Goal: Task Accomplishment & Management: Use online tool/utility

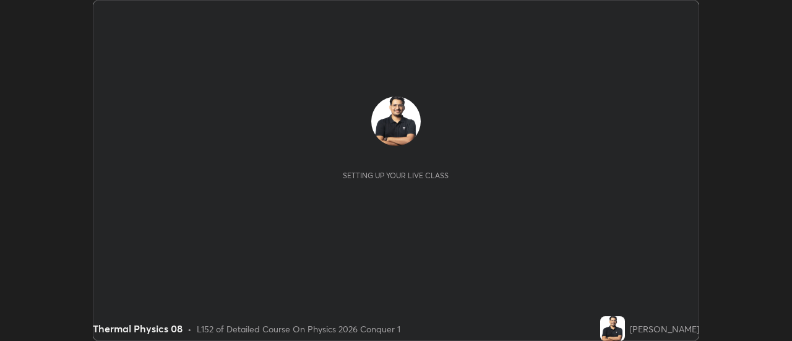
scroll to position [341, 792]
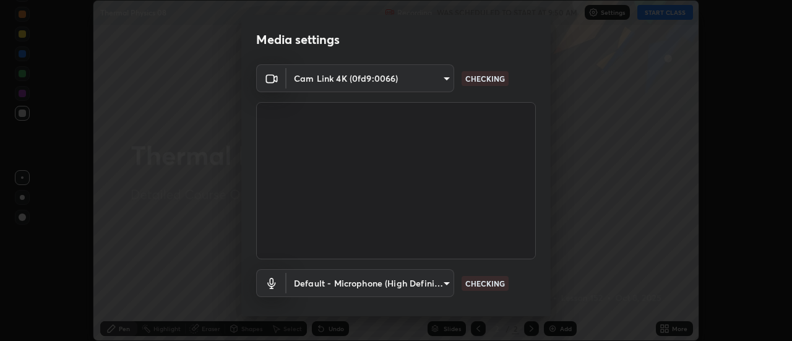
click at [359, 77] on body "Erase all Thermal Physics 08 Recording WAS SCHEDULED TO START AT 9:50 AM Settin…" at bounding box center [396, 170] width 792 height 341
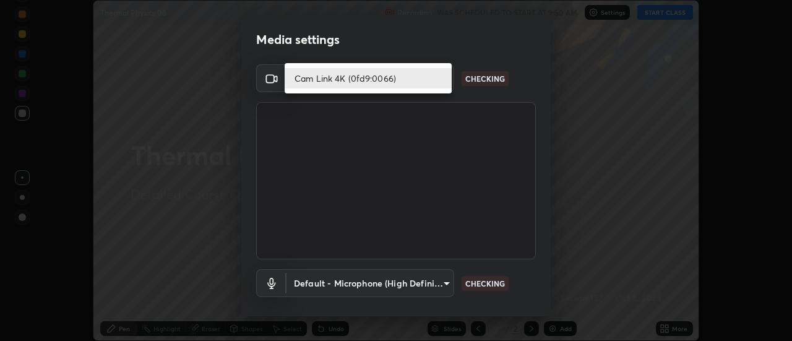
click at [337, 79] on li "Cam Link 4K (0fd9:0066)" at bounding box center [368, 78] width 167 height 20
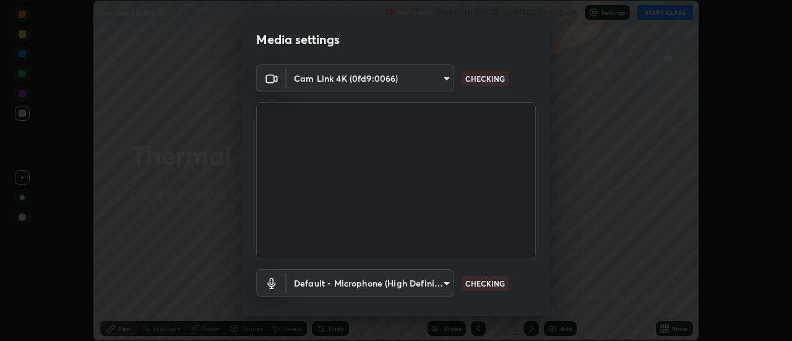
click at [330, 288] on body "Erase all Thermal Physics 08 Recording WAS SCHEDULED TO START AT 9:50 AM Settin…" at bounding box center [396, 170] width 792 height 341
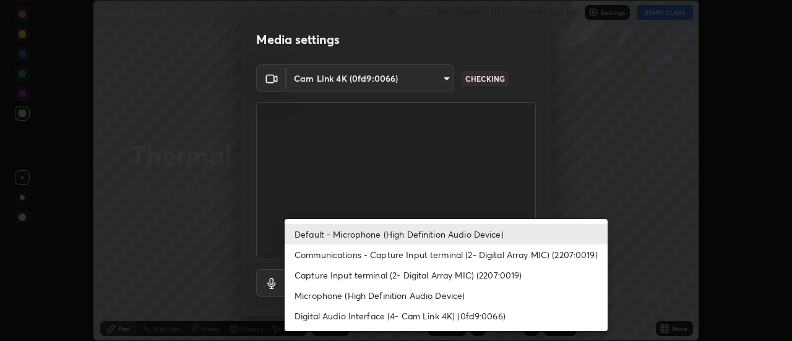
click at [321, 236] on li "Default - Microphone (High Definition Audio Device)" at bounding box center [446, 234] width 323 height 20
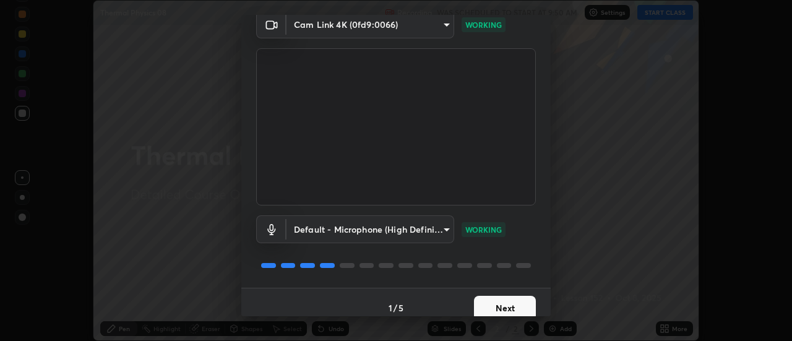
scroll to position [65, 0]
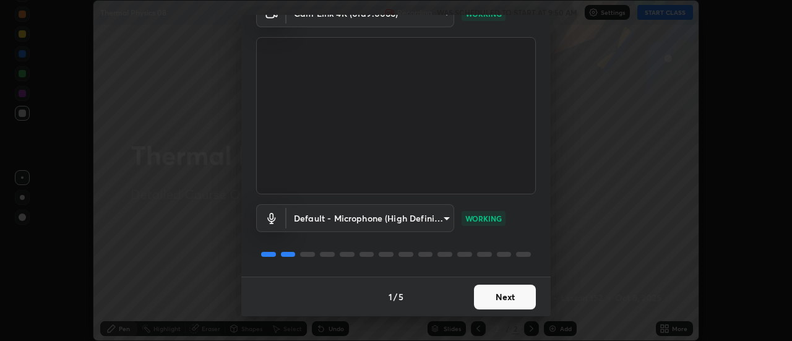
click at [505, 290] on button "Next" at bounding box center [505, 297] width 62 height 25
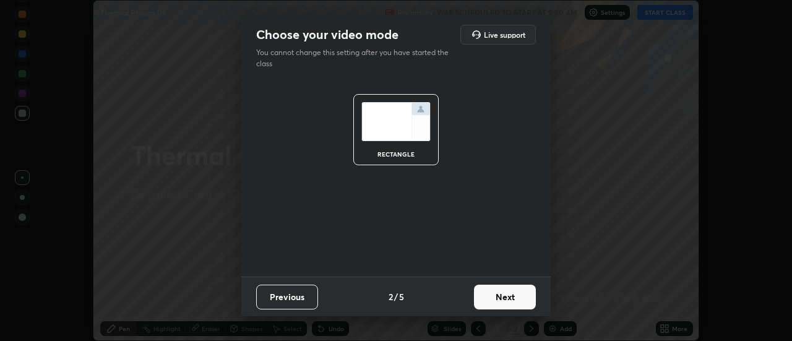
click at [515, 301] on button "Next" at bounding box center [505, 297] width 62 height 25
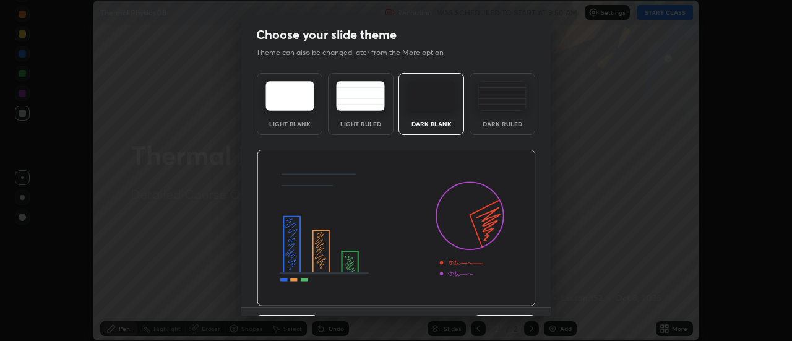
scroll to position [30, 0]
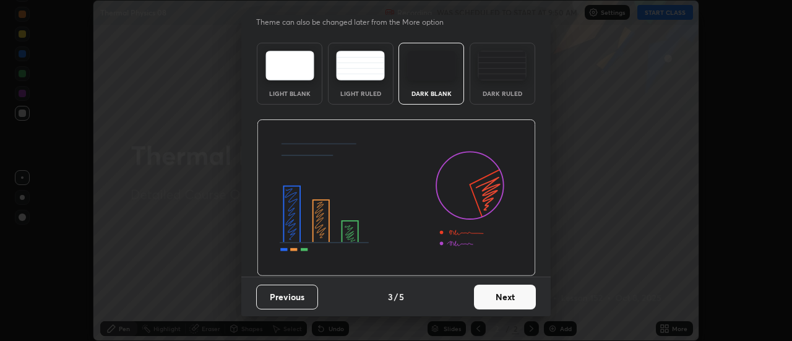
click at [504, 291] on button "Next" at bounding box center [505, 297] width 62 height 25
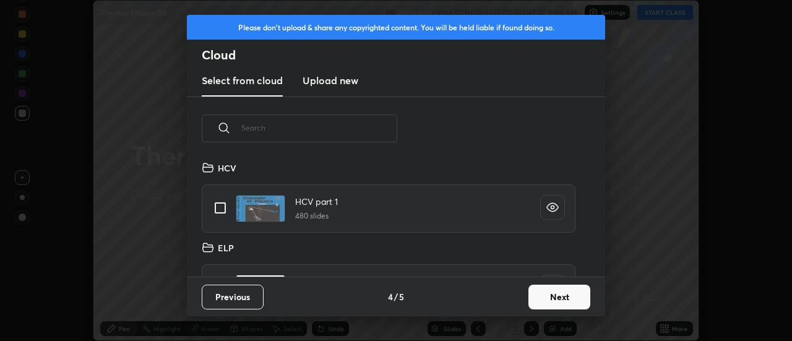
scroll to position [116, 397]
click at [567, 298] on button "Next" at bounding box center [559, 297] width 62 height 25
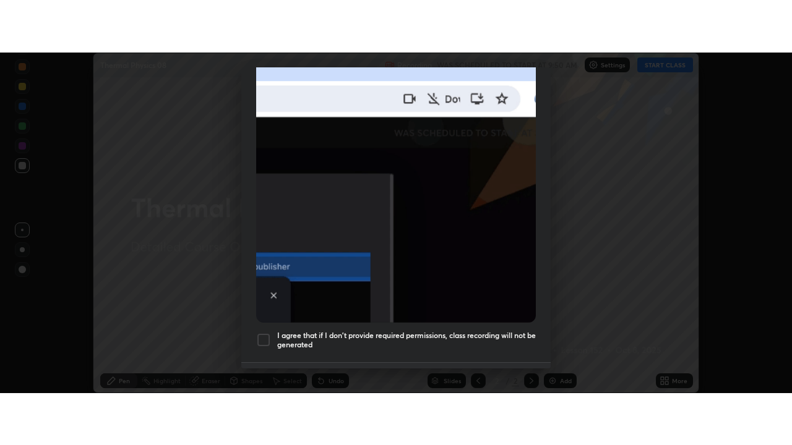
scroll to position [317, 0]
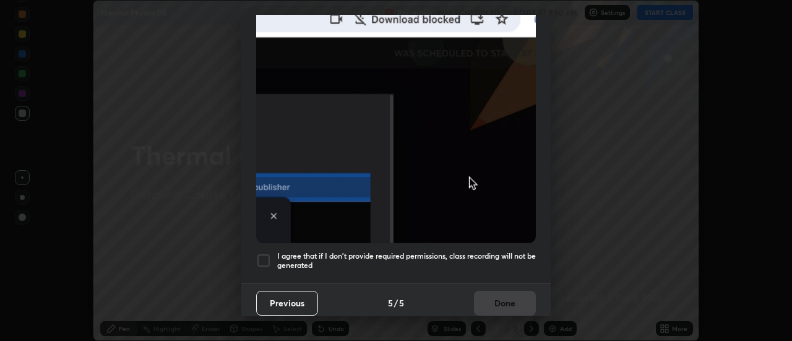
click at [265, 254] on div at bounding box center [263, 260] width 15 height 15
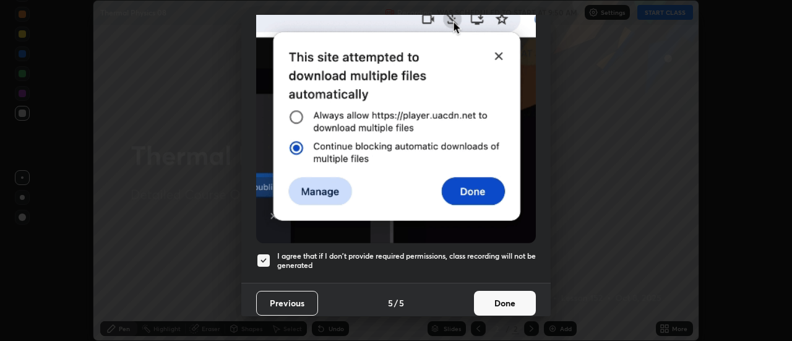
click at [527, 302] on button "Done" at bounding box center [505, 303] width 62 height 25
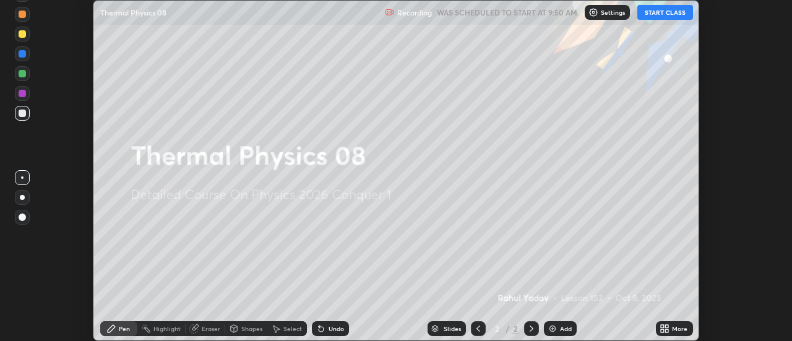
click at [668, 327] on icon at bounding box center [667, 326] width 3 height 3
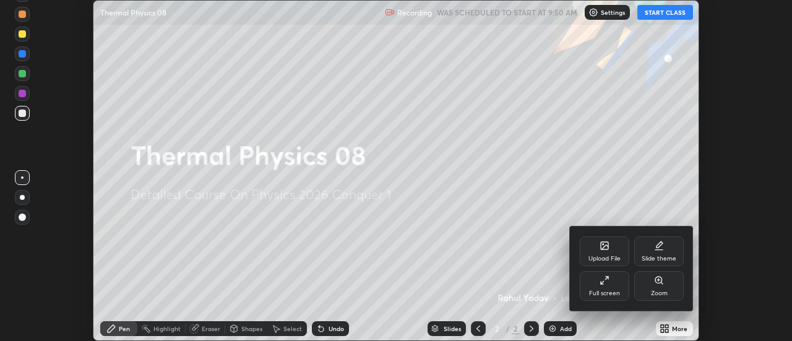
click at [609, 285] on icon at bounding box center [605, 280] width 10 height 10
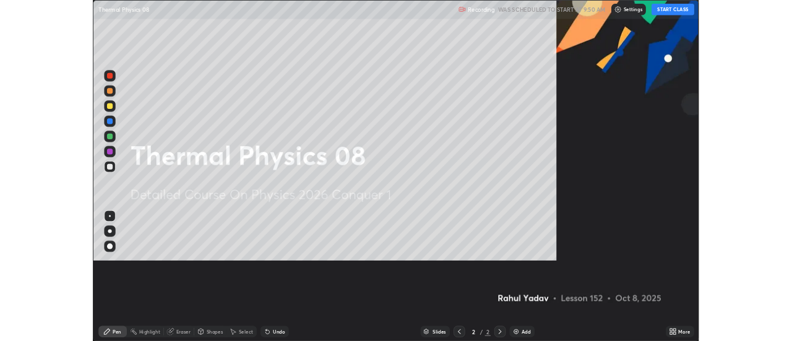
scroll to position [445, 792]
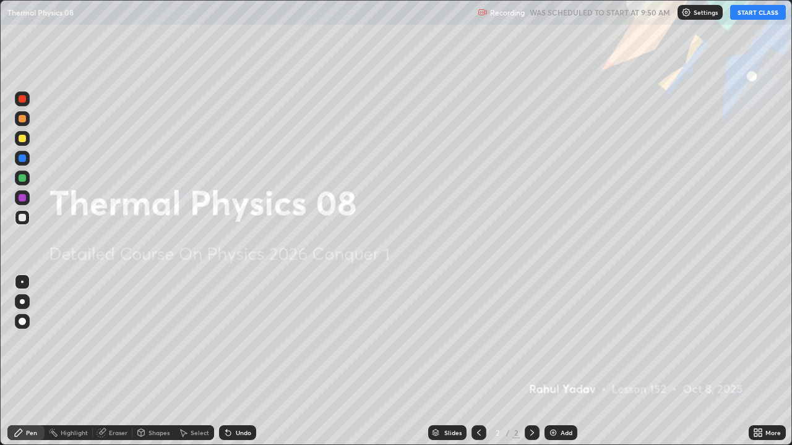
click at [741, 15] on button "START CLASS" at bounding box center [758, 12] width 56 height 15
click at [20, 303] on div at bounding box center [22, 301] width 5 height 5
click at [558, 340] on div "Add" at bounding box center [560, 433] width 33 height 15
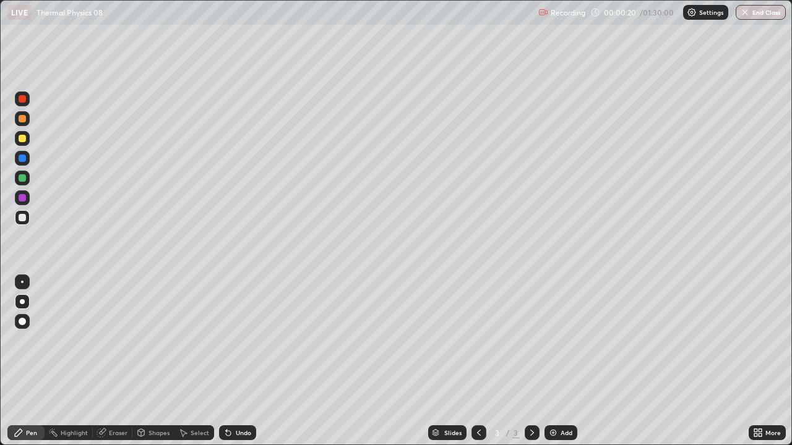
click at [22, 223] on div at bounding box center [22, 217] width 15 height 15
click at [119, 340] on div "Eraser" at bounding box center [118, 433] width 19 height 6
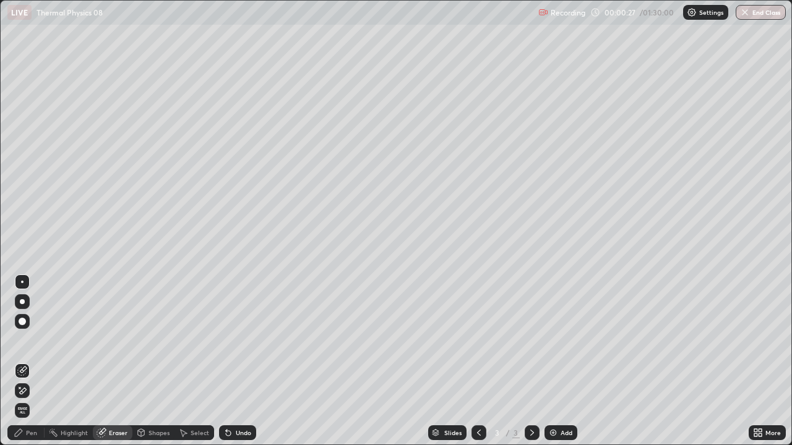
click at [40, 340] on div "Pen" at bounding box center [25, 433] width 37 height 15
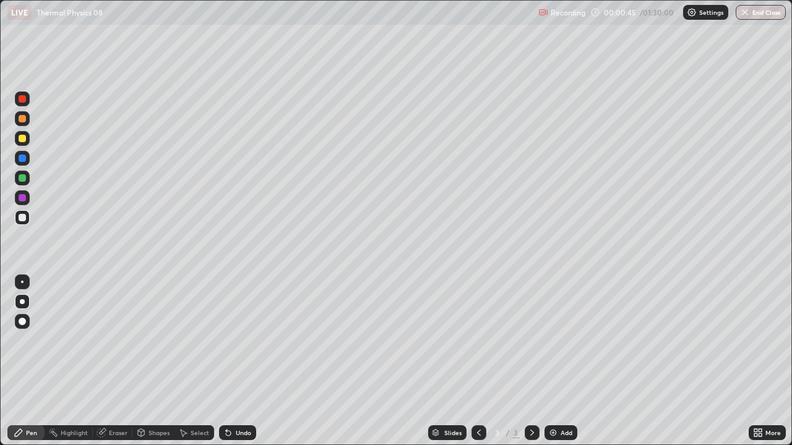
click at [24, 141] on div at bounding box center [22, 138] width 7 height 7
click at [154, 340] on div "Shapes" at bounding box center [158, 433] width 21 height 6
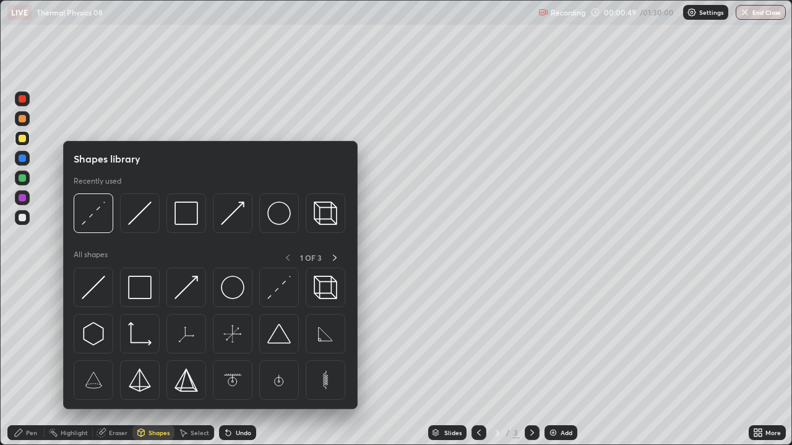
click at [150, 340] on div "Shapes" at bounding box center [153, 433] width 42 height 15
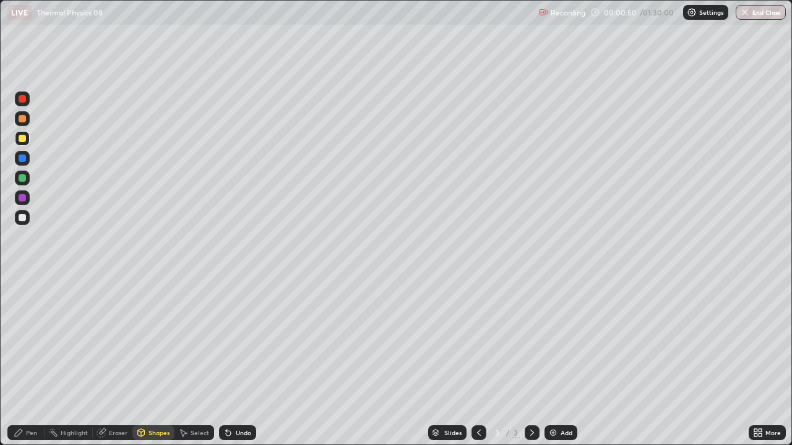
click at [156, 340] on div "Shapes" at bounding box center [158, 433] width 21 height 6
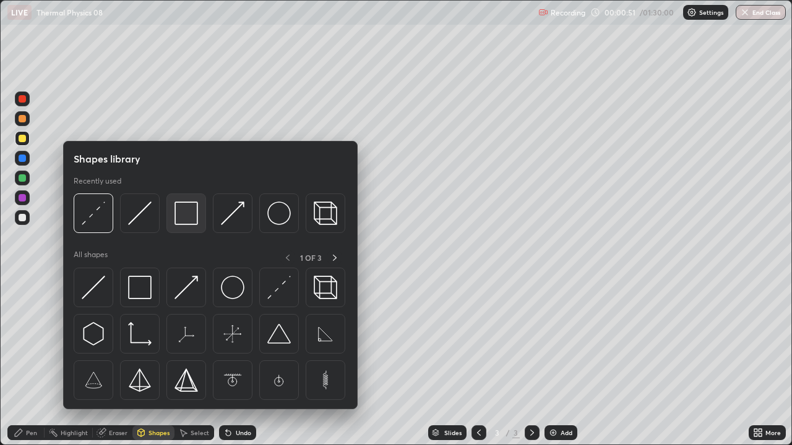
click at [188, 225] on img at bounding box center [186, 214] width 24 height 24
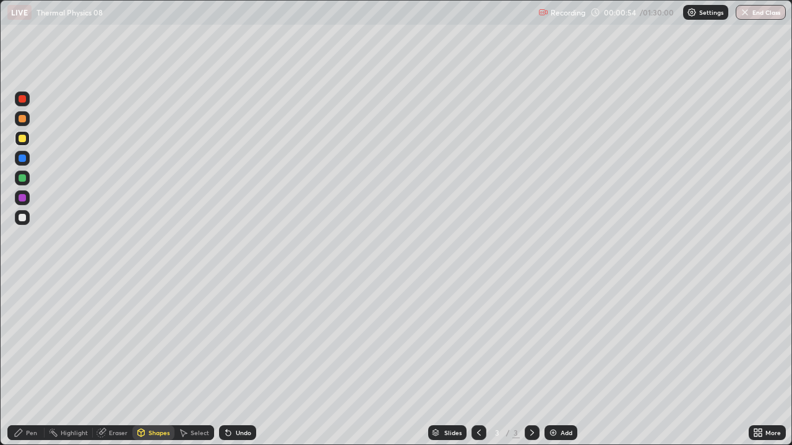
click at [35, 340] on div "Pen" at bounding box center [31, 433] width 11 height 6
click at [23, 217] on div at bounding box center [22, 217] width 7 height 7
click at [22, 119] on div at bounding box center [22, 118] width 7 height 7
click at [153, 340] on div "Shapes" at bounding box center [158, 433] width 21 height 6
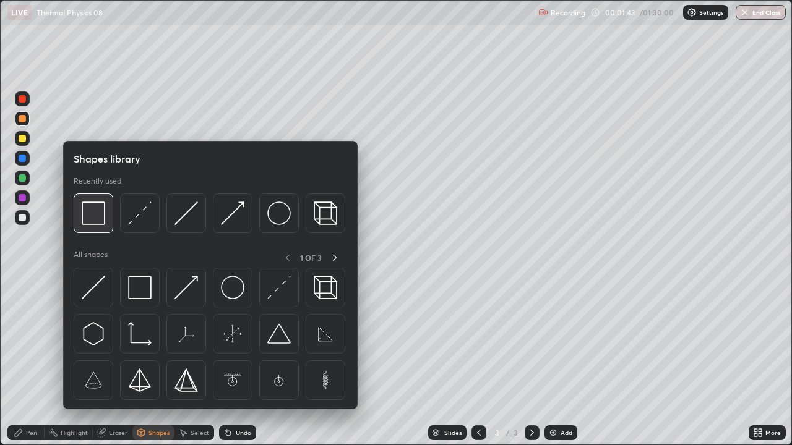
click at [93, 228] on div at bounding box center [94, 214] width 40 height 40
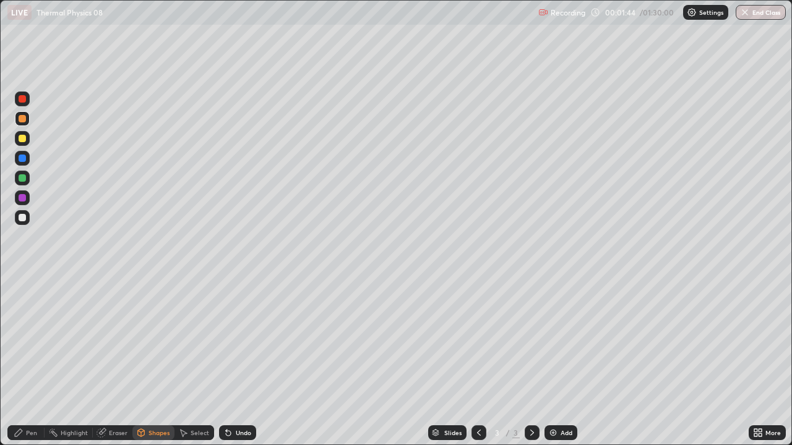
click at [24, 140] on div at bounding box center [22, 138] width 7 height 7
click at [38, 340] on div "Pen" at bounding box center [25, 433] width 37 height 15
click at [24, 140] on div at bounding box center [22, 138] width 7 height 7
click at [28, 159] on div at bounding box center [22, 158] width 15 height 15
click at [23, 218] on div at bounding box center [22, 217] width 7 height 7
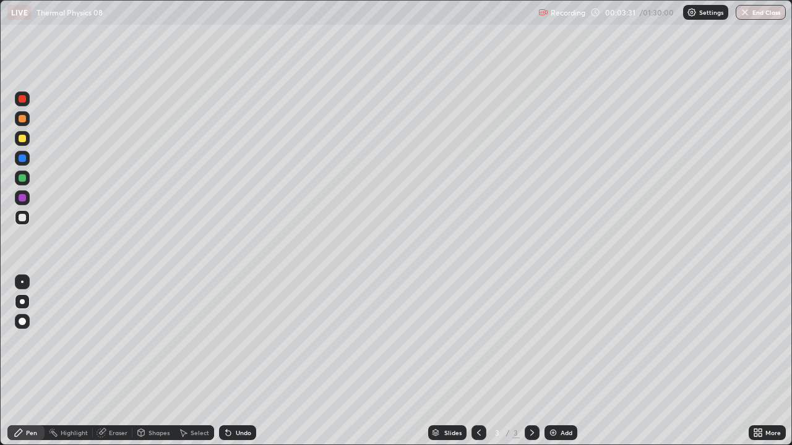
click at [20, 121] on div at bounding box center [22, 118] width 7 height 7
click at [25, 219] on div at bounding box center [22, 217] width 7 height 7
click at [32, 161] on div at bounding box center [22, 158] width 20 height 20
click at [31, 145] on div at bounding box center [22, 139] width 20 height 20
click at [23, 200] on div at bounding box center [22, 197] width 7 height 7
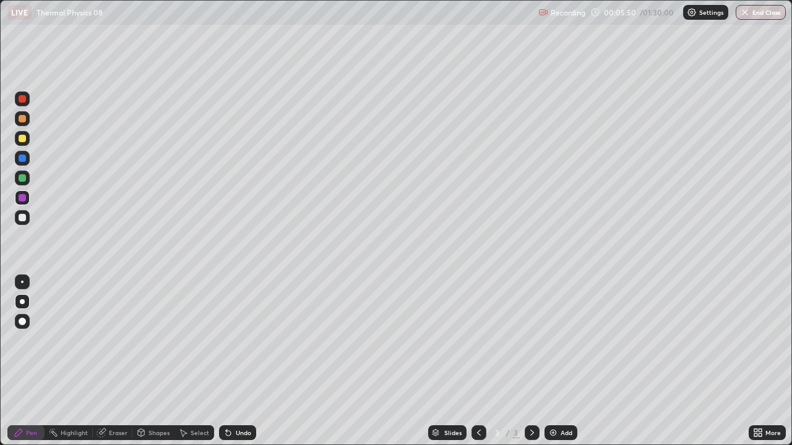
click at [21, 218] on div at bounding box center [22, 217] width 7 height 7
click at [23, 222] on div at bounding box center [22, 217] width 15 height 15
click at [20, 223] on div at bounding box center [22, 217] width 15 height 15
click at [23, 178] on div at bounding box center [22, 177] width 7 height 7
click at [22, 218] on div at bounding box center [22, 217] width 7 height 7
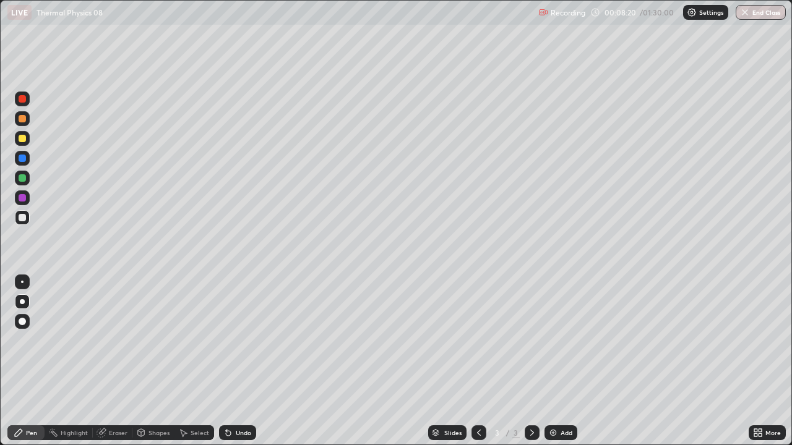
click at [152, 340] on div "Shapes" at bounding box center [158, 433] width 21 height 6
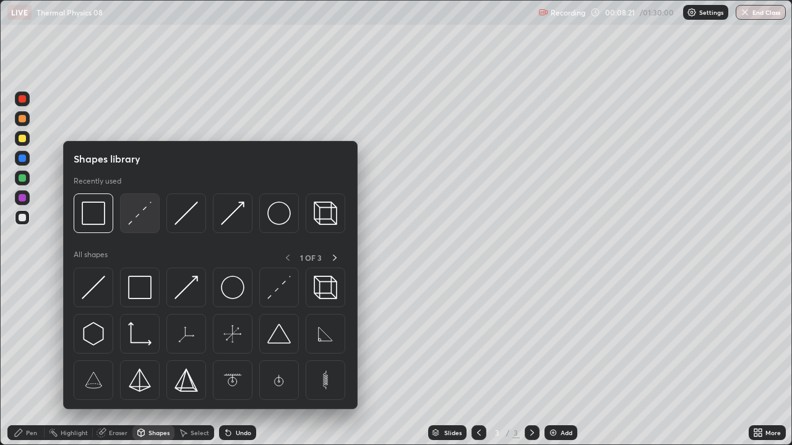
click at [129, 219] on img at bounding box center [140, 214] width 24 height 24
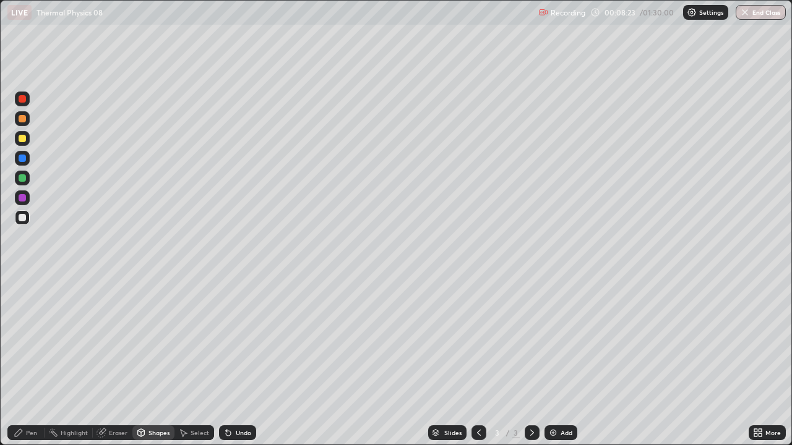
click at [39, 340] on div "Pen" at bounding box center [25, 433] width 37 height 15
click at [21, 215] on div at bounding box center [22, 217] width 7 height 7
click at [160, 340] on div "Shapes" at bounding box center [158, 433] width 21 height 6
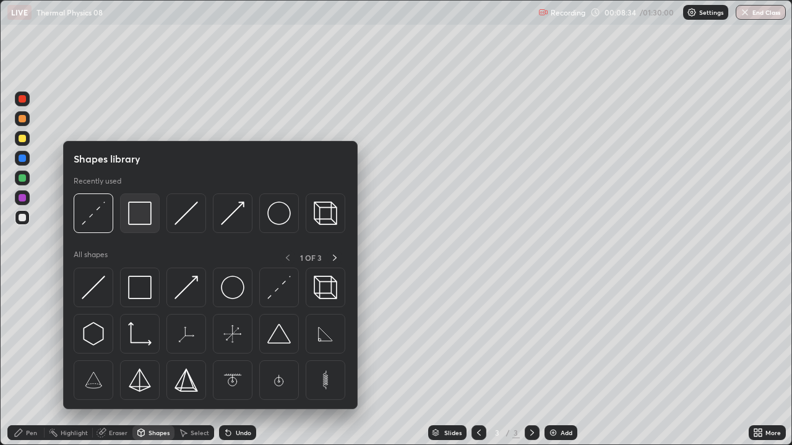
click at [139, 226] on div at bounding box center [140, 214] width 40 height 40
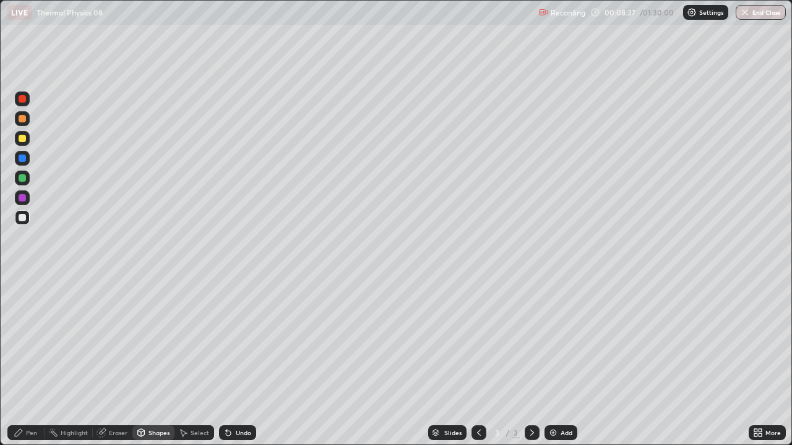
click at [128, 340] on div "Eraser" at bounding box center [113, 433] width 40 height 15
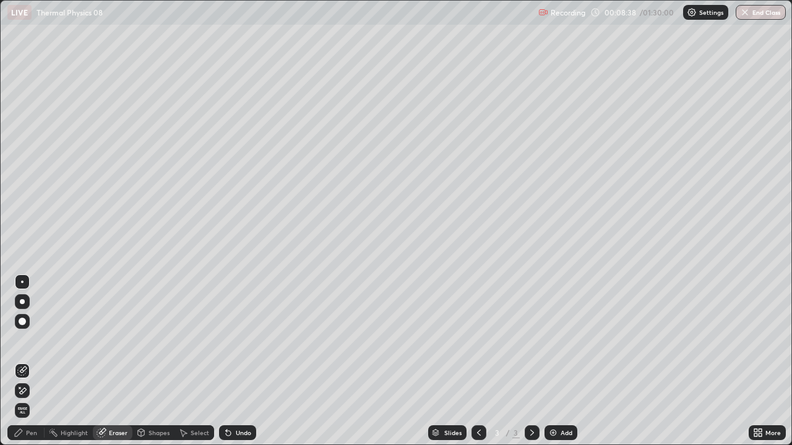
click at [158, 340] on div "Shapes" at bounding box center [158, 433] width 21 height 6
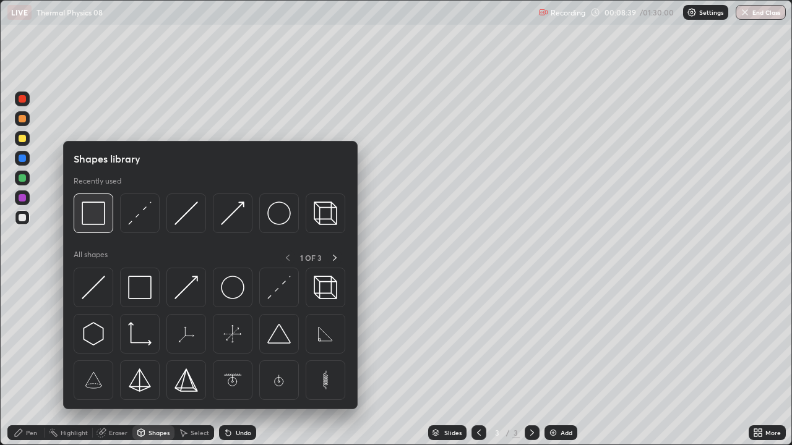
click at [100, 221] on img at bounding box center [94, 214] width 24 height 24
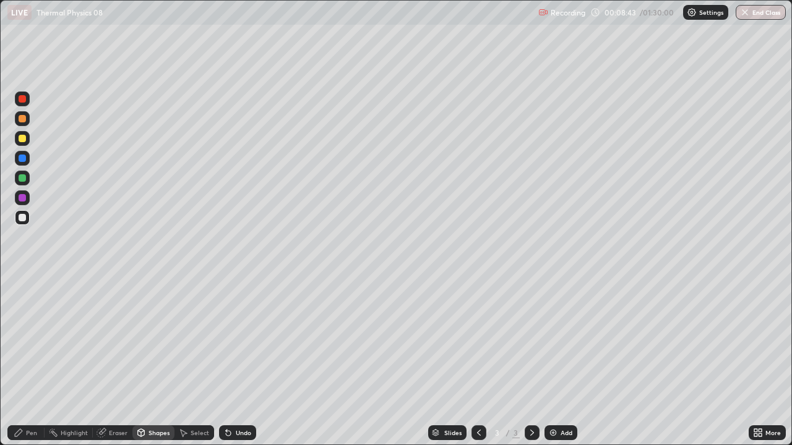
click at [36, 340] on div "Pen" at bounding box center [31, 433] width 11 height 6
click at [22, 138] on div at bounding box center [22, 138] width 7 height 7
click at [23, 161] on div at bounding box center [22, 158] width 7 height 7
click at [24, 218] on div at bounding box center [22, 217] width 7 height 7
click at [122, 340] on div "Eraser" at bounding box center [113, 433] width 40 height 15
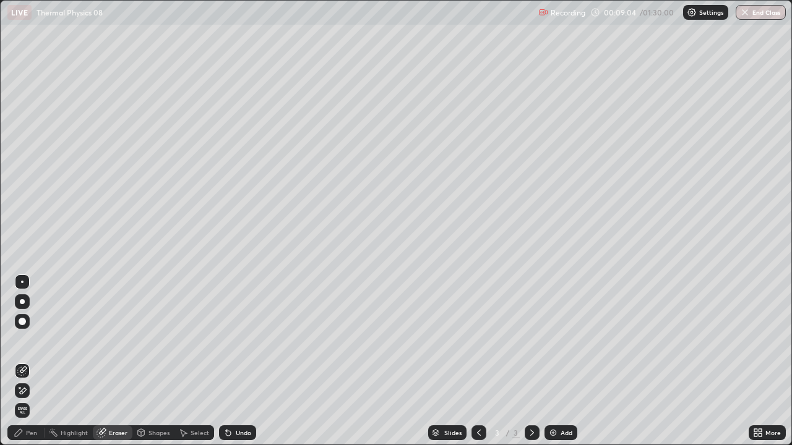
click at [37, 340] on div "Pen" at bounding box center [25, 433] width 37 height 15
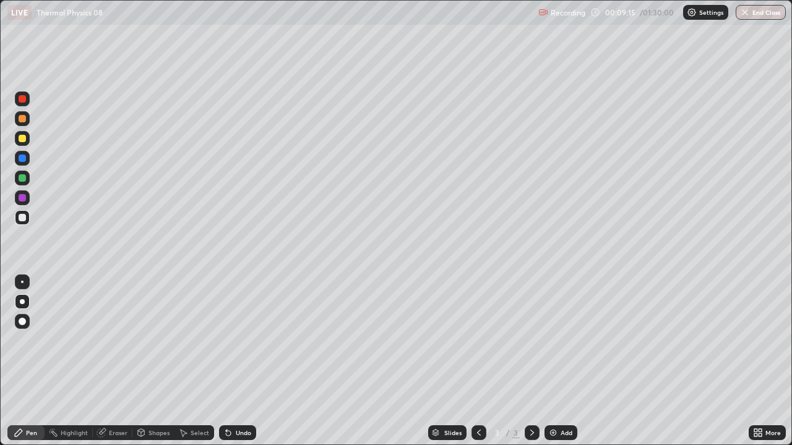
click at [152, 340] on div "Shapes" at bounding box center [153, 433] width 42 height 15
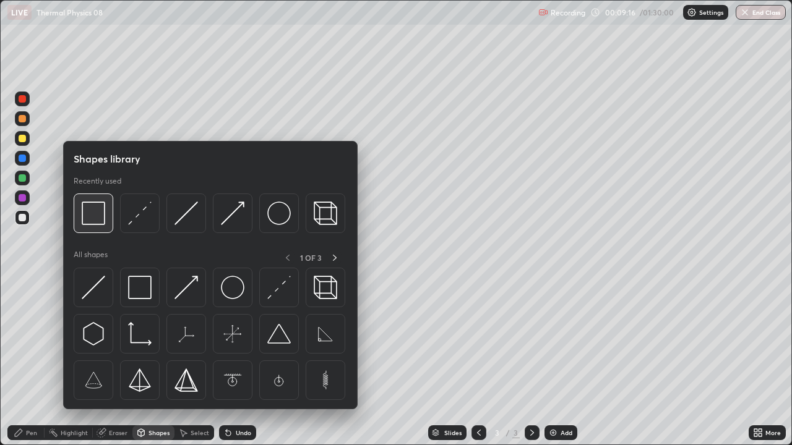
click at [98, 224] on img at bounding box center [94, 214] width 24 height 24
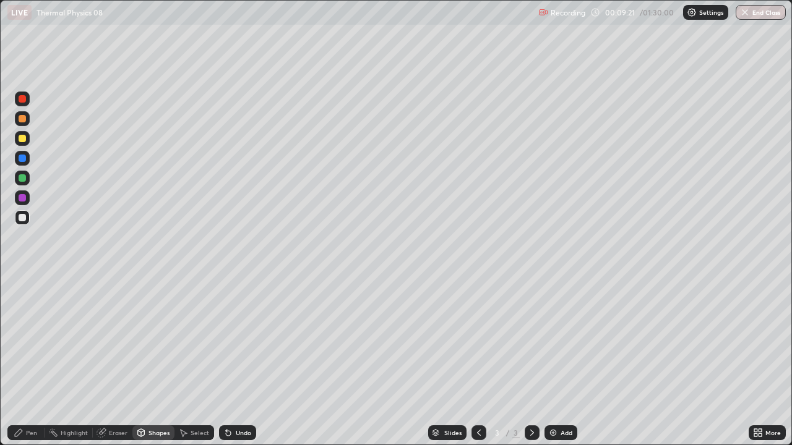
click at [25, 153] on div at bounding box center [22, 158] width 15 height 15
click at [30, 340] on div "Pen" at bounding box center [25, 433] width 37 height 15
click at [24, 217] on div at bounding box center [22, 217] width 7 height 7
click at [16, 139] on div at bounding box center [22, 138] width 15 height 15
click at [236, 340] on div "Undo" at bounding box center [243, 433] width 15 height 6
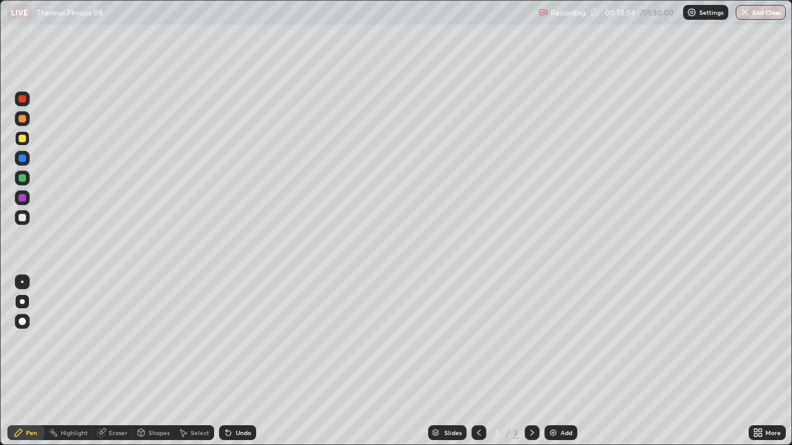
click at [238, 340] on div "Undo" at bounding box center [243, 433] width 15 height 6
click at [236, 340] on div "Undo" at bounding box center [243, 433] width 15 height 6
click at [27, 219] on div at bounding box center [22, 217] width 15 height 15
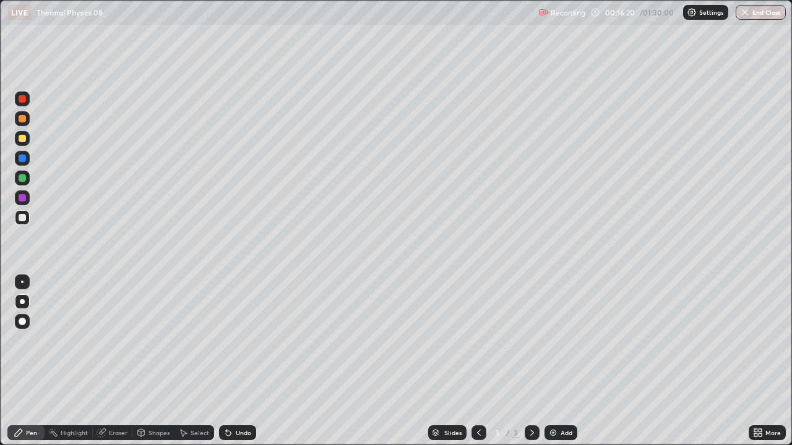
click at [232, 340] on div "Undo" at bounding box center [237, 433] width 37 height 15
click at [231, 340] on icon at bounding box center [228, 433] width 10 height 10
click at [232, 340] on div "Undo" at bounding box center [237, 433] width 37 height 15
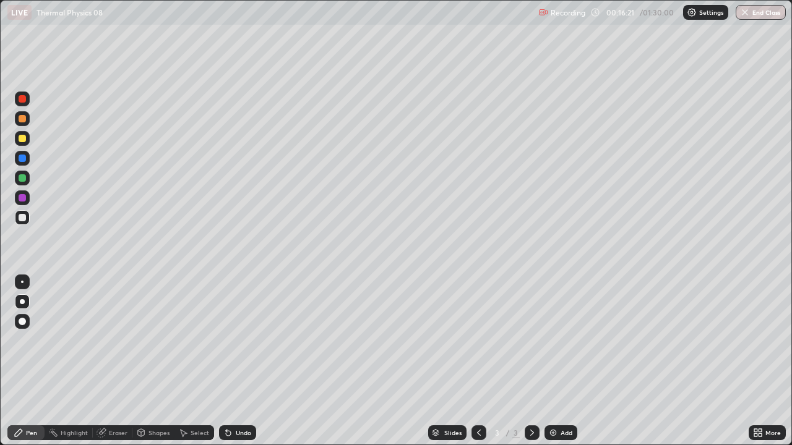
click at [236, 340] on div "Undo" at bounding box center [243, 433] width 15 height 6
click at [229, 340] on icon at bounding box center [228, 433] width 10 height 10
click at [230, 340] on div "Undo" at bounding box center [237, 433] width 37 height 15
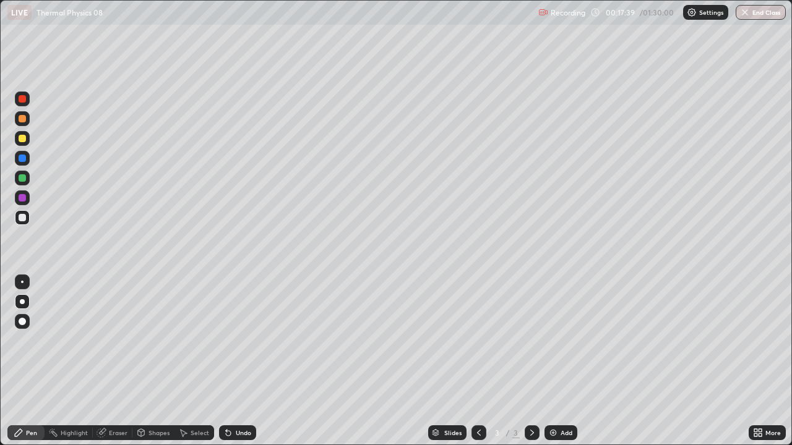
click at [230, 340] on div "Undo" at bounding box center [237, 433] width 37 height 15
click at [231, 340] on div "Undo" at bounding box center [237, 433] width 37 height 15
click at [232, 340] on div "Undo" at bounding box center [237, 433] width 37 height 15
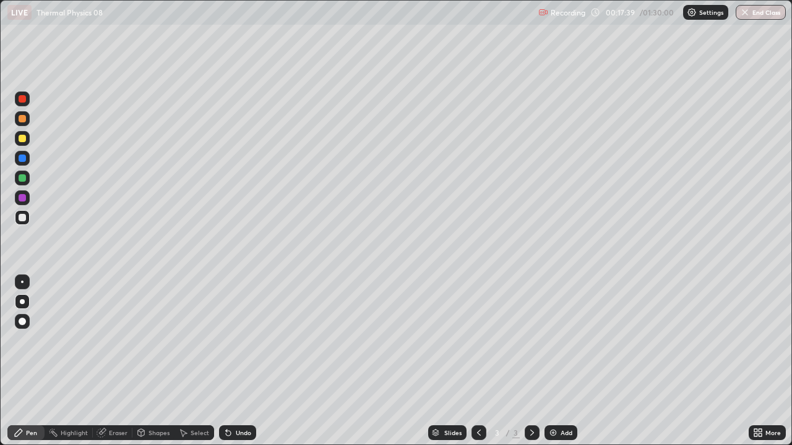
click at [232, 340] on div "Undo" at bounding box center [237, 433] width 37 height 15
click at [556, 340] on img at bounding box center [553, 433] width 10 height 10
click at [480, 340] on div at bounding box center [478, 433] width 15 height 15
click at [533, 340] on icon at bounding box center [532, 433] width 10 height 10
click at [559, 340] on div "Add" at bounding box center [560, 433] width 33 height 15
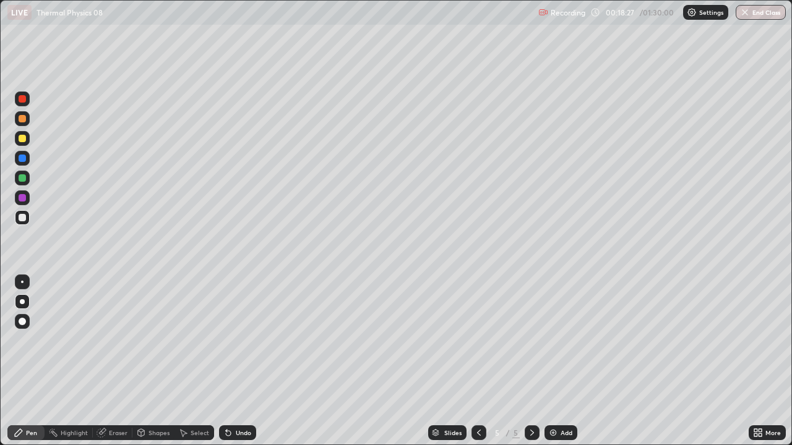
click at [556, 340] on img at bounding box center [553, 433] width 10 height 10
click at [552, 340] on img at bounding box center [553, 433] width 10 height 10
click at [478, 340] on icon at bounding box center [479, 433] width 10 height 10
click at [476, 340] on icon at bounding box center [479, 433] width 10 height 10
click at [478, 340] on icon at bounding box center [479, 433] width 10 height 10
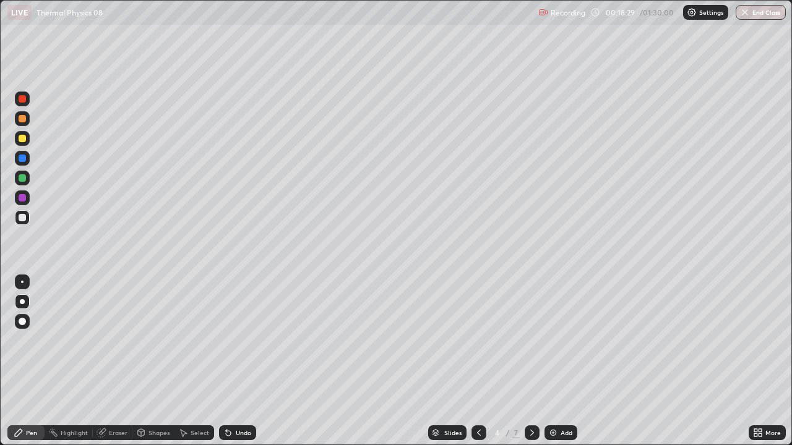
click at [477, 340] on icon at bounding box center [479, 433] width 10 height 10
click at [531, 340] on icon at bounding box center [532, 433] width 4 height 6
click at [21, 223] on div at bounding box center [22, 217] width 15 height 15
click at [153, 340] on div "Shapes" at bounding box center [158, 433] width 21 height 6
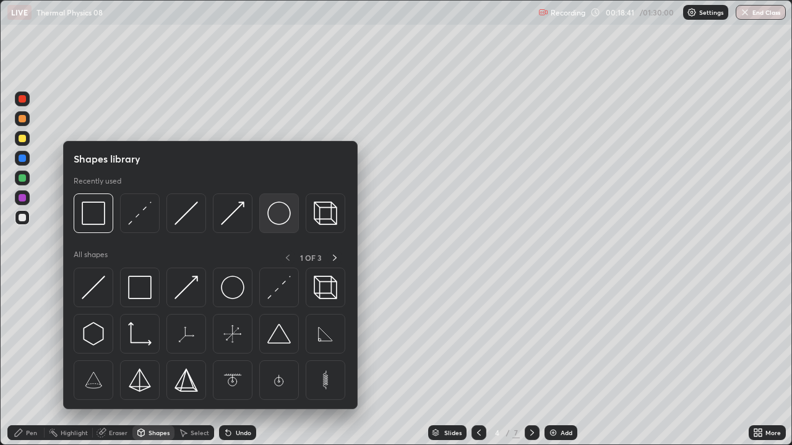
click at [277, 221] on img at bounding box center [279, 214] width 24 height 24
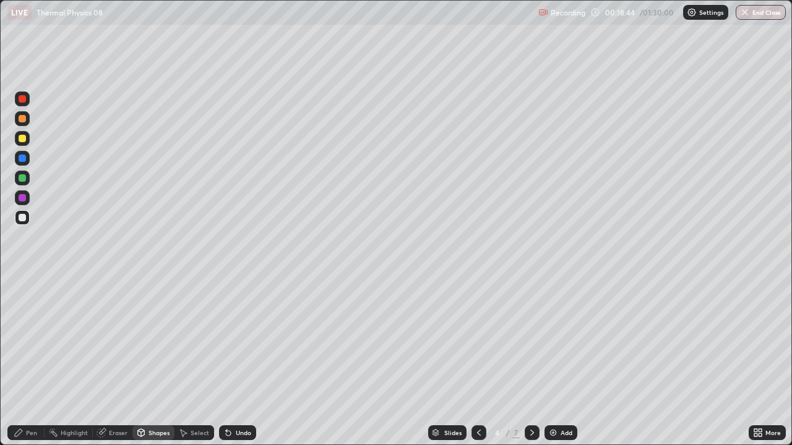
click at [156, 340] on div "Shapes" at bounding box center [158, 433] width 21 height 6
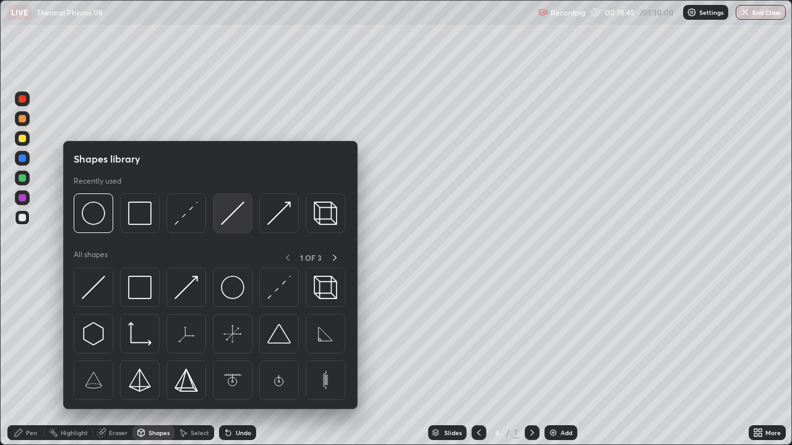
click at [230, 220] on img at bounding box center [233, 214] width 24 height 24
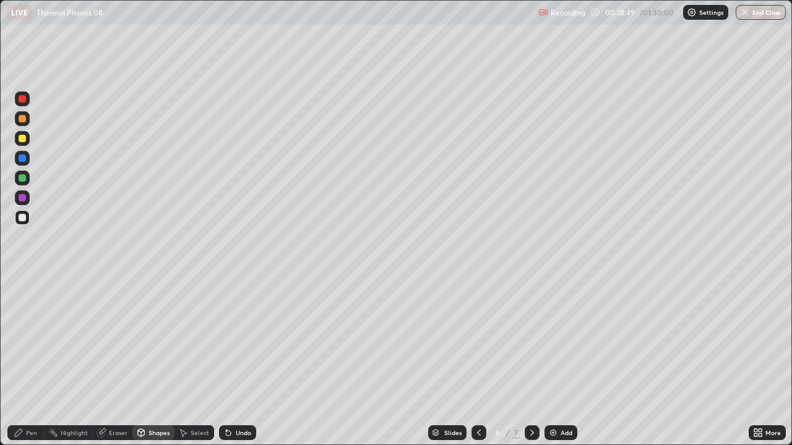
click at [155, 340] on div "Shapes" at bounding box center [158, 433] width 21 height 6
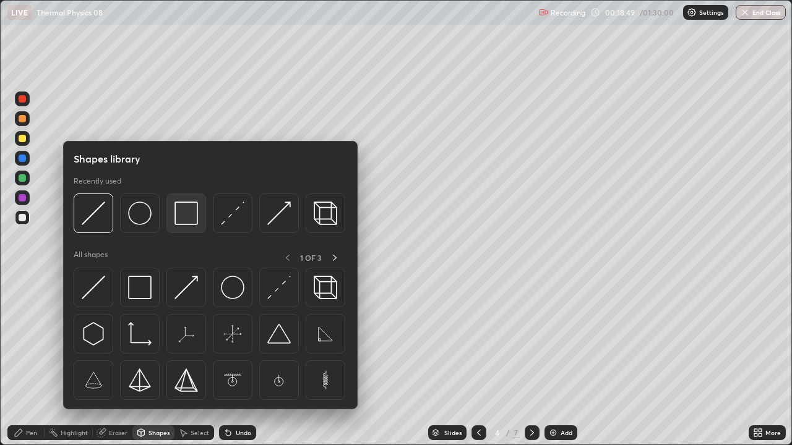
click at [181, 221] on img at bounding box center [186, 214] width 24 height 24
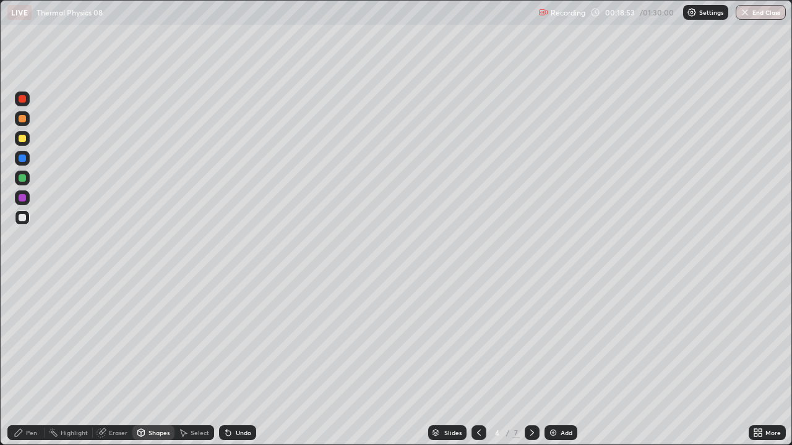
click at [38, 340] on div "Pen" at bounding box center [25, 433] width 37 height 15
click at [20, 138] on div at bounding box center [22, 138] width 7 height 7
click at [153, 340] on div "Shapes" at bounding box center [158, 433] width 21 height 6
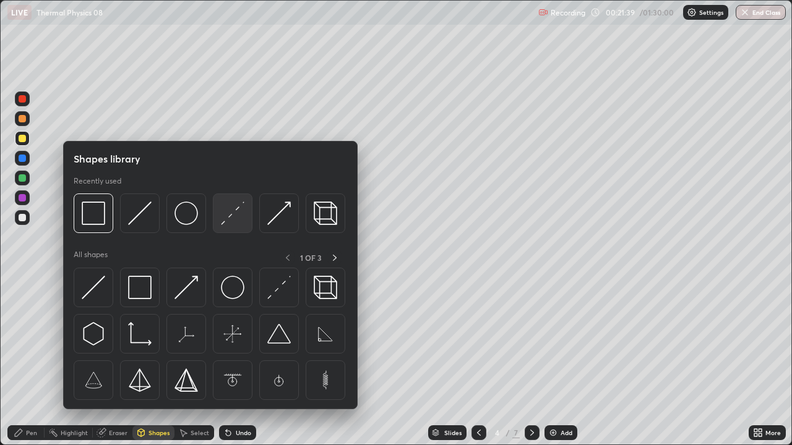
click at [224, 222] on img at bounding box center [233, 214] width 24 height 24
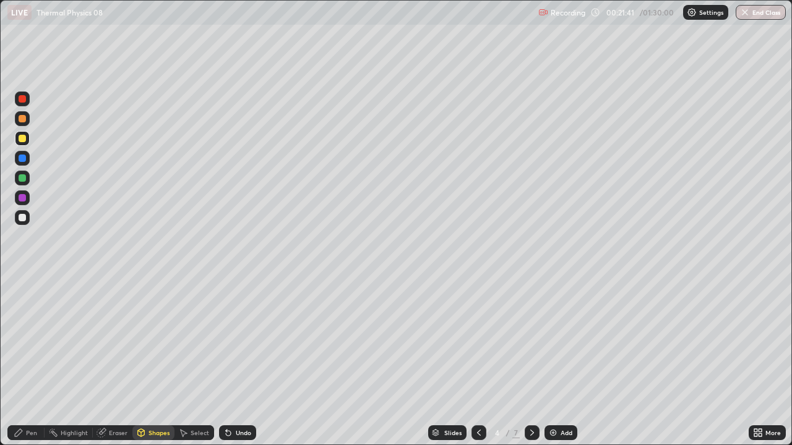
click at [40, 340] on div "Pen" at bounding box center [25, 433] width 37 height 15
click at [19, 219] on div at bounding box center [22, 217] width 7 height 7
click at [23, 218] on div at bounding box center [22, 217] width 7 height 7
click at [35, 340] on div "Pen" at bounding box center [31, 433] width 11 height 6
click at [236, 340] on div "Undo" at bounding box center [243, 433] width 15 height 6
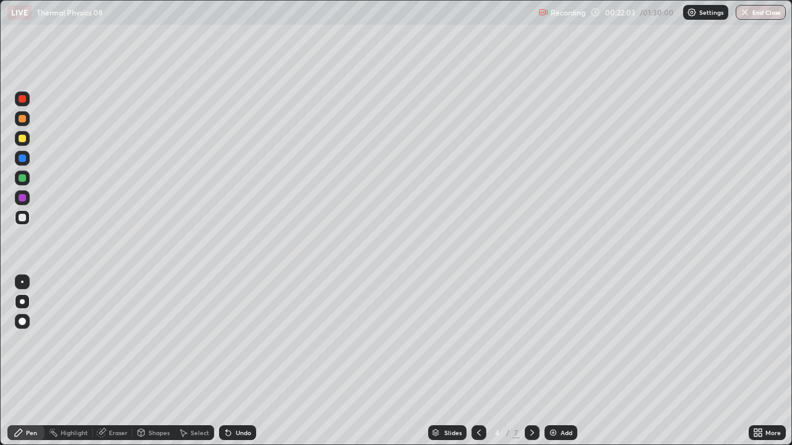
click at [239, 340] on div "Undo" at bounding box center [243, 433] width 15 height 6
click at [22, 157] on div at bounding box center [22, 158] width 7 height 7
click at [22, 218] on div at bounding box center [22, 217] width 7 height 7
click at [22, 138] on div at bounding box center [22, 138] width 7 height 7
click at [154, 340] on div "Shapes" at bounding box center [158, 433] width 21 height 6
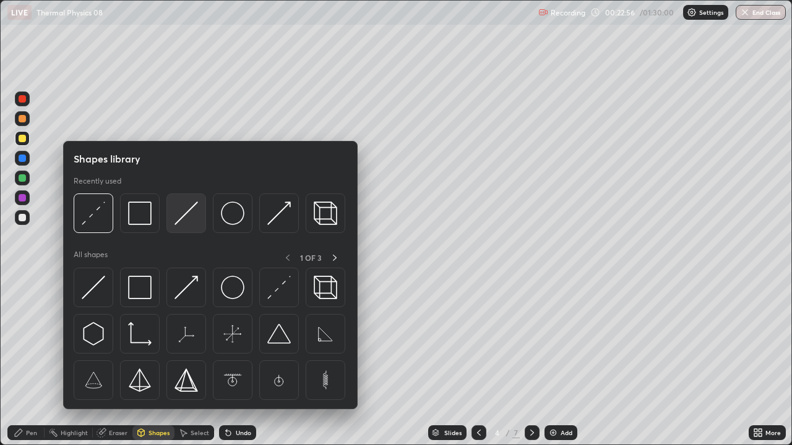
click at [182, 217] on img at bounding box center [186, 214] width 24 height 24
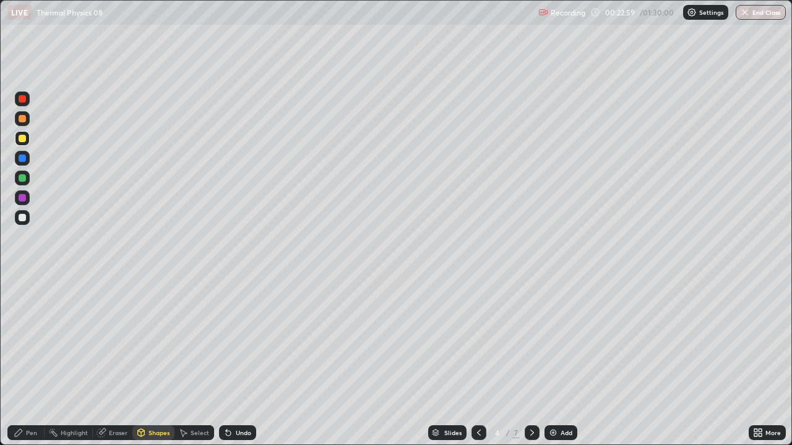
click at [37, 340] on div "Pen" at bounding box center [25, 433] width 37 height 15
click at [21, 218] on div at bounding box center [22, 217] width 7 height 7
click at [24, 160] on div at bounding box center [22, 158] width 7 height 7
click at [22, 142] on div at bounding box center [22, 138] width 7 height 7
click at [21, 180] on div at bounding box center [22, 177] width 7 height 7
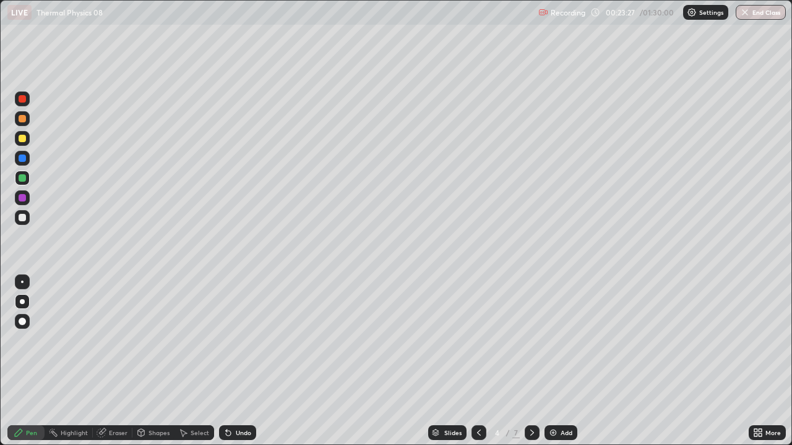
click at [22, 217] on div at bounding box center [22, 217] width 7 height 7
click at [23, 139] on div at bounding box center [22, 138] width 7 height 7
click at [531, 340] on icon at bounding box center [532, 433] width 10 height 10
click at [21, 218] on div at bounding box center [22, 217] width 7 height 7
click at [158, 340] on div "Shapes" at bounding box center [158, 433] width 21 height 6
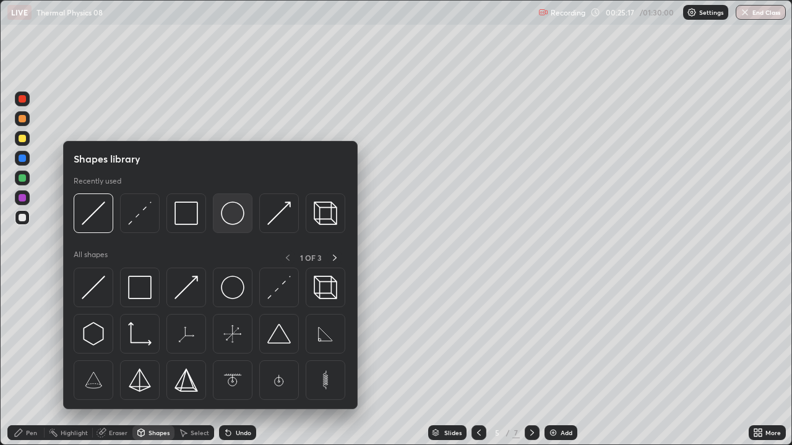
click at [229, 222] on img at bounding box center [233, 214] width 24 height 24
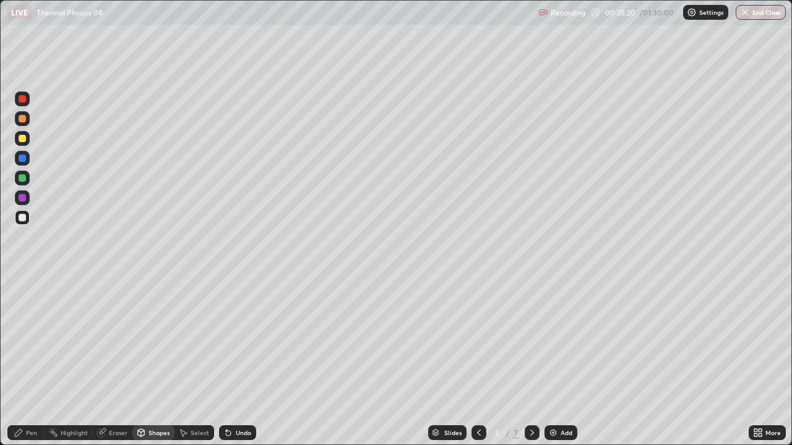
click at [158, 340] on div "Shapes" at bounding box center [158, 433] width 21 height 6
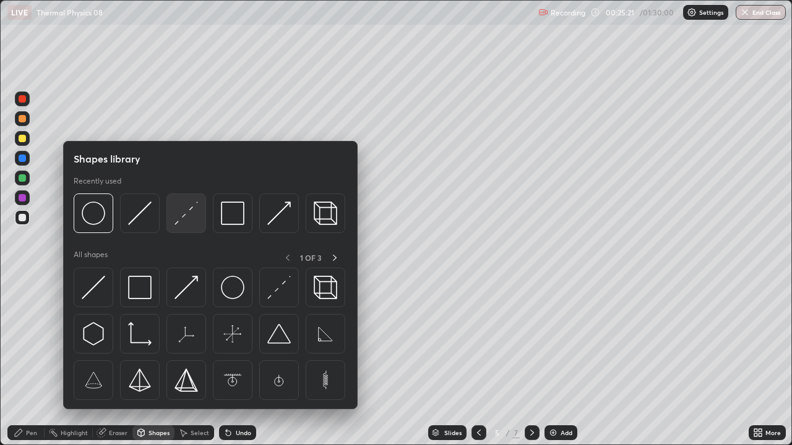
click at [183, 216] on img at bounding box center [186, 214] width 24 height 24
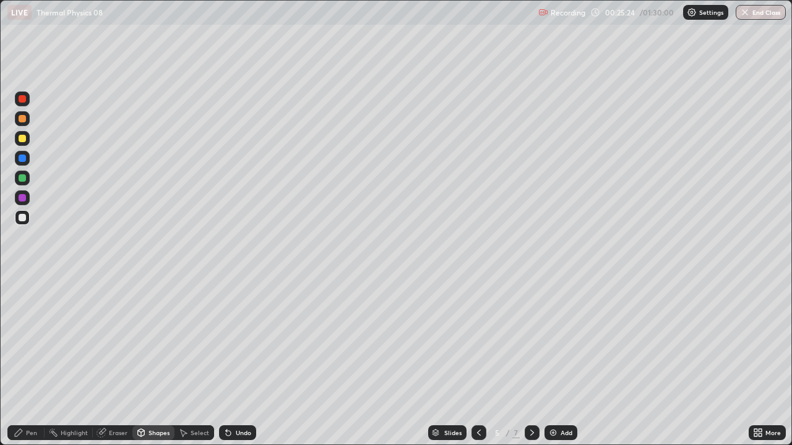
click at [161, 340] on div "Shapes" at bounding box center [158, 433] width 21 height 6
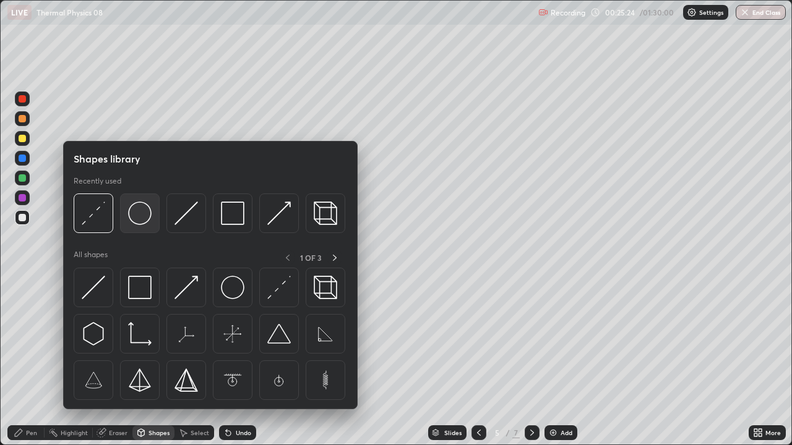
click at [142, 220] on img at bounding box center [140, 214] width 24 height 24
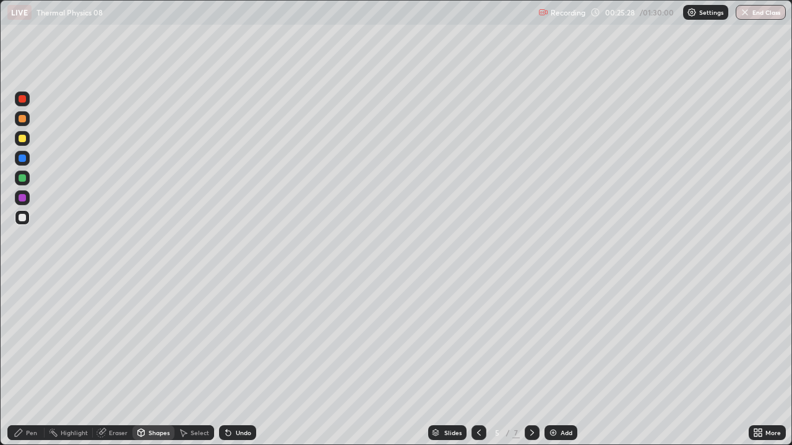
click at [32, 340] on div "Pen" at bounding box center [31, 433] width 11 height 6
click at [20, 218] on div at bounding box center [22, 217] width 7 height 7
click at [20, 139] on div at bounding box center [22, 138] width 7 height 7
click at [25, 161] on div at bounding box center [22, 158] width 15 height 15
click at [19, 140] on div at bounding box center [22, 138] width 7 height 7
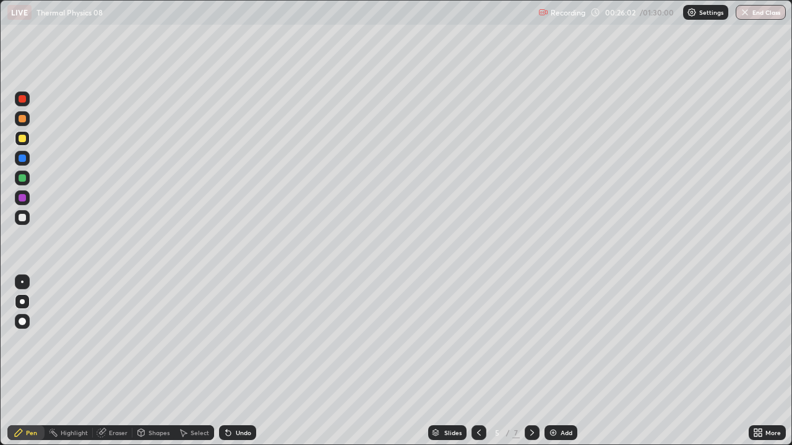
click at [19, 199] on div at bounding box center [22, 197] width 7 height 7
click at [22, 221] on div at bounding box center [22, 217] width 7 height 7
click at [226, 340] on icon at bounding box center [228, 433] width 5 height 5
click at [17, 136] on div at bounding box center [22, 138] width 15 height 15
click at [153, 340] on div "Shapes" at bounding box center [158, 433] width 21 height 6
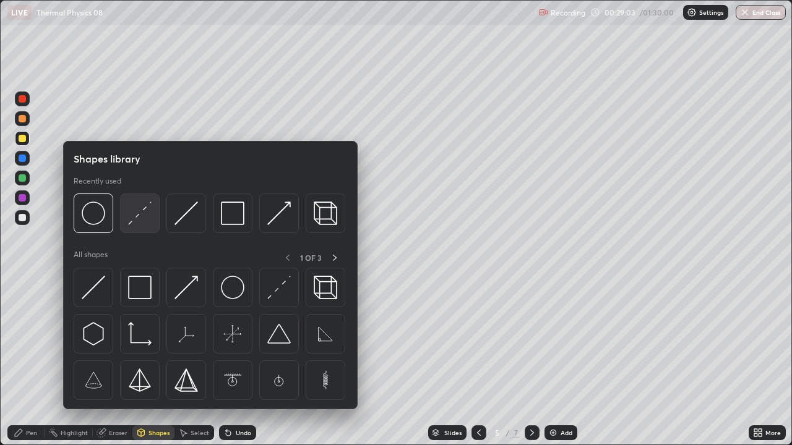
click at [132, 224] on img at bounding box center [140, 214] width 24 height 24
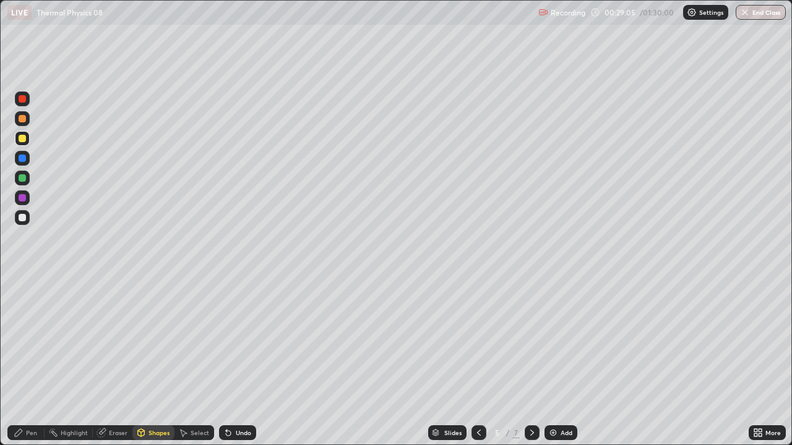
click at [35, 340] on div "Pen" at bounding box center [31, 433] width 11 height 6
click at [27, 220] on div at bounding box center [22, 217] width 15 height 15
click at [158, 340] on div "Shapes" at bounding box center [158, 433] width 21 height 6
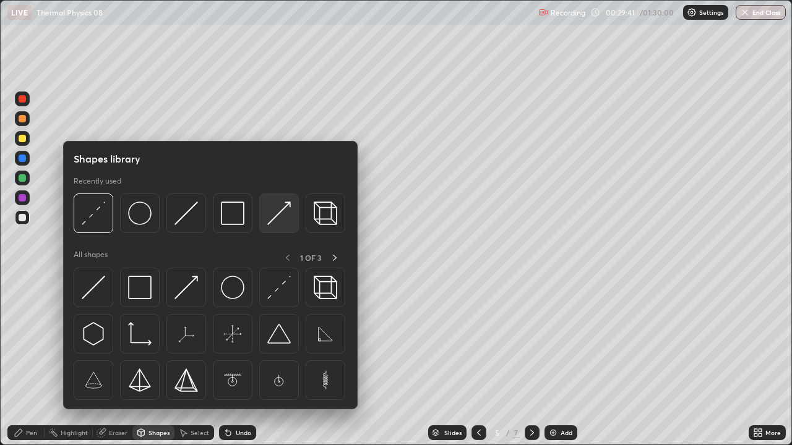
click at [274, 221] on img at bounding box center [279, 214] width 24 height 24
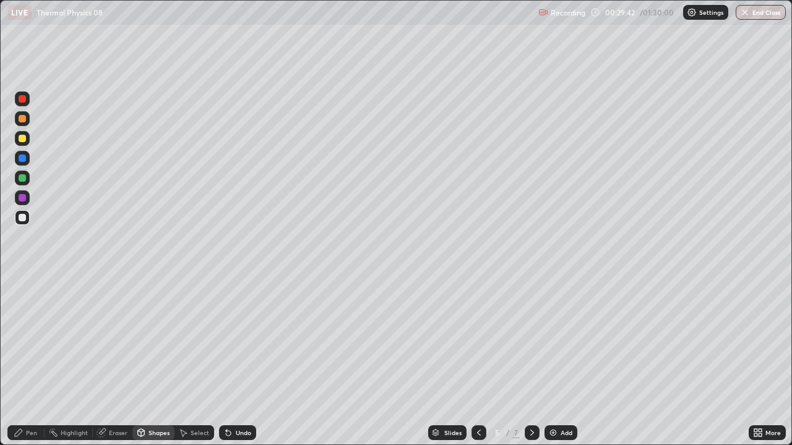
click at [22, 157] on div at bounding box center [22, 158] width 7 height 7
click at [28, 340] on div "Pen" at bounding box center [25, 433] width 37 height 15
click at [22, 156] on div at bounding box center [22, 158] width 7 height 7
click at [162, 340] on div "Shapes" at bounding box center [158, 433] width 21 height 6
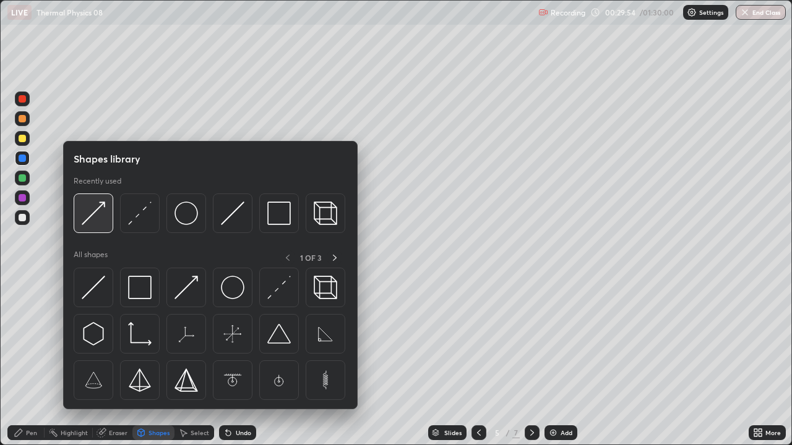
click at [92, 215] on img at bounding box center [94, 214] width 24 height 24
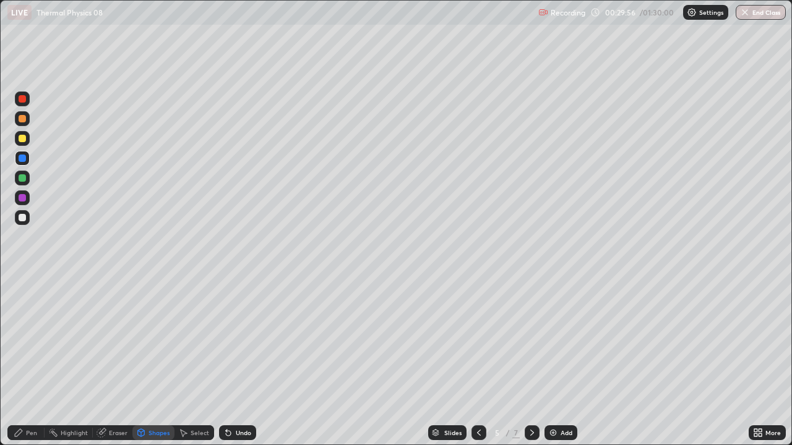
click at [34, 340] on div "Pen" at bounding box center [25, 433] width 37 height 15
click at [18, 217] on div at bounding box center [22, 217] width 15 height 15
click at [148, 340] on div "Shapes" at bounding box center [158, 433] width 21 height 6
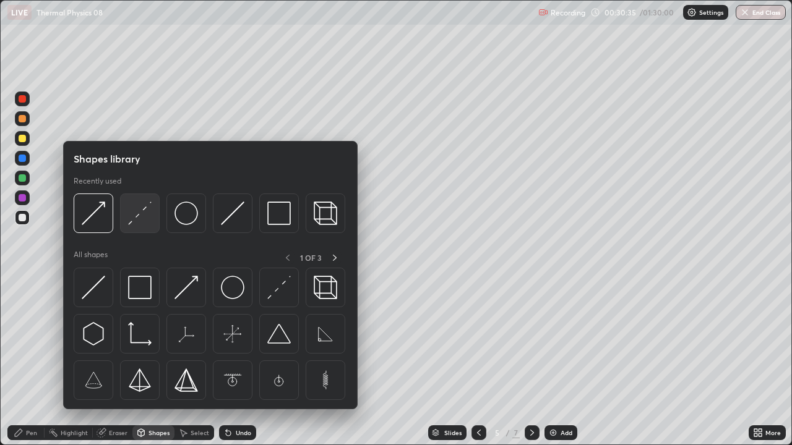
click at [137, 221] on img at bounding box center [140, 214] width 24 height 24
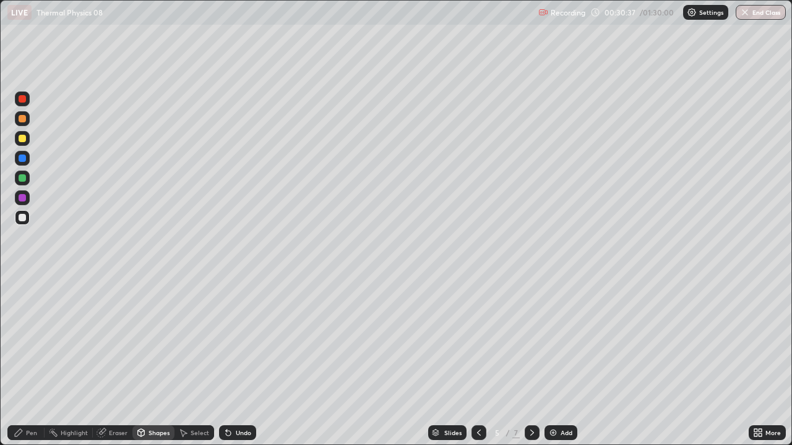
click at [24, 140] on div at bounding box center [22, 138] width 7 height 7
click at [33, 340] on div "Pen" at bounding box center [31, 433] width 11 height 6
click at [20, 200] on div at bounding box center [22, 197] width 7 height 7
click at [20, 225] on div at bounding box center [22, 217] width 15 height 15
click at [529, 340] on icon at bounding box center [532, 433] width 10 height 10
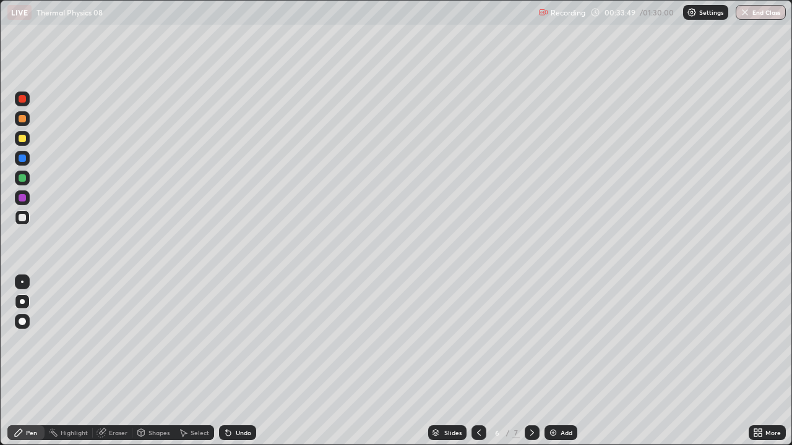
click at [478, 340] on icon at bounding box center [479, 433] width 10 height 10
click at [20, 184] on div at bounding box center [22, 178] width 15 height 15
click at [531, 340] on icon at bounding box center [532, 433] width 10 height 10
click at [19, 217] on div at bounding box center [22, 217] width 7 height 7
click at [20, 139] on div at bounding box center [22, 138] width 7 height 7
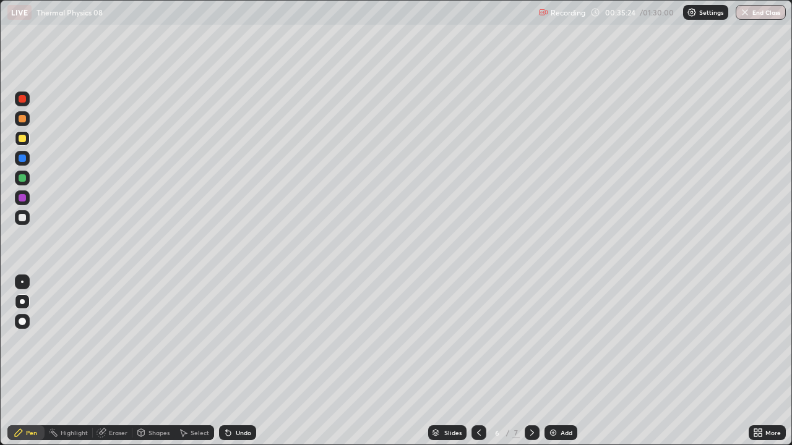
click at [24, 179] on div at bounding box center [22, 177] width 7 height 7
click at [25, 158] on div at bounding box center [22, 158] width 7 height 7
click at [153, 340] on div "Shapes" at bounding box center [158, 433] width 21 height 6
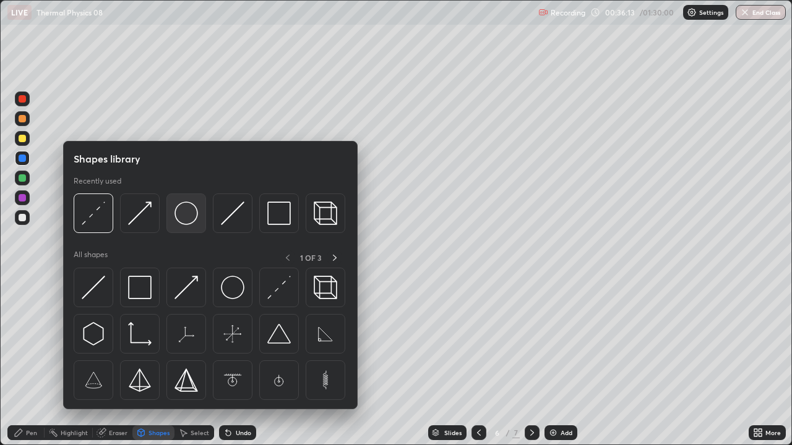
click at [188, 223] on img at bounding box center [186, 214] width 24 height 24
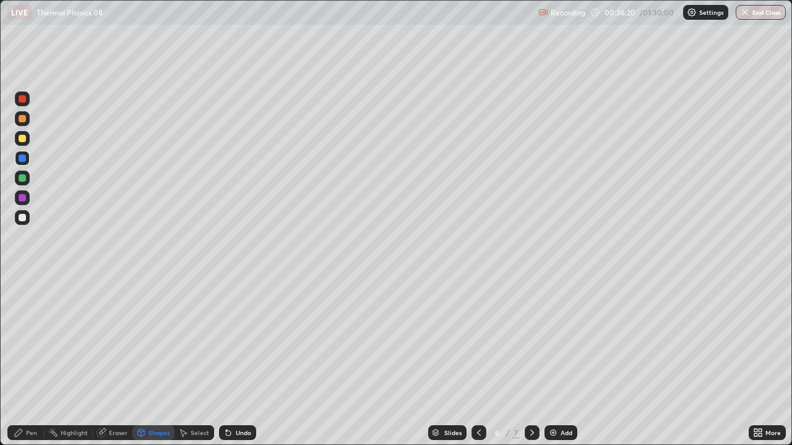
click at [23, 218] on div at bounding box center [22, 217] width 7 height 7
click at [226, 340] on icon at bounding box center [226, 430] width 1 height 1
click at [228, 340] on icon at bounding box center [228, 433] width 5 height 5
click at [35, 340] on div "Pen" at bounding box center [31, 433] width 11 height 6
click at [22, 220] on div at bounding box center [22, 217] width 7 height 7
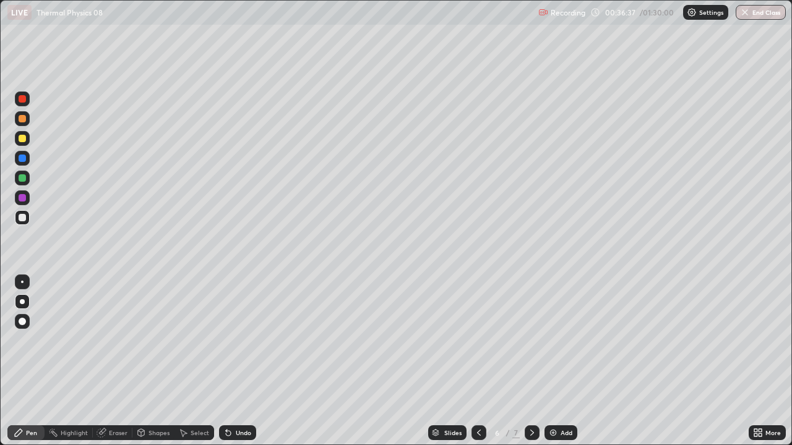
click at [152, 340] on div "Shapes" at bounding box center [158, 433] width 21 height 6
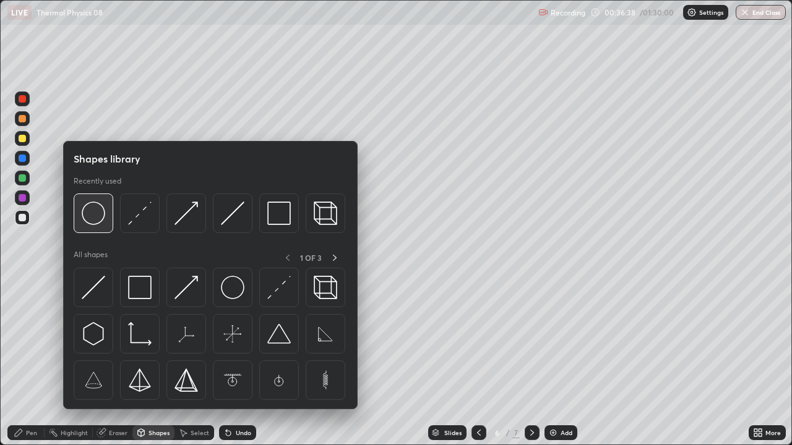
click at [92, 220] on img at bounding box center [94, 214] width 24 height 24
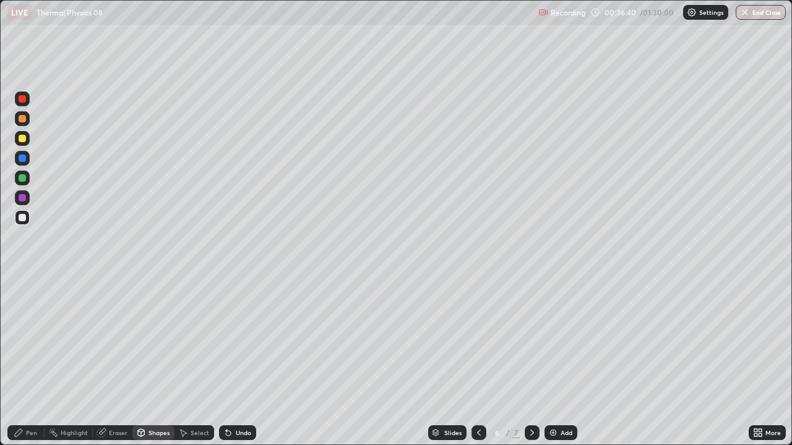
click at [165, 340] on div "Shapes" at bounding box center [158, 433] width 21 height 6
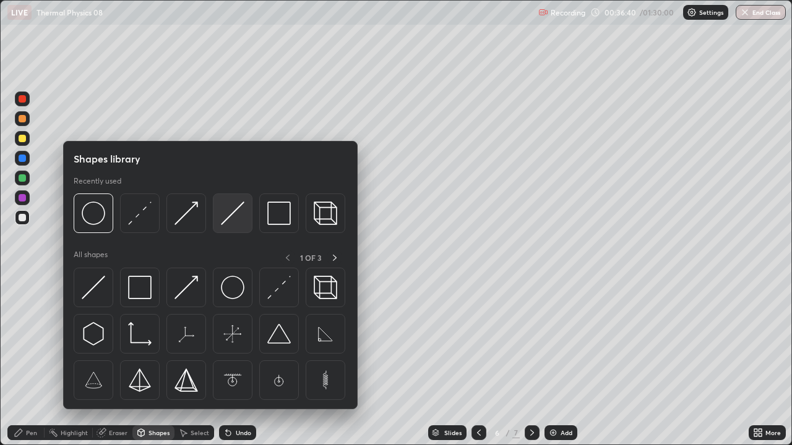
click at [227, 216] on img at bounding box center [233, 214] width 24 height 24
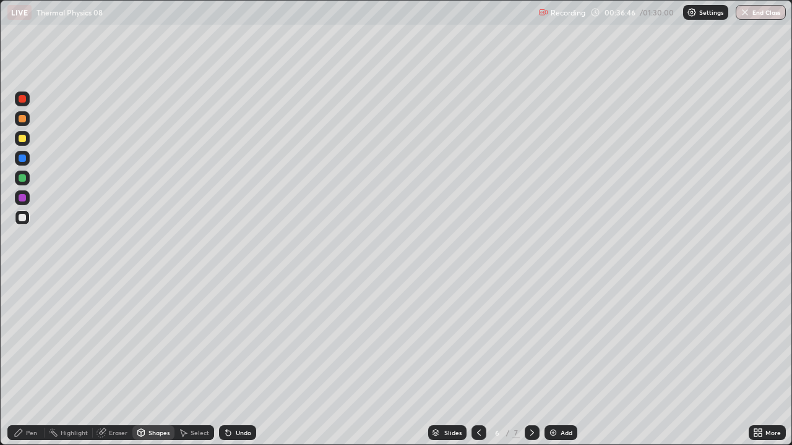
click at [28, 340] on div "Pen" at bounding box center [31, 433] width 11 height 6
click at [24, 220] on div at bounding box center [22, 217] width 7 height 7
click at [157, 340] on div "Shapes" at bounding box center [158, 433] width 21 height 6
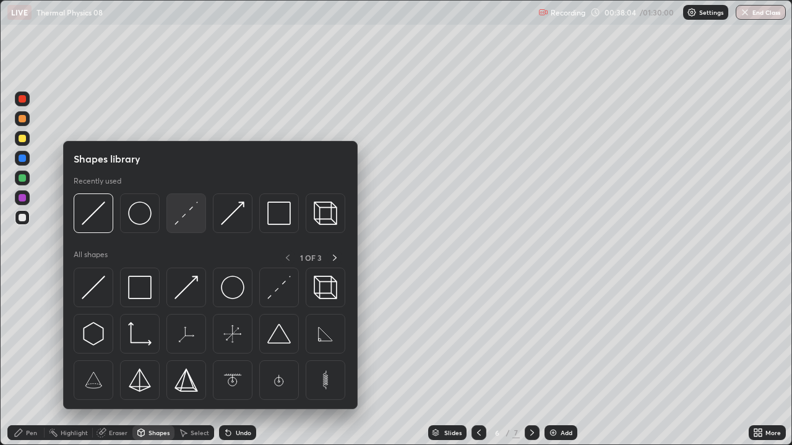
click at [187, 219] on img at bounding box center [186, 214] width 24 height 24
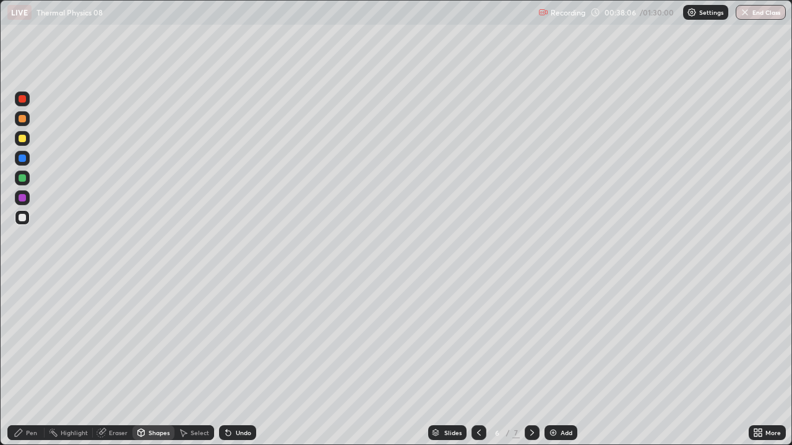
click at [153, 340] on div "Shapes" at bounding box center [158, 433] width 21 height 6
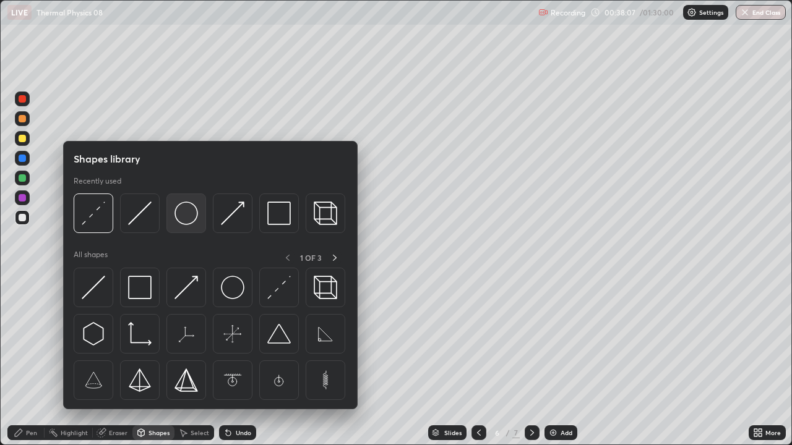
click at [181, 221] on img at bounding box center [186, 214] width 24 height 24
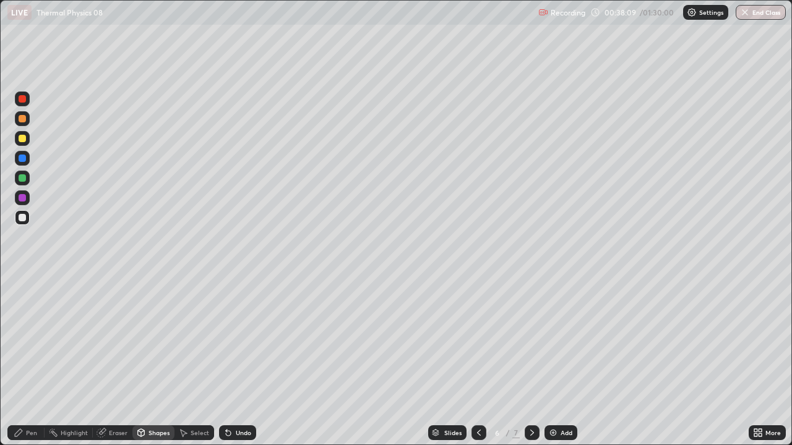
click at [25, 140] on div at bounding box center [22, 138] width 7 height 7
click at [33, 340] on div "Pen" at bounding box center [25, 433] width 37 height 15
click at [22, 139] on div at bounding box center [22, 138] width 7 height 7
click at [20, 138] on div at bounding box center [22, 138] width 7 height 7
click at [20, 140] on div at bounding box center [22, 138] width 7 height 7
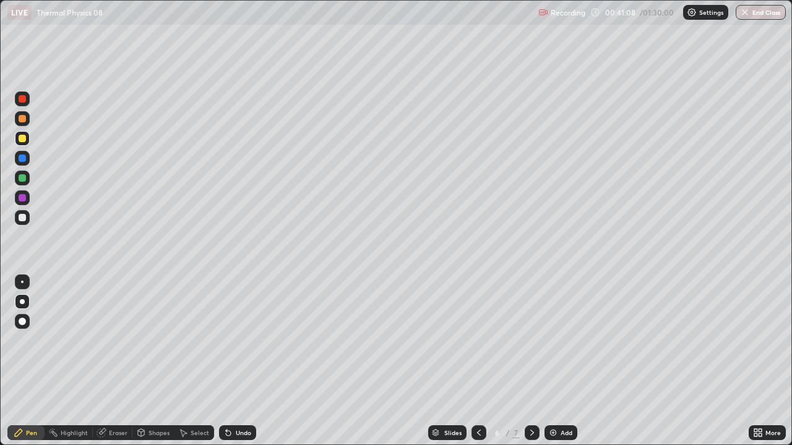
click at [146, 340] on div "Shapes" at bounding box center [153, 433] width 42 height 15
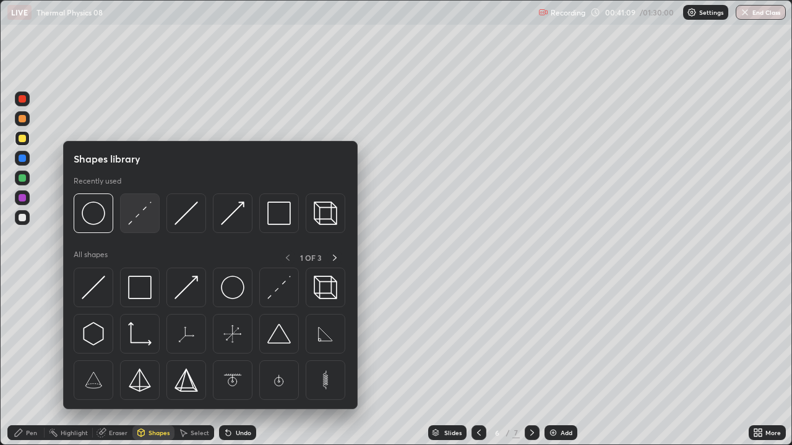
click at [133, 226] on div at bounding box center [140, 214] width 40 height 40
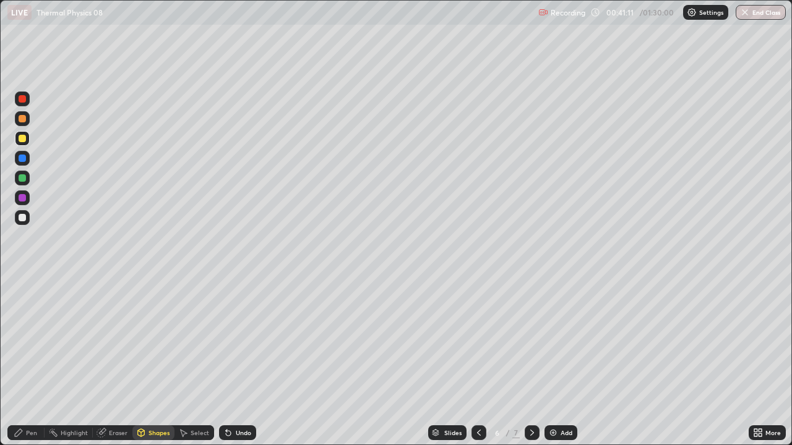
click at [31, 340] on div "Pen" at bounding box center [31, 433] width 11 height 6
click at [153, 340] on div "Shapes" at bounding box center [158, 433] width 21 height 6
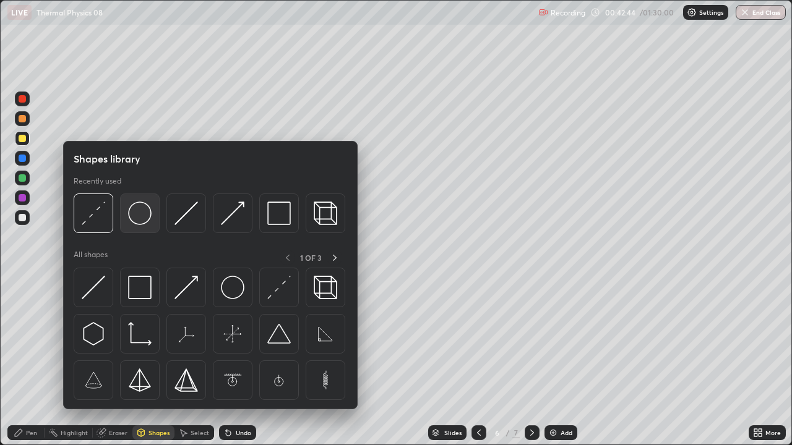
click at [139, 221] on img at bounding box center [140, 214] width 24 height 24
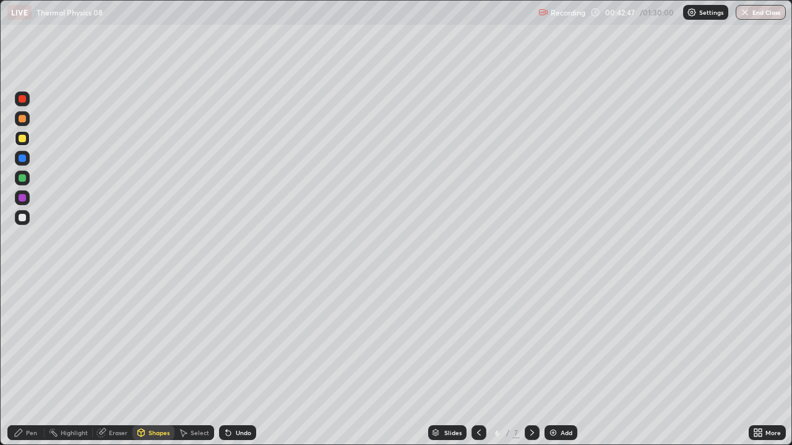
click at [144, 340] on icon at bounding box center [141, 433] width 10 height 10
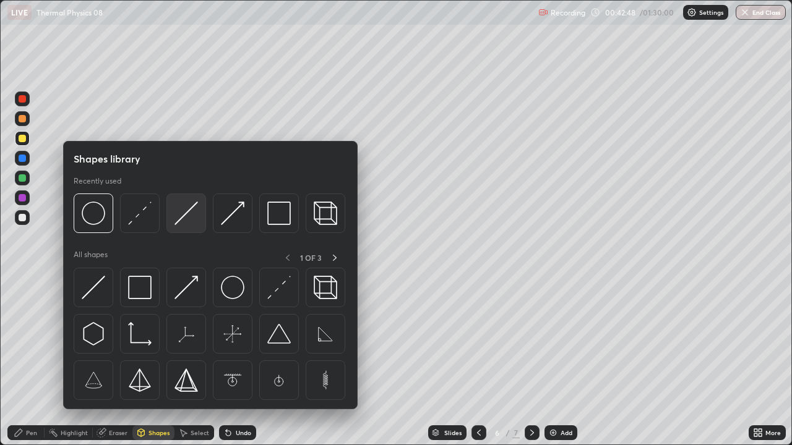
click at [179, 223] on img at bounding box center [186, 214] width 24 height 24
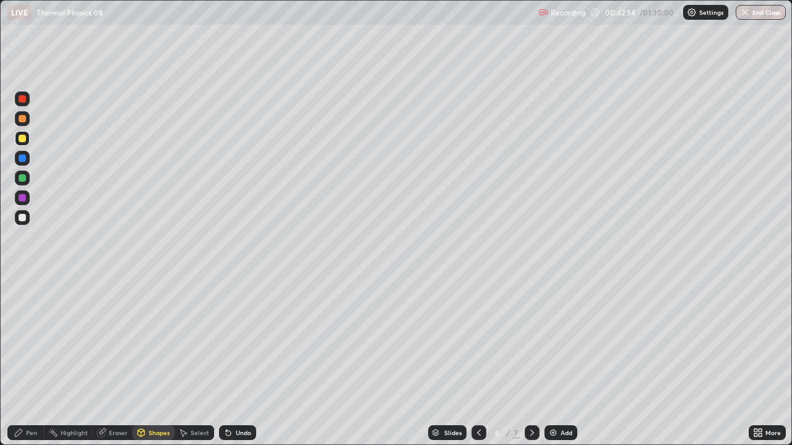
click at [149, 340] on div "Shapes" at bounding box center [158, 433] width 21 height 6
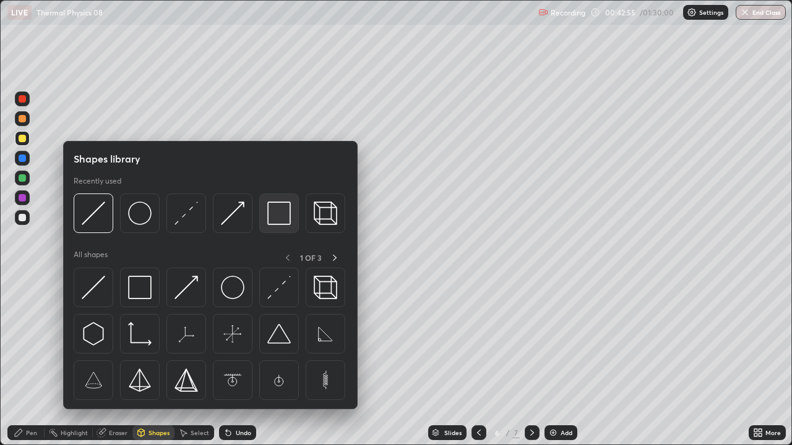
click at [273, 221] on img at bounding box center [279, 214] width 24 height 24
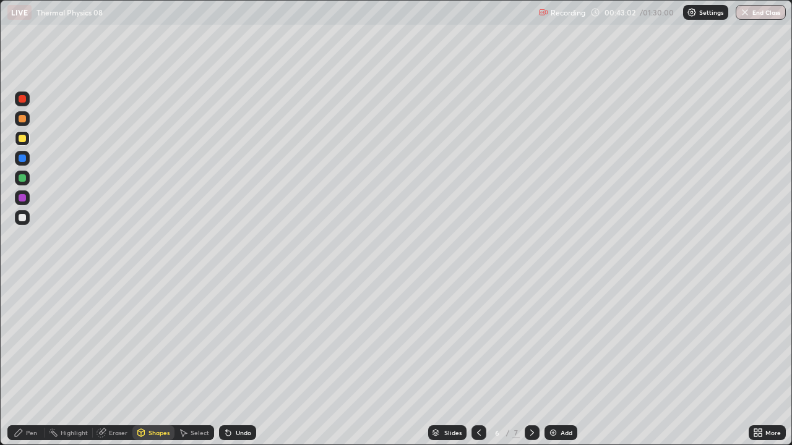
click at [37, 340] on div "Pen" at bounding box center [25, 433] width 37 height 15
click at [20, 220] on div at bounding box center [22, 217] width 7 height 7
click at [234, 340] on div "Undo" at bounding box center [237, 433] width 37 height 15
click at [38, 340] on div "Pen" at bounding box center [25, 433] width 37 height 15
click at [23, 217] on div at bounding box center [22, 217] width 7 height 7
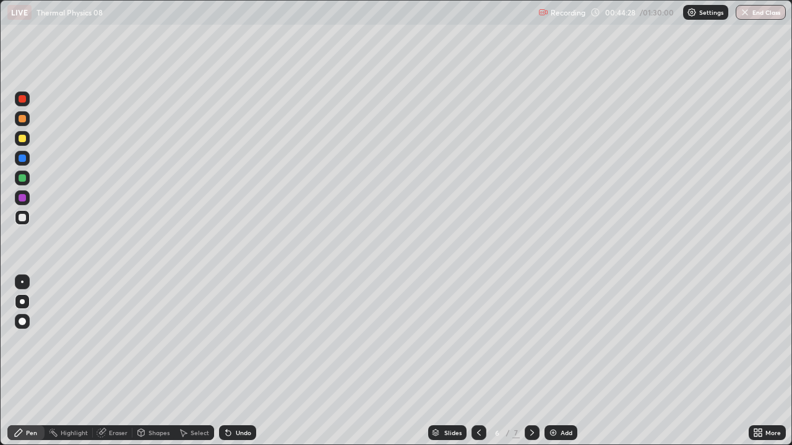
click at [226, 340] on icon at bounding box center [228, 433] width 5 height 5
click at [23, 139] on div at bounding box center [22, 138] width 7 height 7
click at [25, 217] on div at bounding box center [22, 217] width 7 height 7
click at [25, 161] on div at bounding box center [22, 158] width 7 height 7
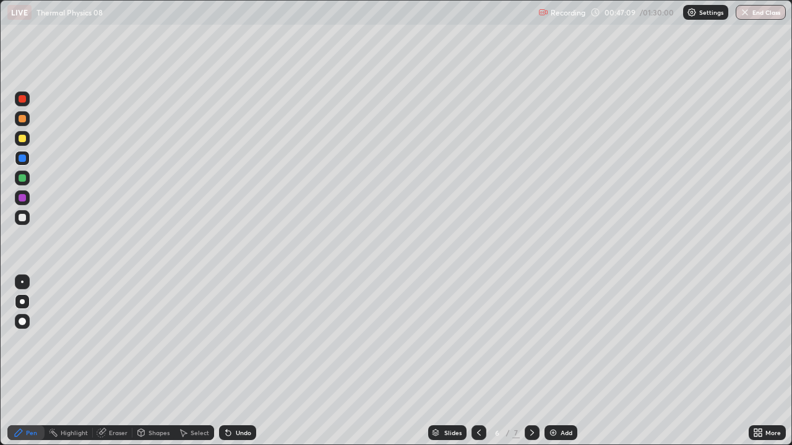
click at [26, 124] on div at bounding box center [22, 118] width 15 height 15
click at [22, 219] on div at bounding box center [22, 217] width 7 height 7
click at [24, 138] on div at bounding box center [22, 138] width 7 height 7
click at [114, 340] on div "Eraser" at bounding box center [118, 433] width 19 height 6
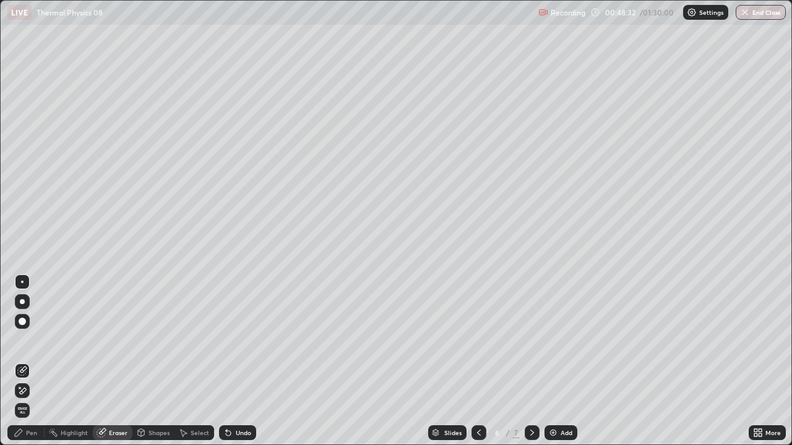
click at [36, 340] on div "Pen" at bounding box center [25, 433] width 37 height 15
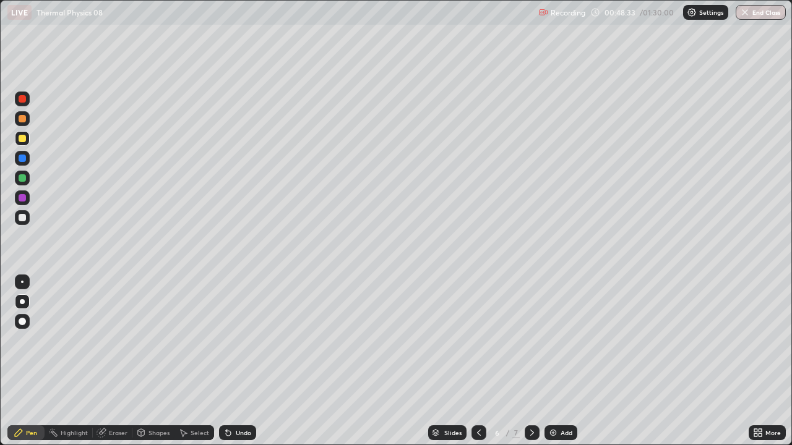
click at [22, 214] on div at bounding box center [22, 217] width 7 height 7
click at [531, 340] on icon at bounding box center [532, 433] width 10 height 10
click at [153, 340] on div "Shapes" at bounding box center [158, 433] width 21 height 6
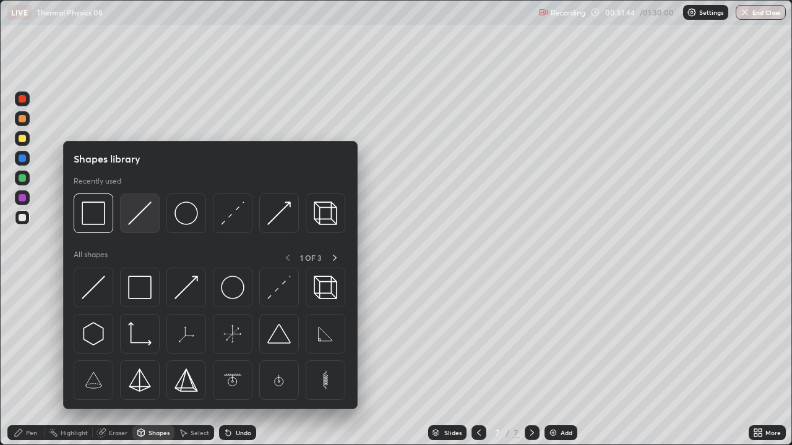
click at [140, 217] on img at bounding box center [140, 214] width 24 height 24
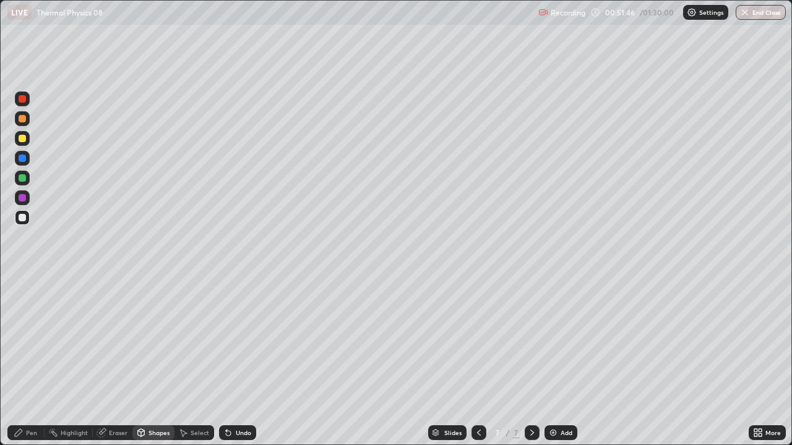
click at [160, 340] on div "Shapes" at bounding box center [158, 433] width 21 height 6
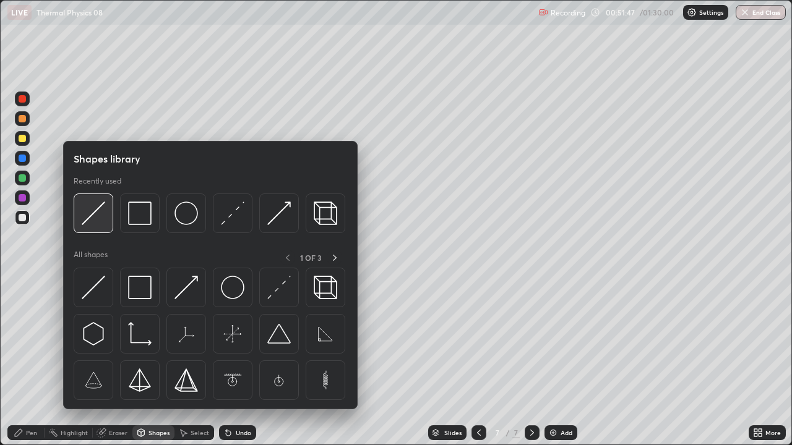
click at [93, 212] on img at bounding box center [94, 214] width 24 height 24
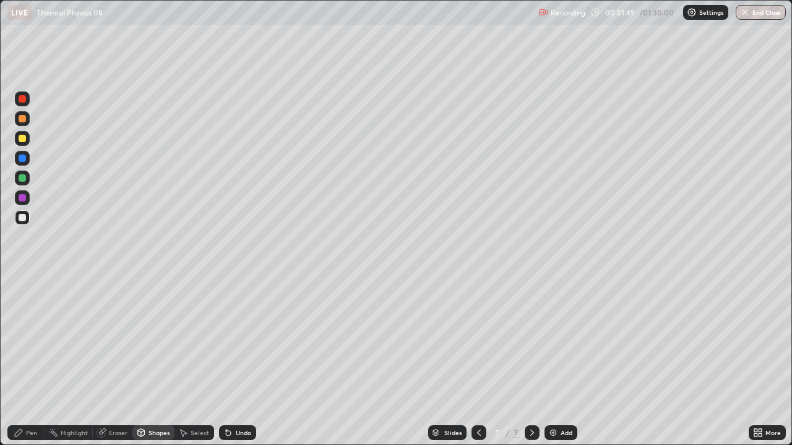
click at [156, 340] on div "Shapes" at bounding box center [158, 433] width 21 height 6
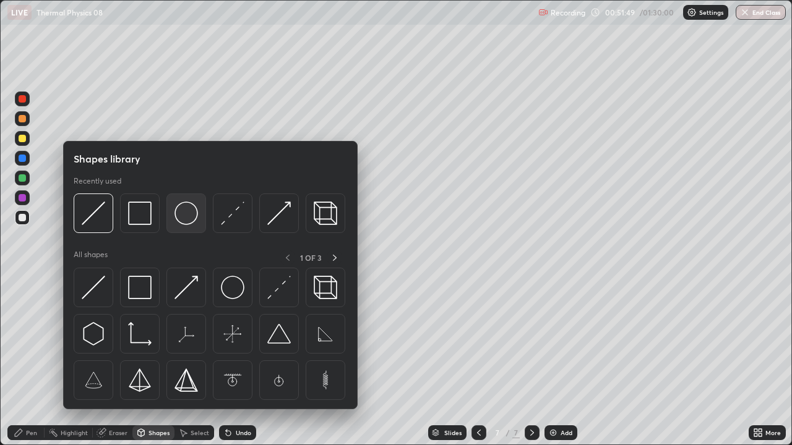
click at [185, 225] on img at bounding box center [186, 214] width 24 height 24
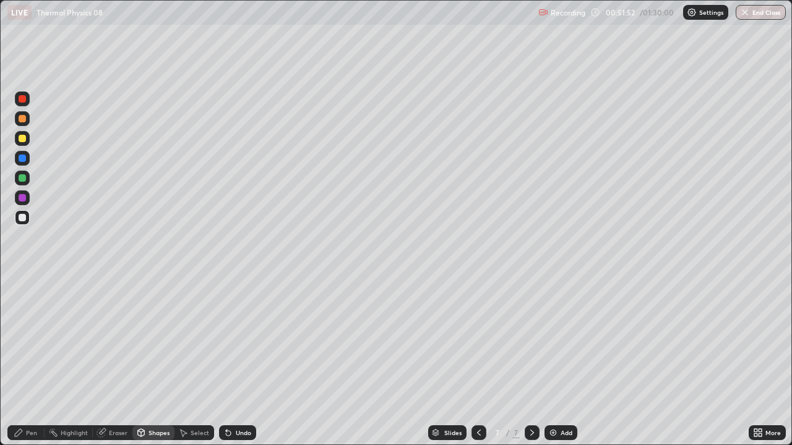
click at [162, 340] on div "Shapes" at bounding box center [158, 433] width 21 height 6
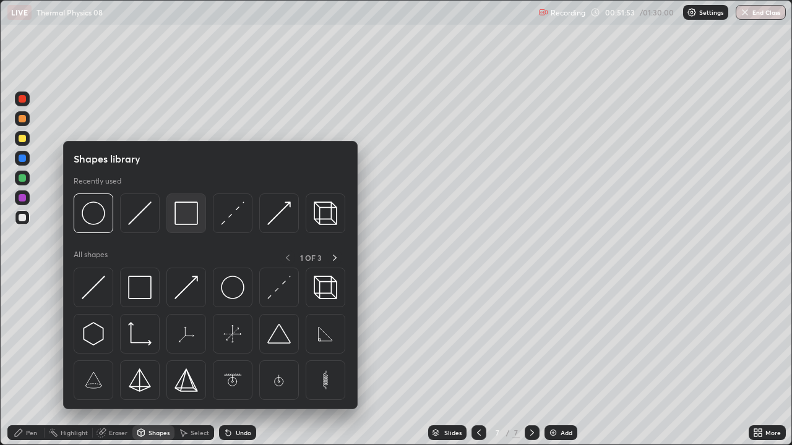
click at [181, 218] on img at bounding box center [186, 214] width 24 height 24
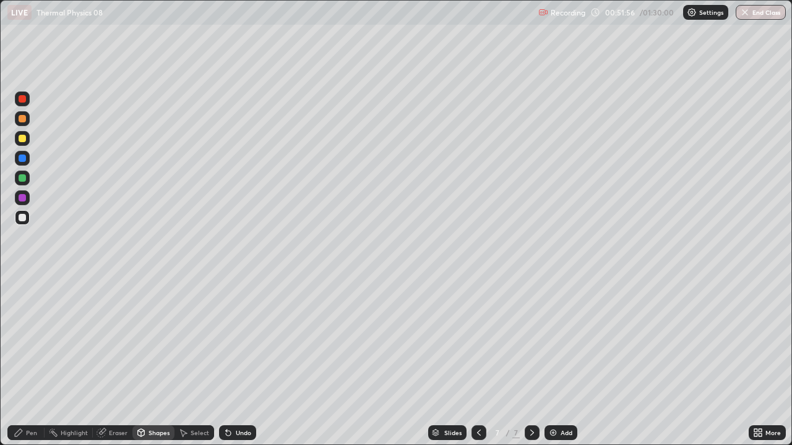
click at [158, 340] on div "Shapes" at bounding box center [158, 433] width 21 height 6
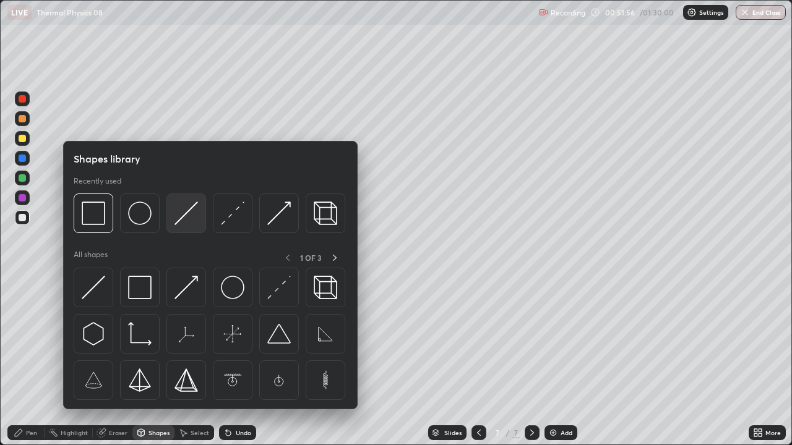
click at [185, 212] on img at bounding box center [186, 214] width 24 height 24
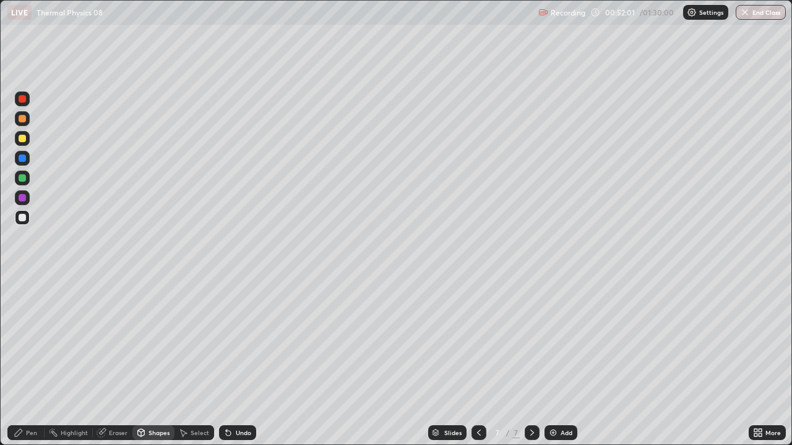
click at [159, 340] on div "Shapes" at bounding box center [153, 433] width 42 height 15
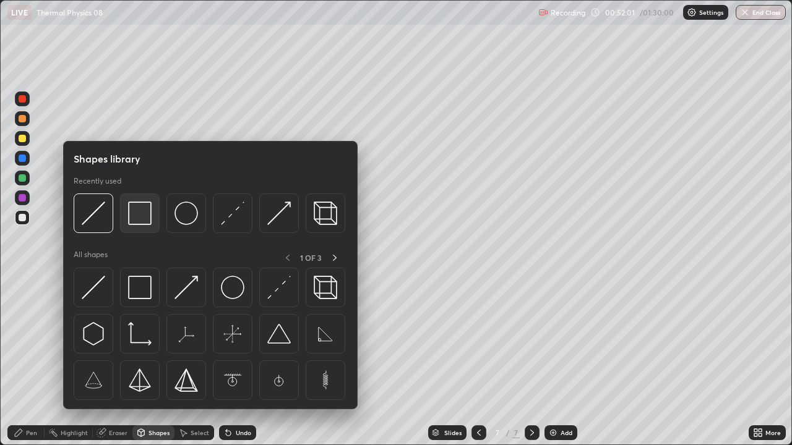
click at [142, 221] on img at bounding box center [140, 214] width 24 height 24
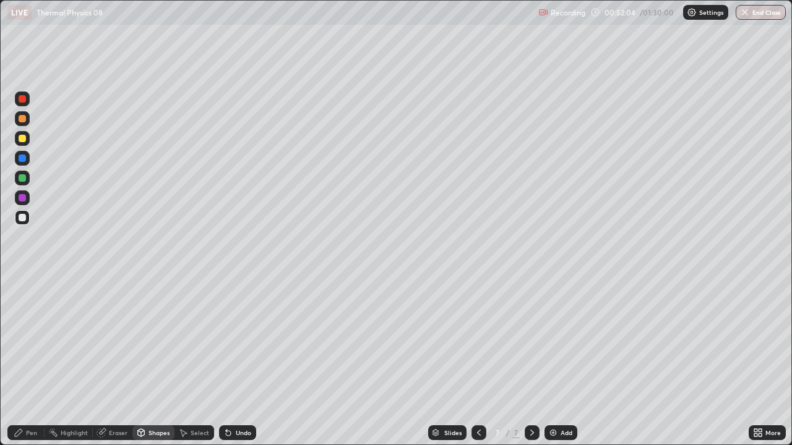
click at [32, 340] on div "Pen" at bounding box center [31, 433] width 11 height 6
click at [24, 217] on div at bounding box center [22, 217] width 7 height 7
click at [24, 138] on div at bounding box center [22, 138] width 7 height 7
click at [23, 217] on div at bounding box center [22, 217] width 7 height 7
click at [23, 178] on div at bounding box center [22, 177] width 7 height 7
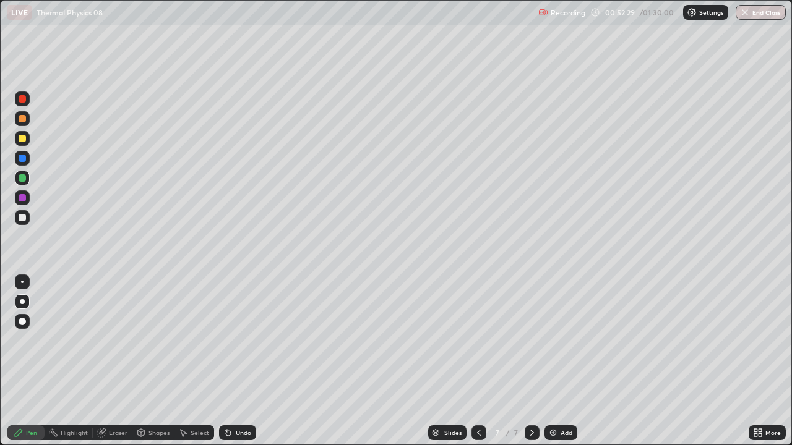
click at [24, 140] on div at bounding box center [22, 138] width 7 height 7
click at [149, 340] on div "Shapes" at bounding box center [153, 433] width 42 height 15
click at [154, 340] on div "Shapes" at bounding box center [158, 433] width 21 height 6
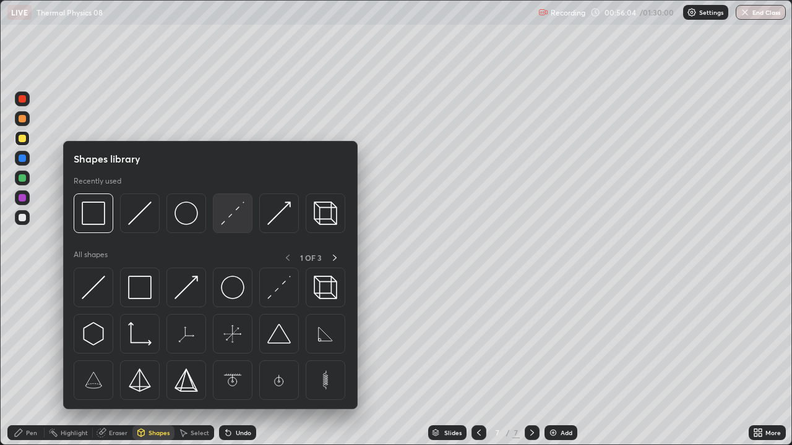
click at [221, 224] on img at bounding box center [233, 214] width 24 height 24
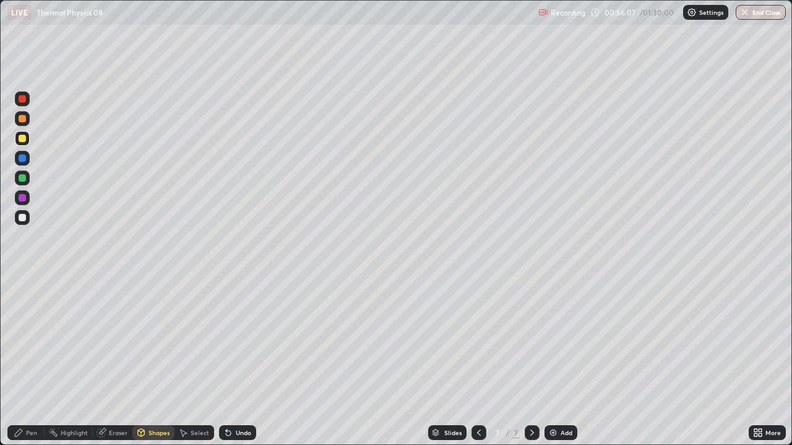
click at [31, 340] on div "Pen" at bounding box center [31, 433] width 11 height 6
click at [21, 218] on div at bounding box center [22, 217] width 7 height 7
click at [24, 160] on div at bounding box center [22, 158] width 7 height 7
click at [19, 219] on div at bounding box center [22, 217] width 7 height 7
click at [113, 340] on div "Eraser" at bounding box center [113, 433] width 40 height 15
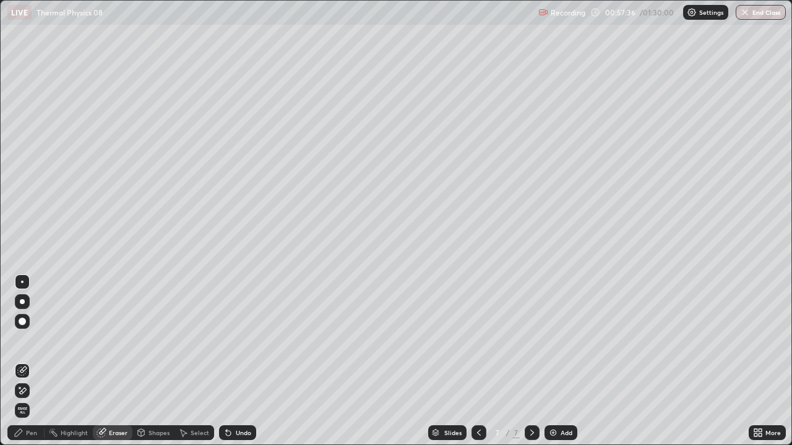
click at [35, 340] on div "Pen" at bounding box center [31, 433] width 11 height 6
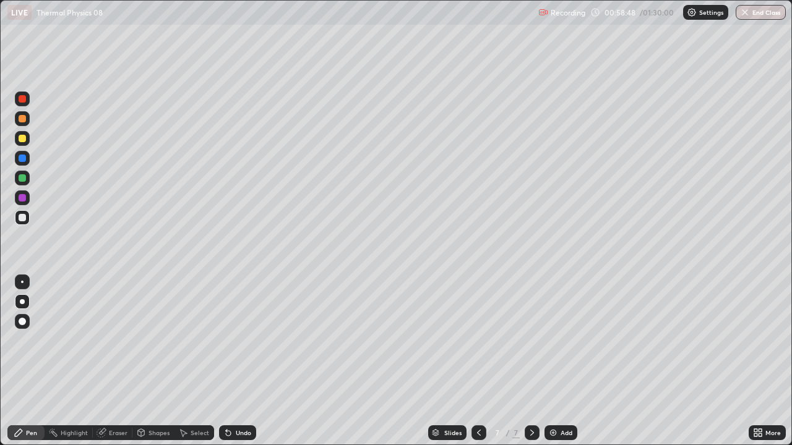
click at [531, 340] on icon at bounding box center [532, 433] width 4 height 6
click at [568, 340] on div "Add" at bounding box center [560, 433] width 33 height 15
click at [161, 340] on div "Shapes" at bounding box center [158, 433] width 21 height 6
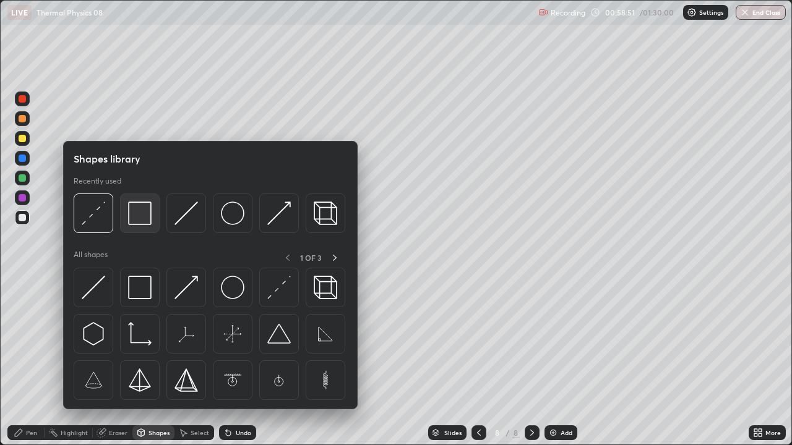
click at [145, 219] on img at bounding box center [140, 214] width 24 height 24
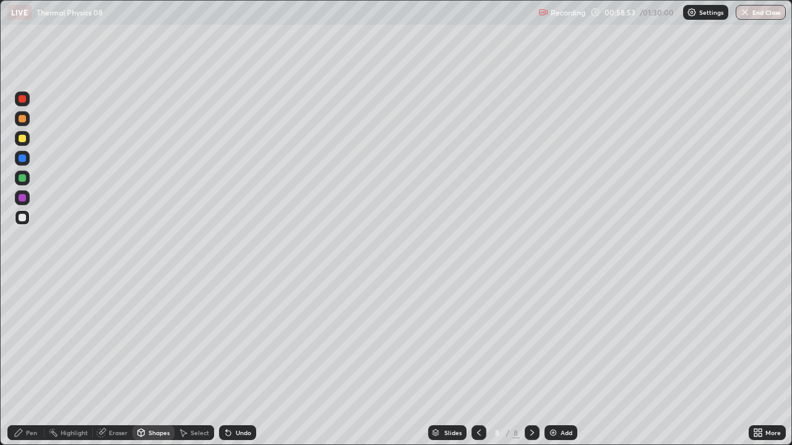
click at [24, 340] on div "Pen" at bounding box center [25, 433] width 37 height 15
click at [22, 221] on div at bounding box center [22, 217] width 7 height 7
click at [22, 139] on div at bounding box center [22, 138] width 7 height 7
click at [159, 340] on div "Shapes" at bounding box center [158, 433] width 21 height 6
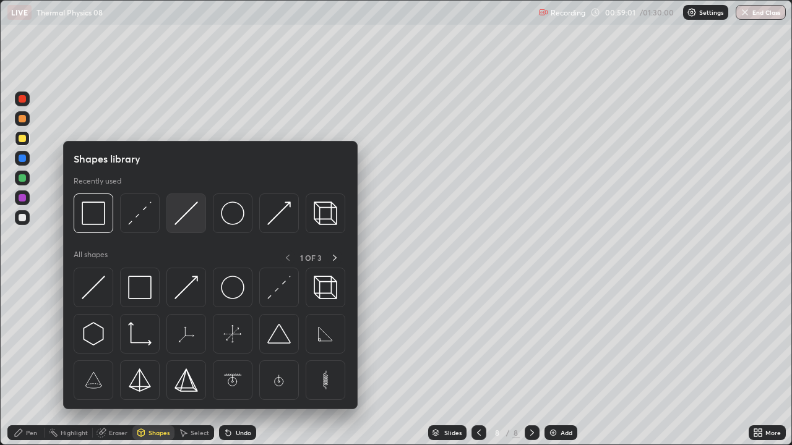
click at [183, 215] on img at bounding box center [186, 214] width 24 height 24
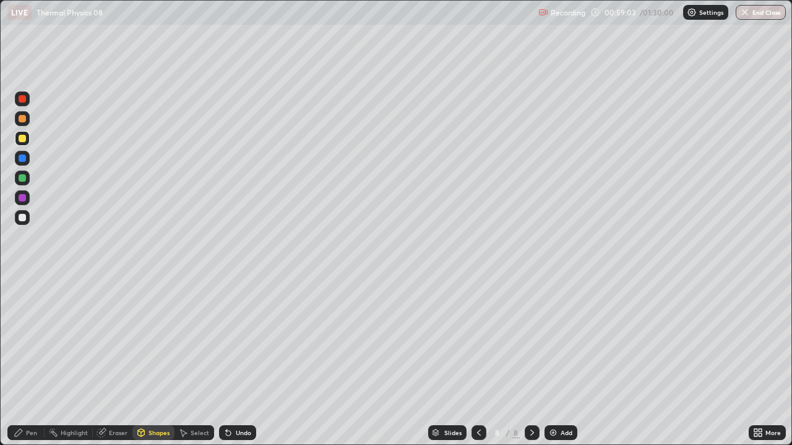
click at [159, 340] on div "Shapes" at bounding box center [158, 433] width 21 height 6
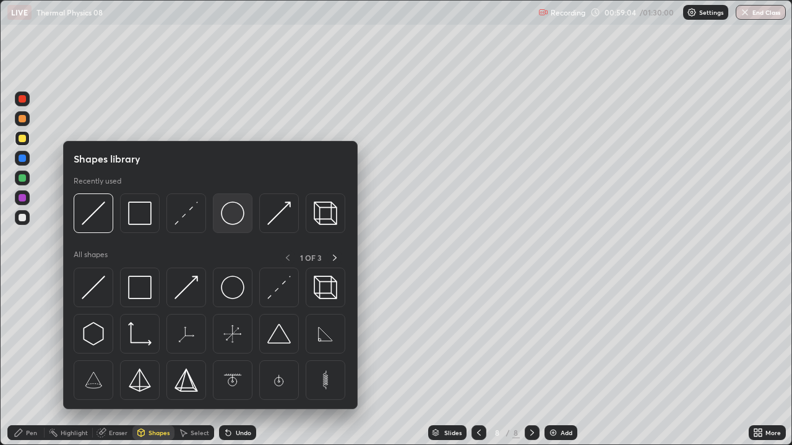
click at [228, 220] on img at bounding box center [233, 214] width 24 height 24
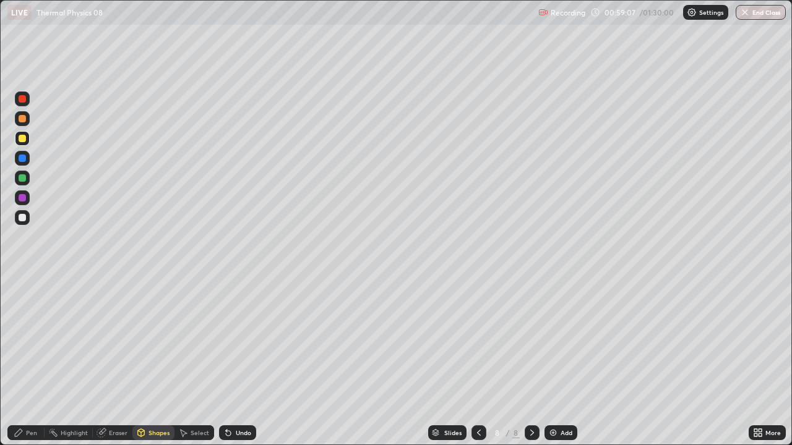
click at [200, 340] on div "Select" at bounding box center [200, 433] width 19 height 6
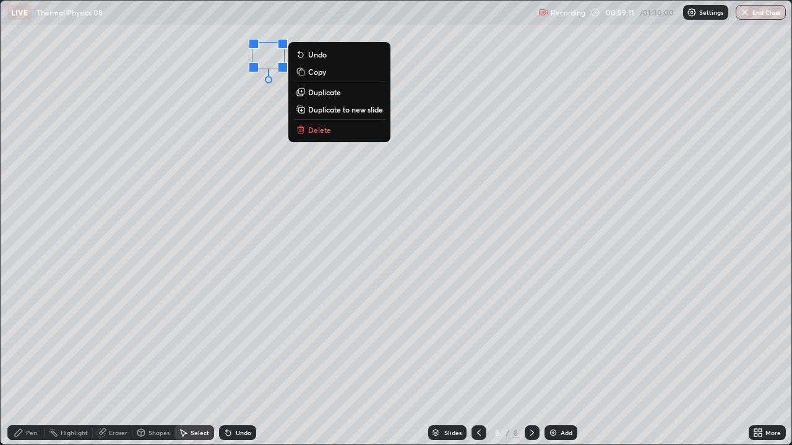
click at [266, 134] on div "0 ° Undo Copy Duplicate Duplicate to new slide Delete" at bounding box center [396, 223] width 791 height 444
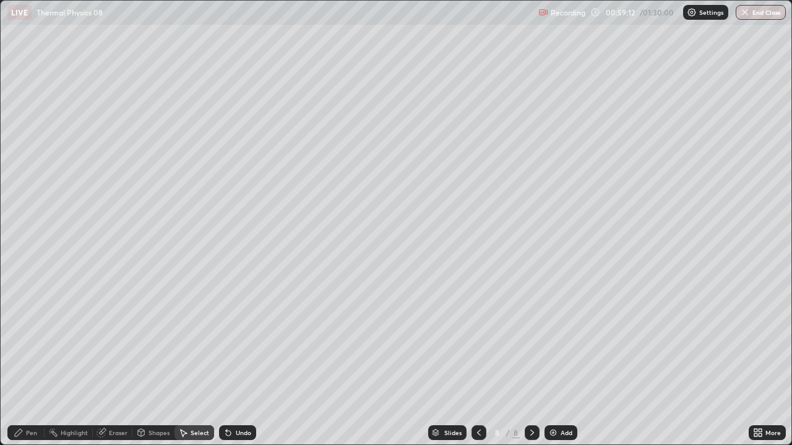
click at [153, 340] on div "Shapes" at bounding box center [158, 433] width 21 height 6
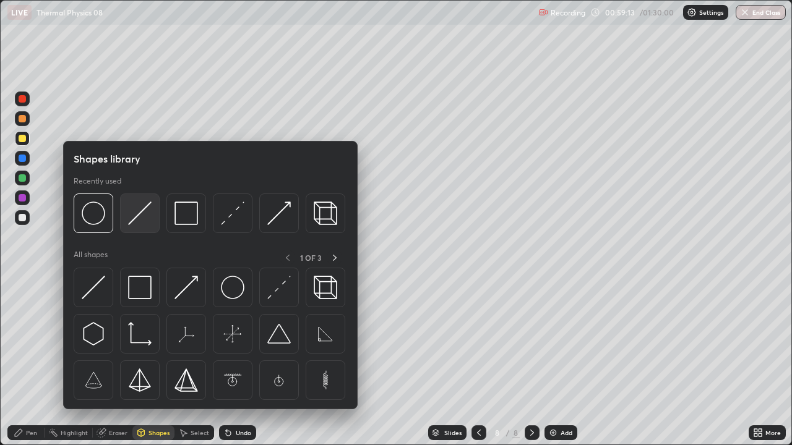
click at [139, 215] on img at bounding box center [140, 214] width 24 height 24
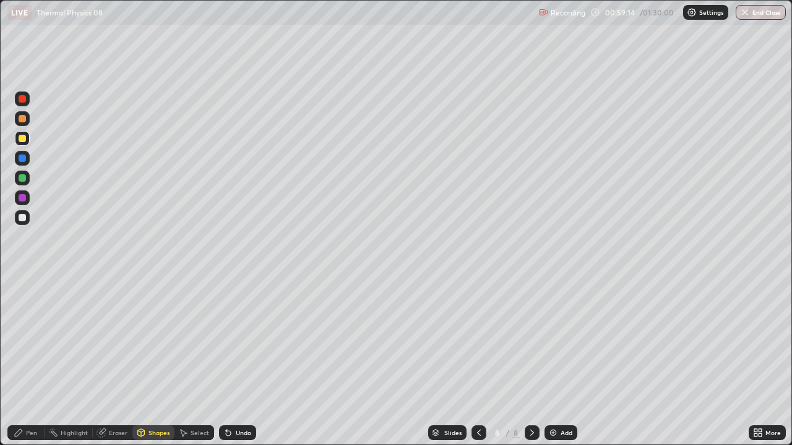
click at [24, 139] on div at bounding box center [22, 138] width 7 height 7
click at [155, 340] on div "Shapes" at bounding box center [158, 433] width 21 height 6
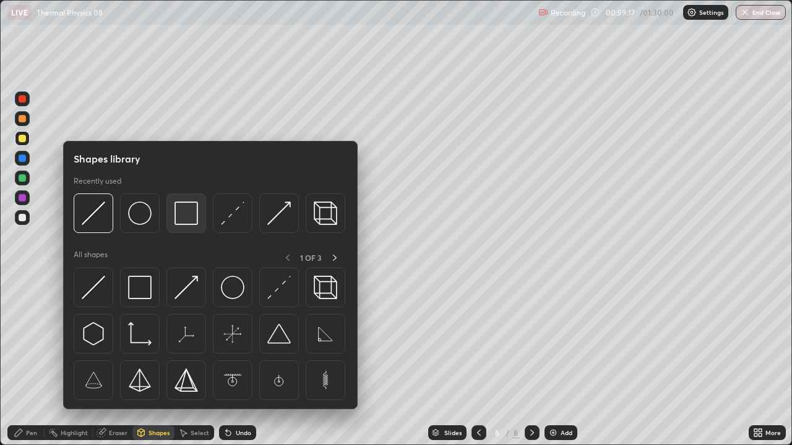
click at [188, 221] on img at bounding box center [186, 214] width 24 height 24
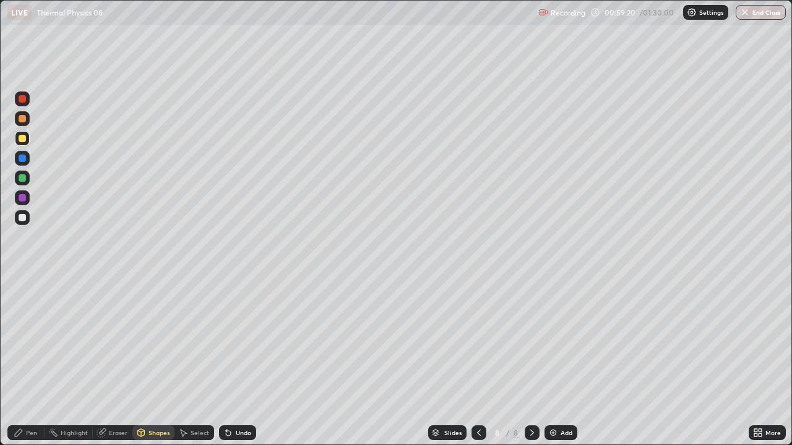
click at [34, 340] on div "Pen" at bounding box center [31, 433] width 11 height 6
click at [22, 219] on div at bounding box center [22, 217] width 7 height 7
click at [21, 140] on div at bounding box center [22, 138] width 7 height 7
click at [21, 220] on div at bounding box center [22, 217] width 7 height 7
click at [21, 140] on div at bounding box center [22, 138] width 7 height 7
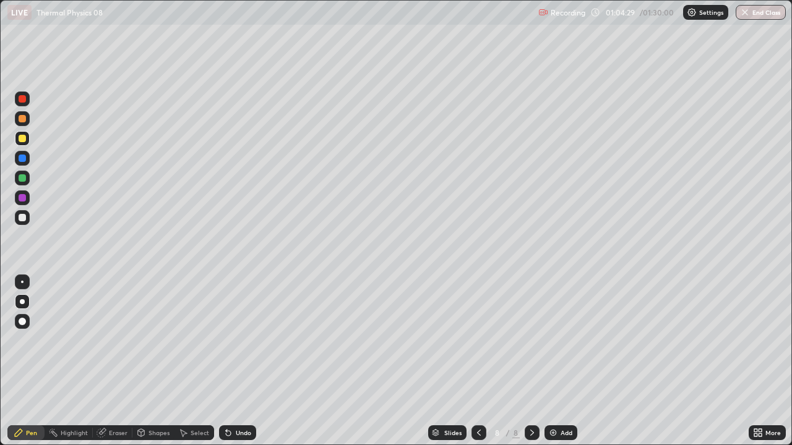
click at [21, 159] on div at bounding box center [22, 158] width 7 height 7
click at [20, 217] on div at bounding box center [22, 217] width 7 height 7
click at [20, 218] on div at bounding box center [22, 217] width 7 height 7
click at [19, 200] on div at bounding box center [22, 197] width 7 height 7
click at [24, 218] on div at bounding box center [22, 217] width 7 height 7
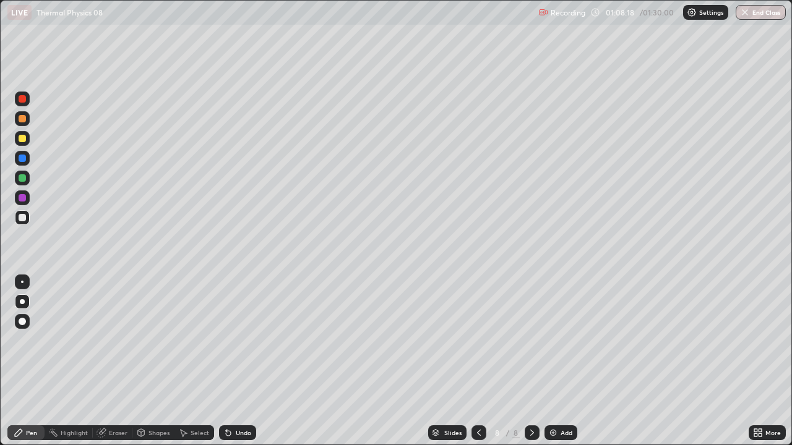
click at [160, 340] on div "Shapes" at bounding box center [158, 433] width 21 height 6
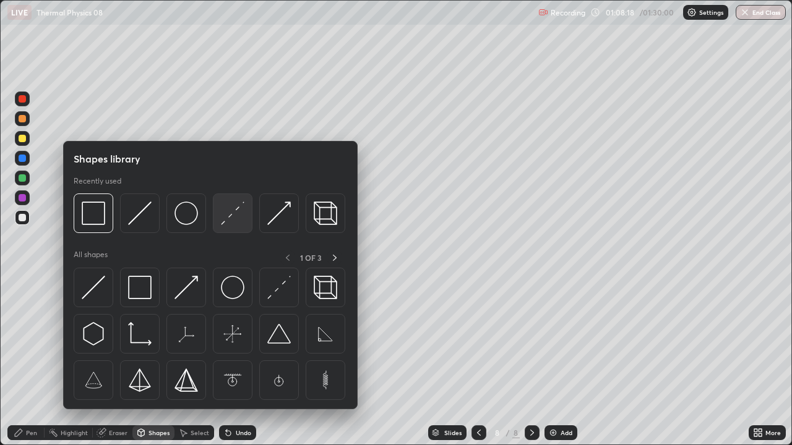
click at [225, 217] on img at bounding box center [233, 214] width 24 height 24
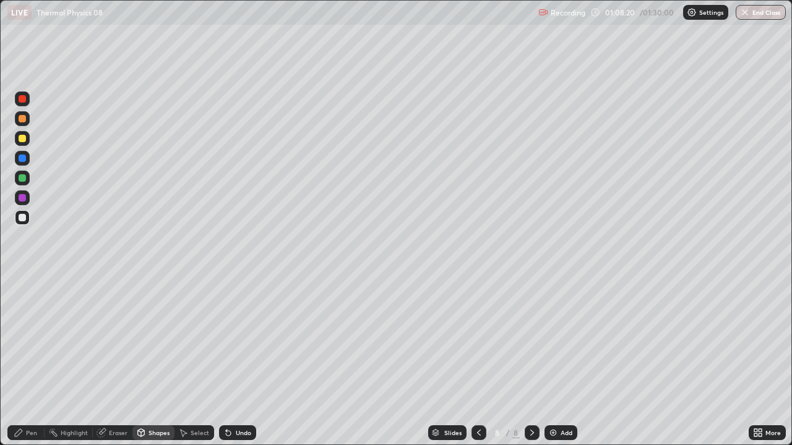
click at [116, 340] on div "Eraser" at bounding box center [118, 433] width 19 height 6
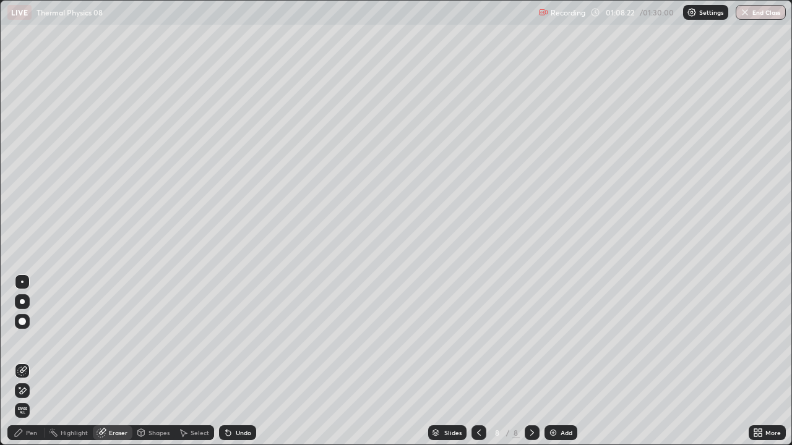
click at [30, 340] on div "Pen" at bounding box center [31, 433] width 11 height 6
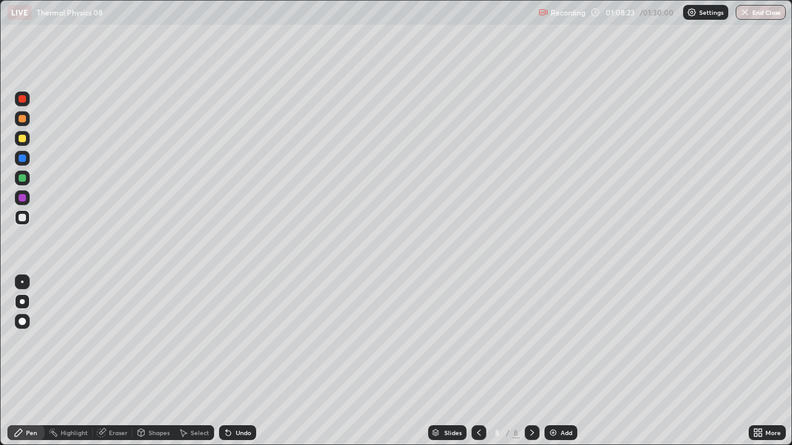
click at [25, 220] on div at bounding box center [22, 217] width 7 height 7
click at [20, 159] on div at bounding box center [22, 158] width 7 height 7
click at [27, 222] on div at bounding box center [22, 217] width 15 height 15
click at [28, 138] on div at bounding box center [22, 138] width 15 height 15
click at [25, 160] on div at bounding box center [22, 158] width 7 height 7
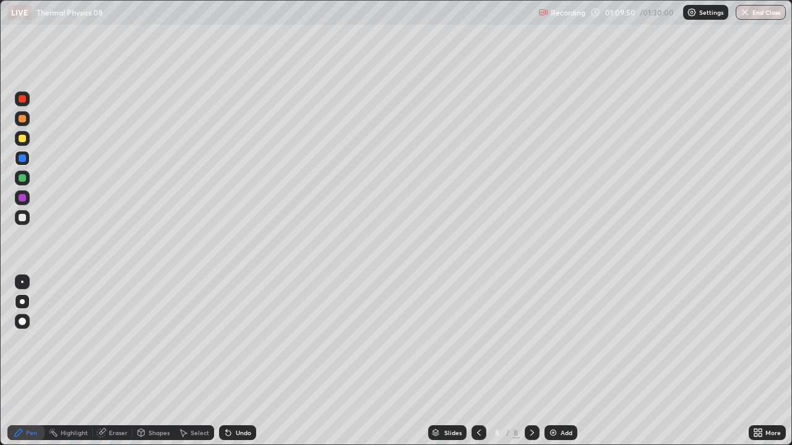
click at [120, 340] on div "Eraser" at bounding box center [118, 433] width 19 height 6
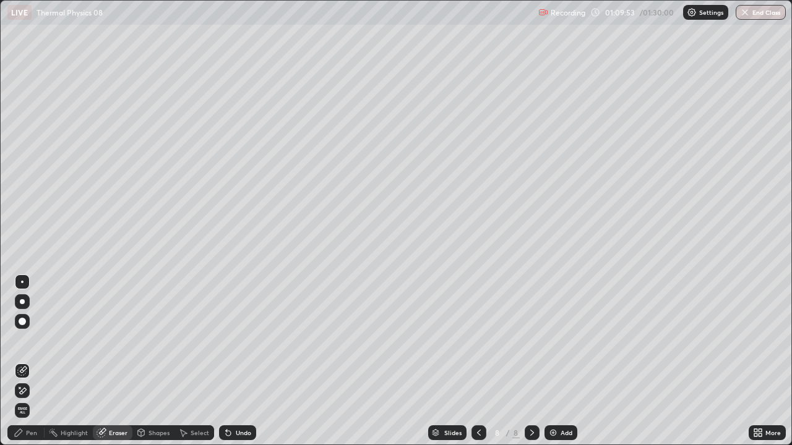
click at [35, 340] on div "Pen" at bounding box center [31, 433] width 11 height 6
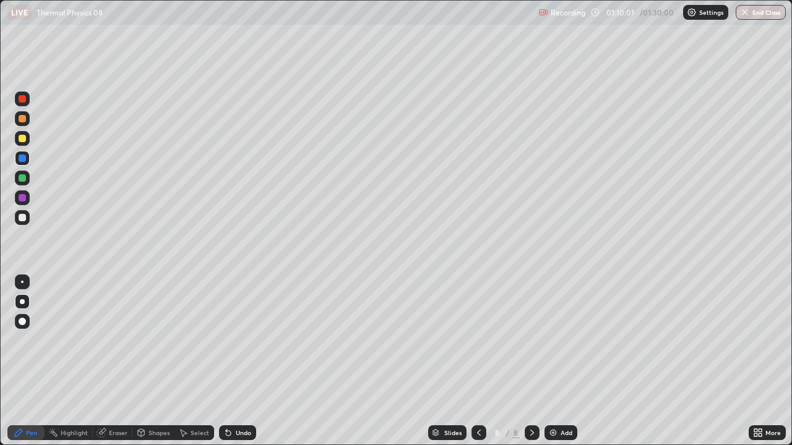
click at [17, 139] on div at bounding box center [22, 138] width 15 height 15
click at [233, 340] on div "Undo" at bounding box center [237, 433] width 37 height 15
click at [228, 340] on icon at bounding box center [228, 433] width 5 height 5
click at [223, 340] on icon at bounding box center [228, 433] width 10 height 10
click at [219, 340] on div "Undo" at bounding box center [237, 433] width 37 height 15
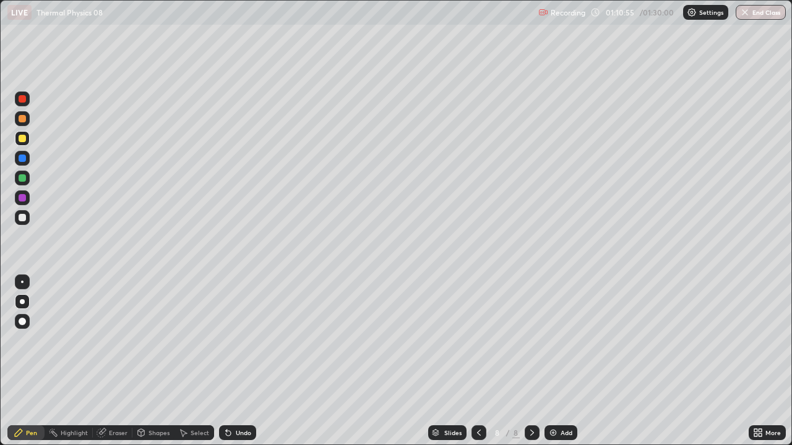
click at [112, 340] on div "Eraser" at bounding box center [113, 433] width 40 height 15
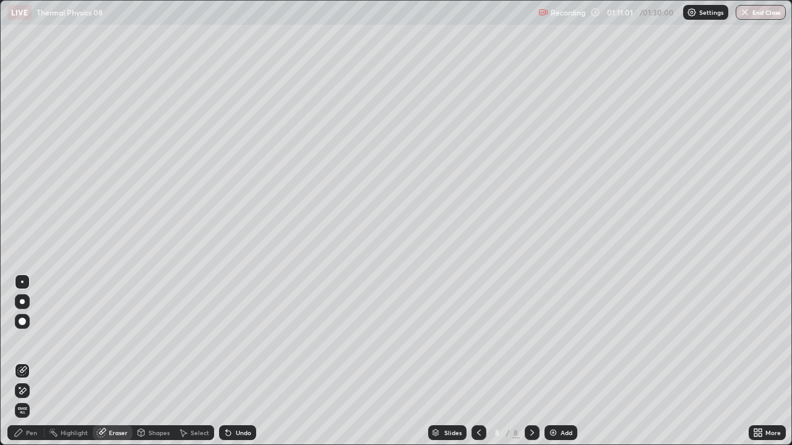
click at [33, 340] on div "Pen" at bounding box center [25, 433] width 37 height 15
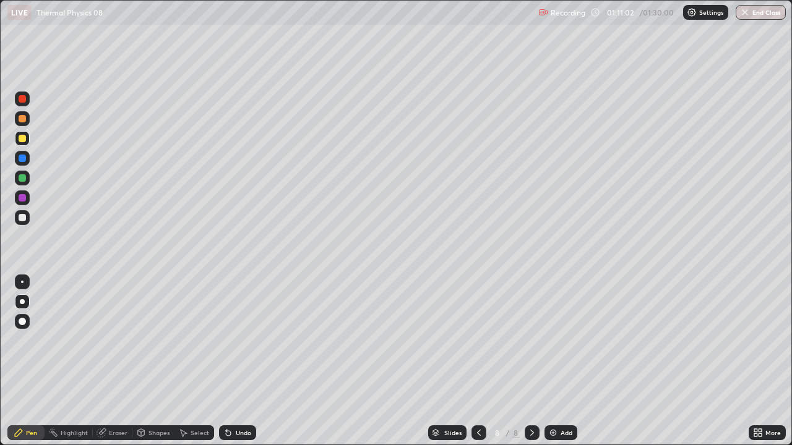
click at [19, 219] on div at bounding box center [22, 217] width 7 height 7
click at [531, 340] on icon at bounding box center [532, 433] width 10 height 10
click at [559, 340] on div "Add" at bounding box center [560, 433] width 33 height 15
click at [471, 340] on div at bounding box center [478, 433] width 15 height 15
click at [530, 340] on icon at bounding box center [532, 433] width 10 height 10
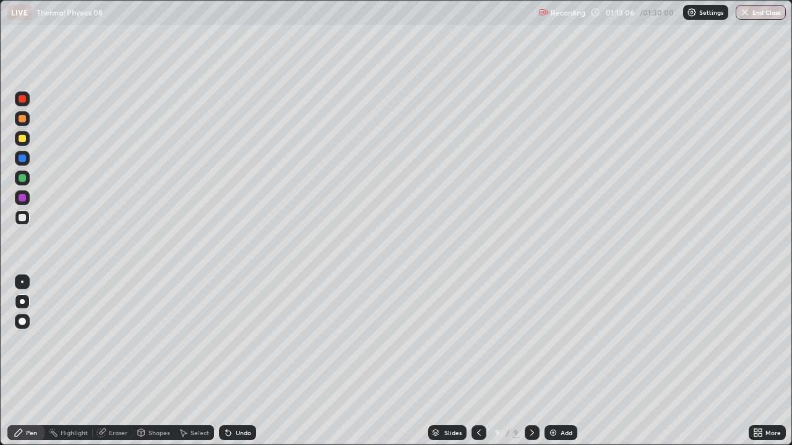
click at [159, 340] on div "Shapes" at bounding box center [158, 433] width 21 height 6
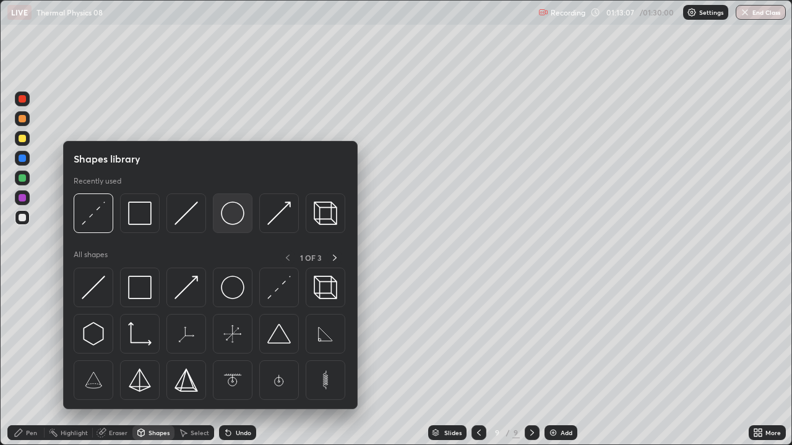
click at [231, 217] on img at bounding box center [233, 214] width 24 height 24
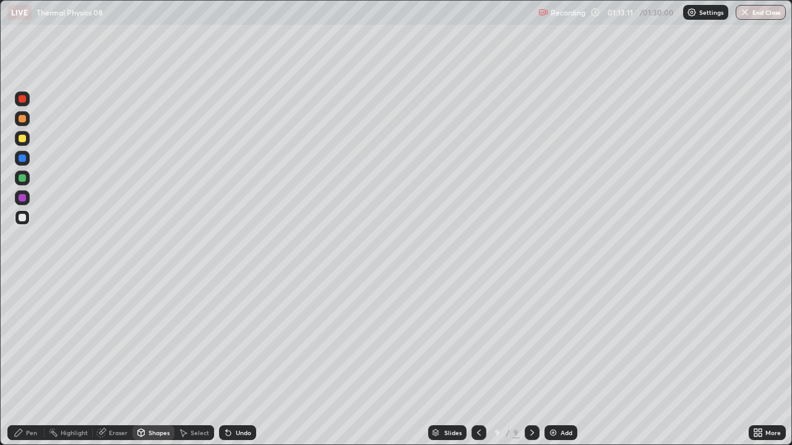
click at [205, 340] on div "Select" at bounding box center [200, 433] width 19 height 6
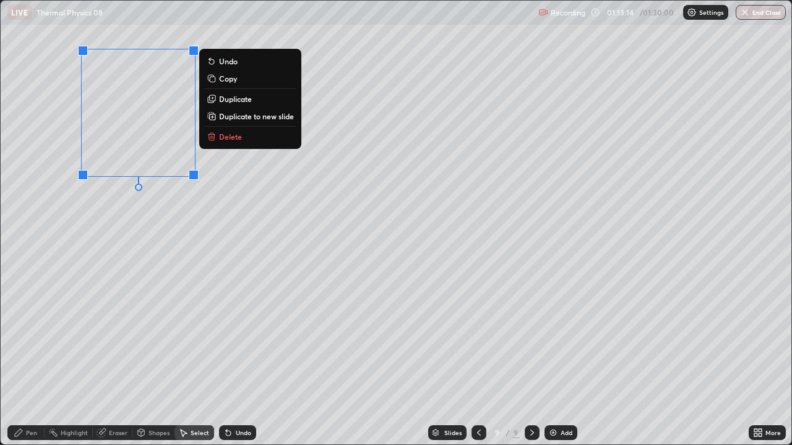
click at [161, 254] on div "0 ° Undo Copy Duplicate Duplicate to new slide Delete" at bounding box center [396, 223] width 791 height 444
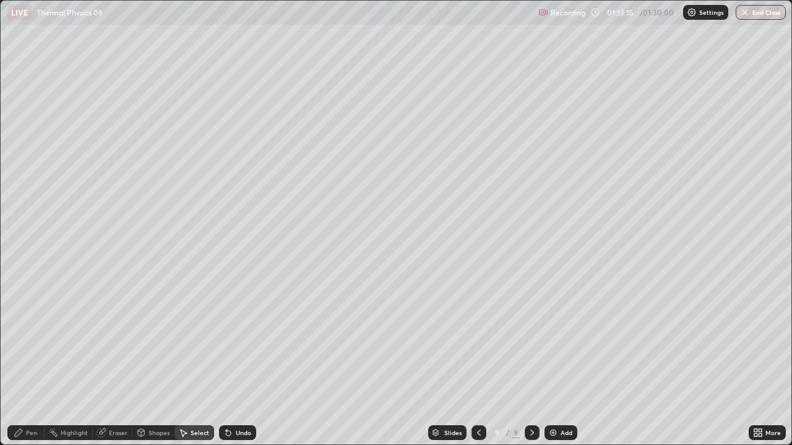
click at [155, 340] on div "Shapes" at bounding box center [158, 433] width 21 height 6
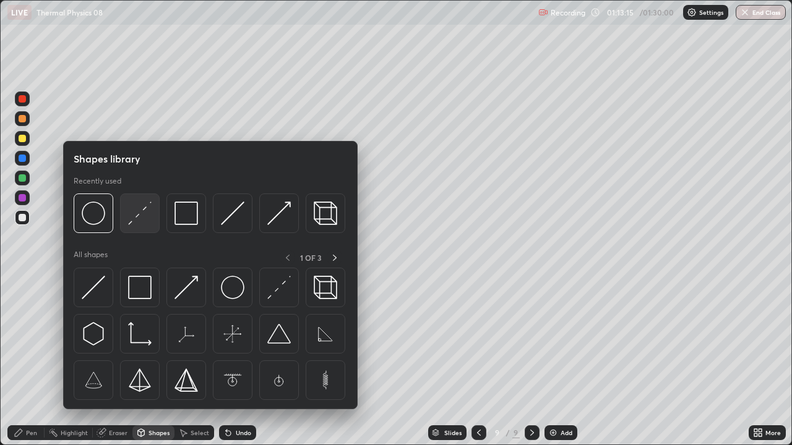
click at [140, 215] on img at bounding box center [140, 214] width 24 height 24
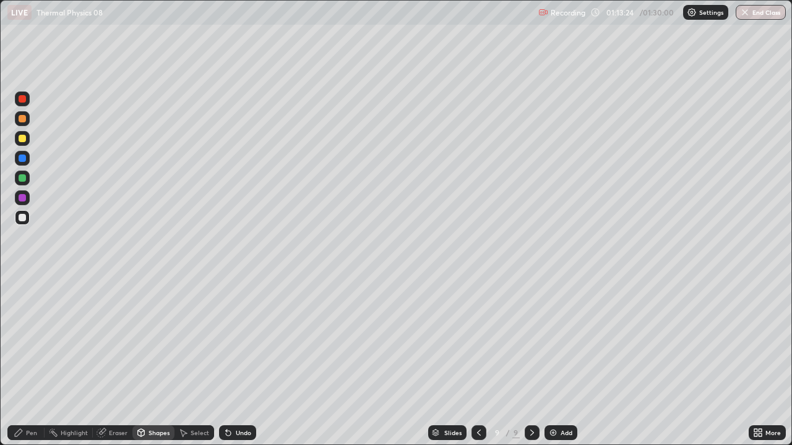
click at [158, 340] on div "Shapes" at bounding box center [158, 433] width 21 height 6
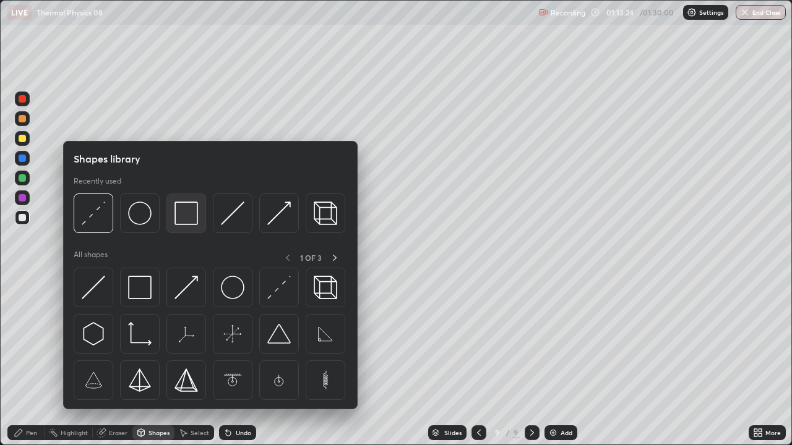
click at [187, 223] on img at bounding box center [186, 214] width 24 height 24
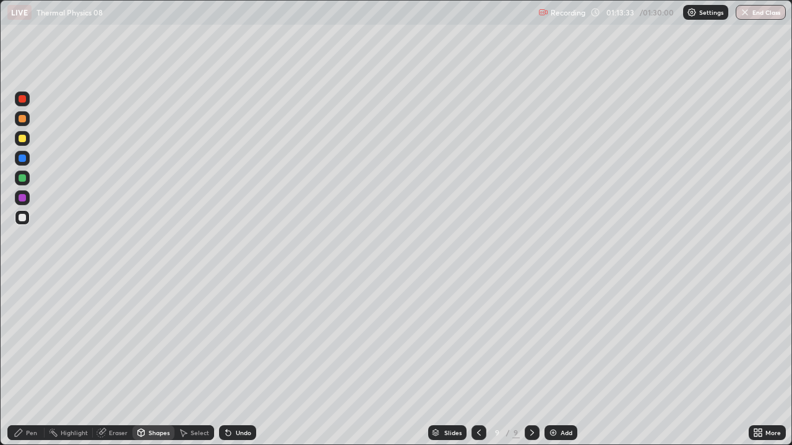
click at [199, 340] on div "Select" at bounding box center [200, 433] width 19 height 6
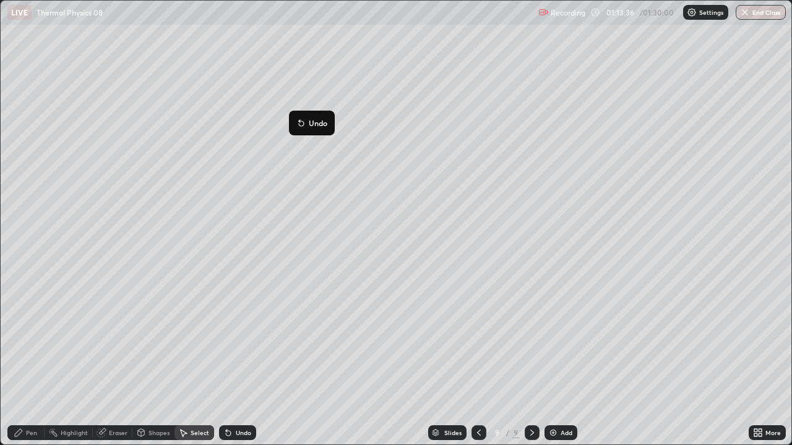
click at [296, 230] on div "0 ° Undo Copy Duplicate Duplicate to new slide Delete" at bounding box center [396, 223] width 791 height 444
click at [226, 340] on icon at bounding box center [228, 433] width 5 height 5
click at [223, 340] on icon at bounding box center [228, 433] width 10 height 10
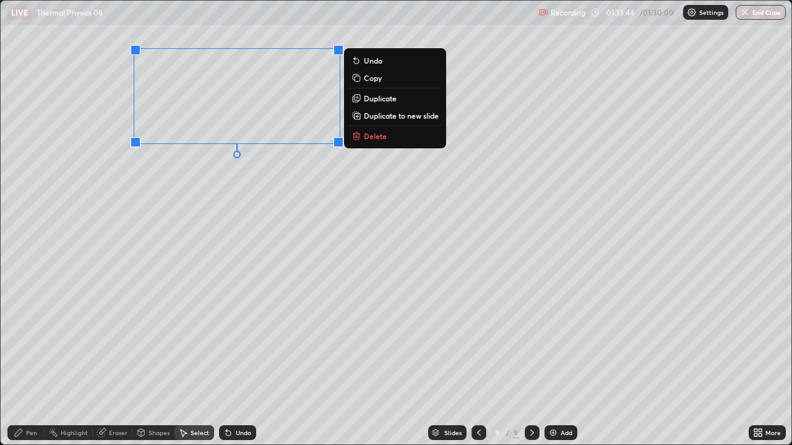
click at [247, 293] on div "0 ° Undo Copy Duplicate Duplicate to new slide Delete" at bounding box center [396, 223] width 791 height 444
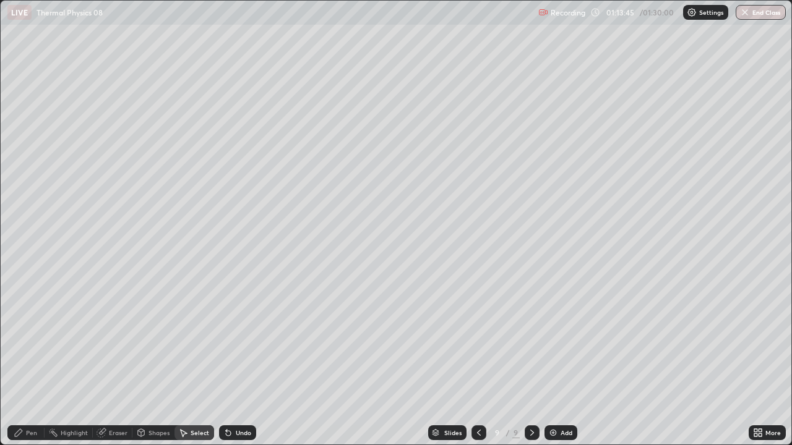
click at [159, 340] on div "Shapes" at bounding box center [158, 433] width 21 height 6
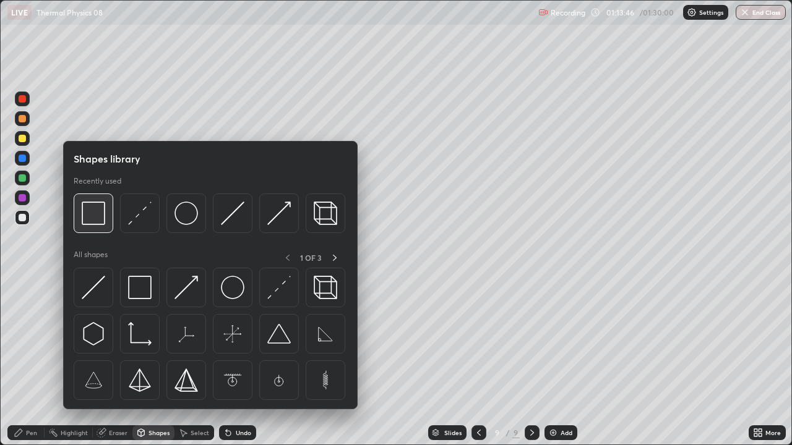
click at [97, 224] on img at bounding box center [94, 214] width 24 height 24
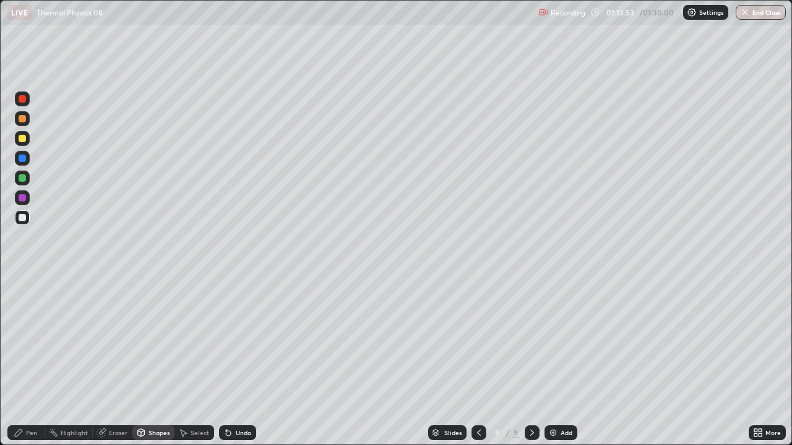
click at [199, 340] on div "Select" at bounding box center [200, 433] width 19 height 6
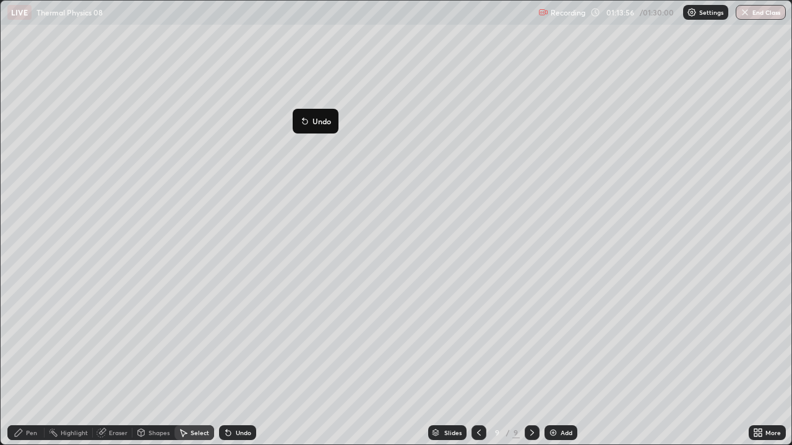
click at [292, 236] on div "0 ° Undo Copy Duplicate Duplicate to new slide Delete" at bounding box center [396, 223] width 791 height 444
click at [35, 340] on div "Pen" at bounding box center [31, 433] width 11 height 6
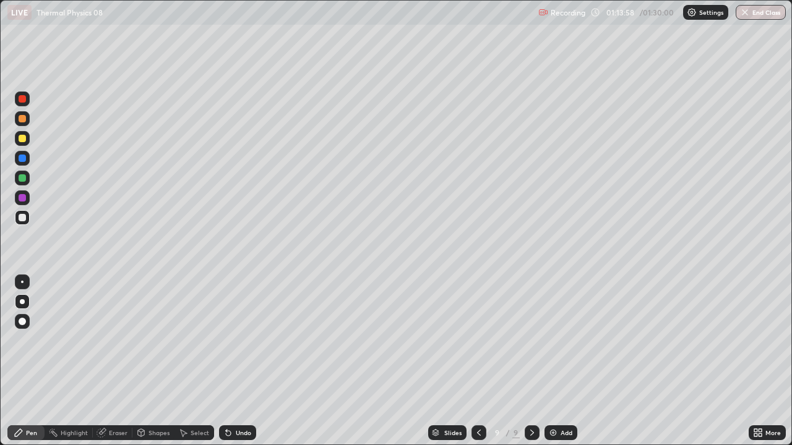
click at [19, 139] on div at bounding box center [22, 138] width 7 height 7
click at [119, 340] on div "Eraser" at bounding box center [118, 433] width 19 height 6
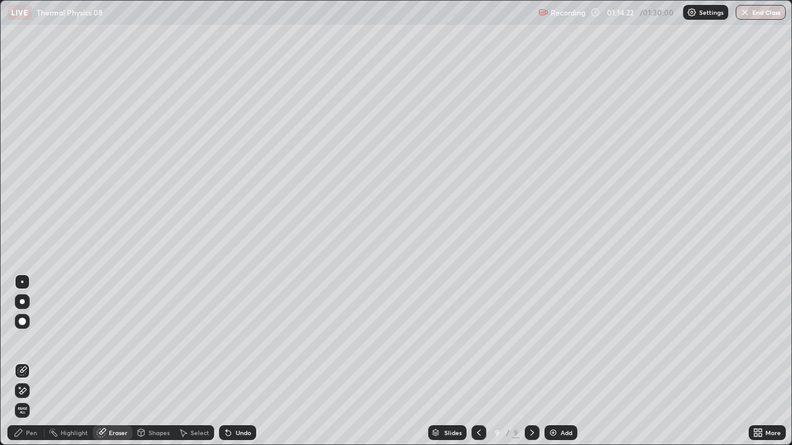
click at [28, 340] on div "Pen" at bounding box center [31, 433] width 11 height 6
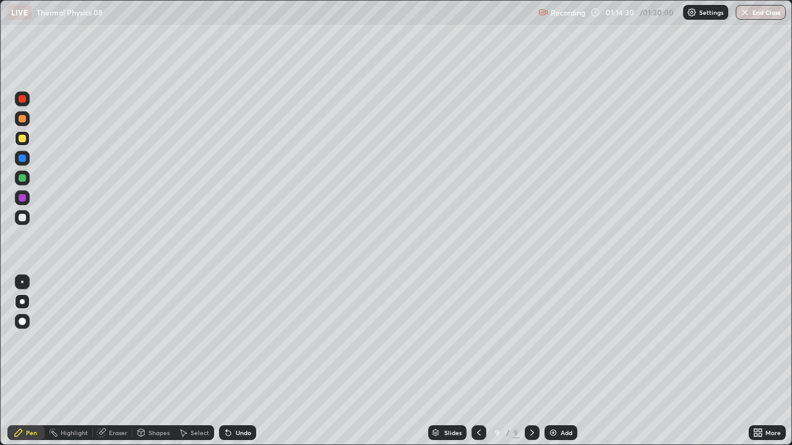
click at [153, 340] on div "Shapes" at bounding box center [153, 433] width 42 height 15
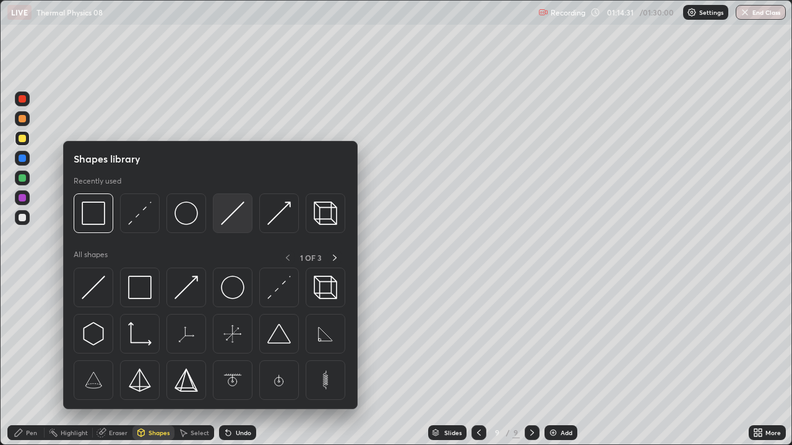
click at [226, 223] on img at bounding box center [233, 214] width 24 height 24
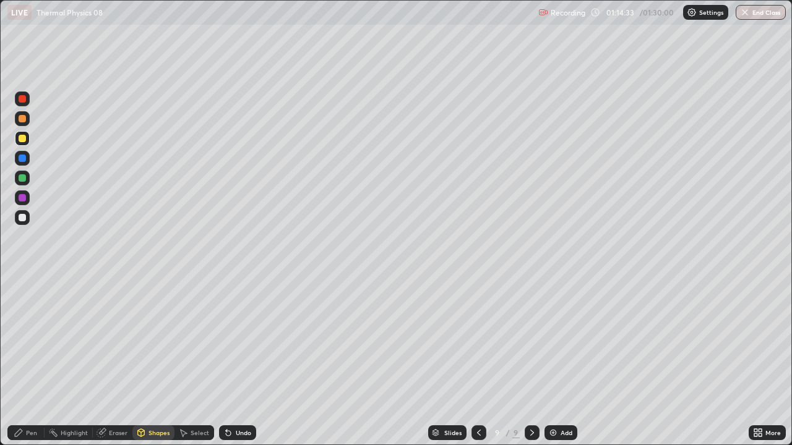
click at [21, 137] on div at bounding box center [22, 138] width 7 height 7
click at [30, 340] on div "Pen" at bounding box center [25, 433] width 37 height 15
click at [21, 218] on div at bounding box center [22, 217] width 7 height 7
click at [155, 340] on div "Shapes" at bounding box center [158, 433] width 21 height 6
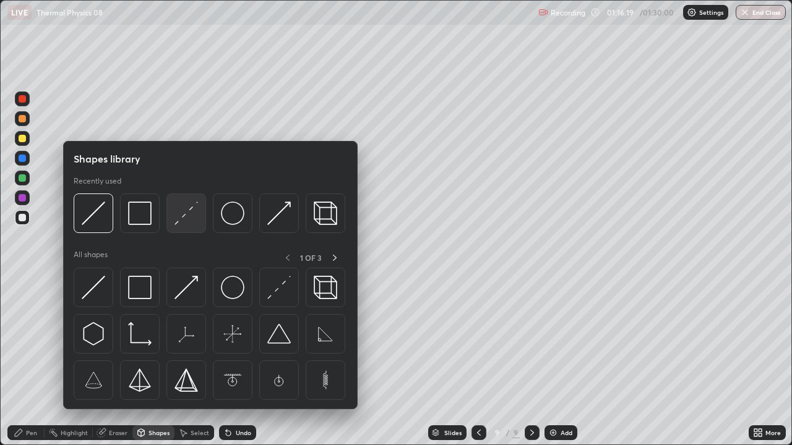
click at [181, 216] on img at bounding box center [186, 214] width 24 height 24
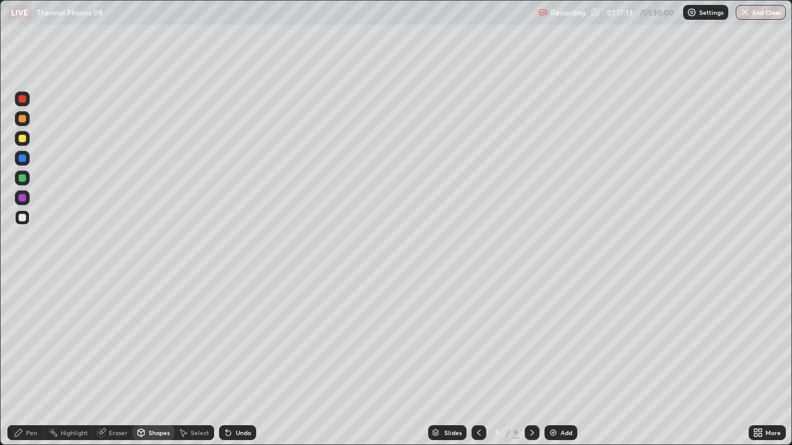
click at [20, 215] on div at bounding box center [22, 217] width 7 height 7
click at [34, 340] on div "Pen" at bounding box center [31, 433] width 11 height 6
click at [19, 160] on div at bounding box center [22, 158] width 7 height 7
click at [21, 220] on div at bounding box center [22, 217] width 7 height 7
click at [756, 340] on icon at bounding box center [755, 430] width 3 height 3
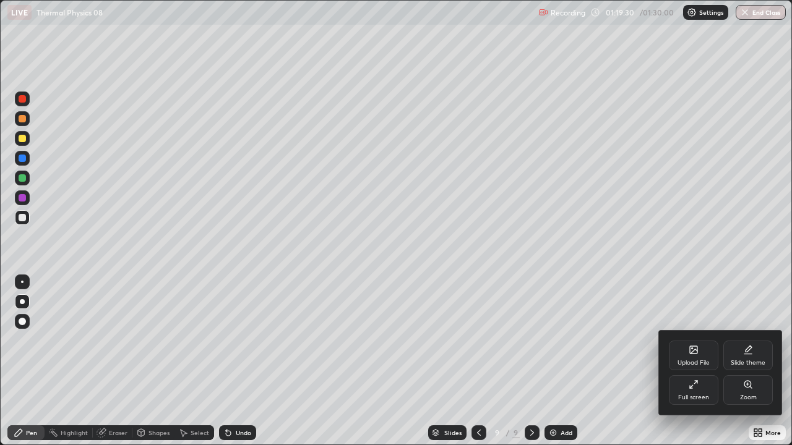
click at [699, 340] on div "Full screen" at bounding box center [693, 391] width 49 height 30
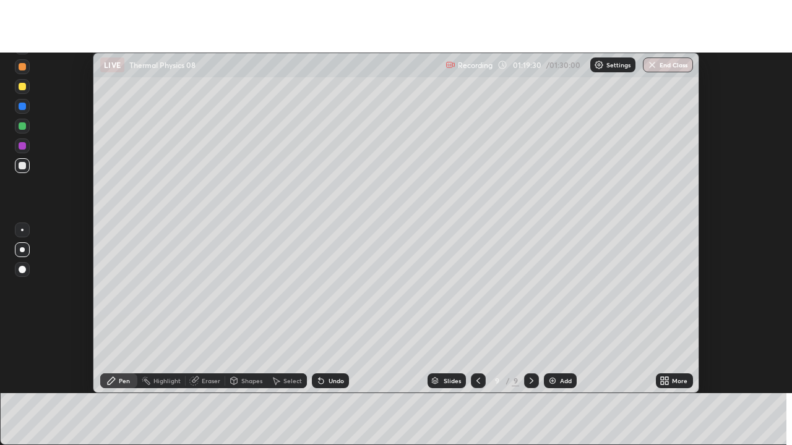
scroll to position [61528, 61077]
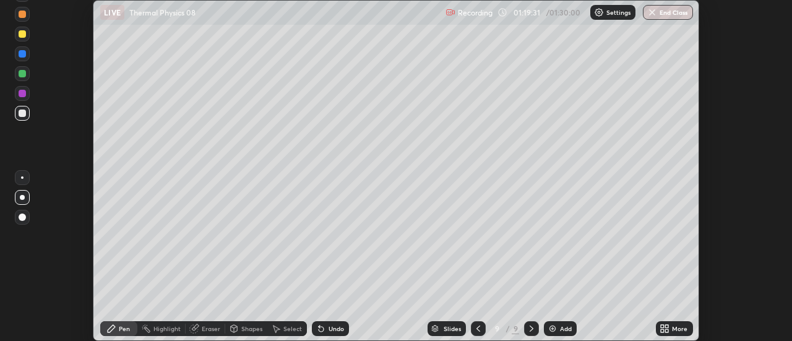
click at [663, 326] on icon at bounding box center [662, 326] width 3 height 3
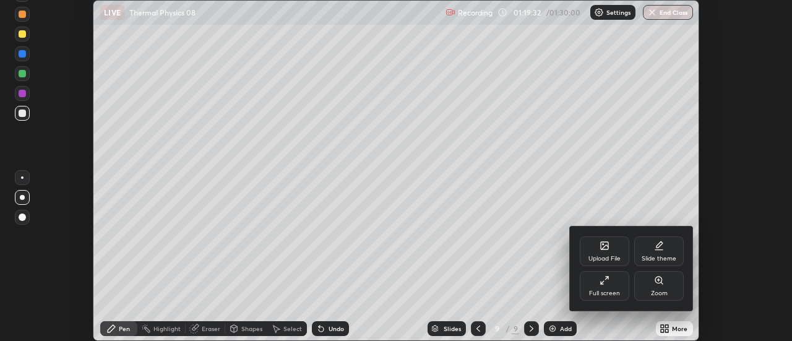
click at [614, 288] on div "Full screen" at bounding box center [604, 286] width 49 height 30
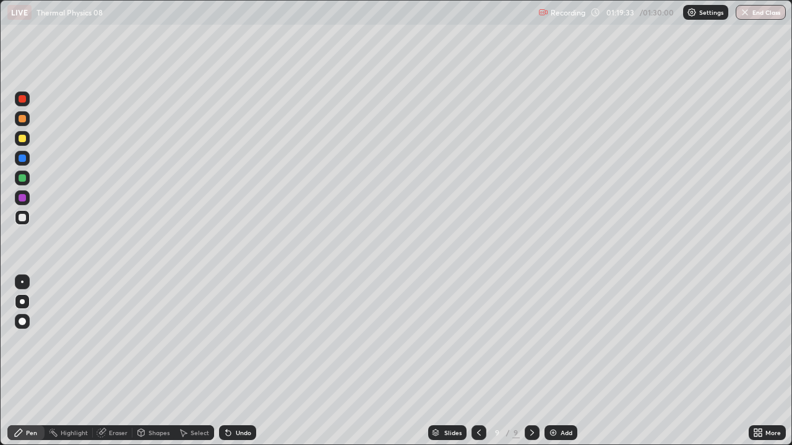
scroll to position [445, 792]
click at [24, 158] on div at bounding box center [22, 158] width 7 height 7
click at [128, 340] on div "Eraser" at bounding box center [113, 433] width 40 height 15
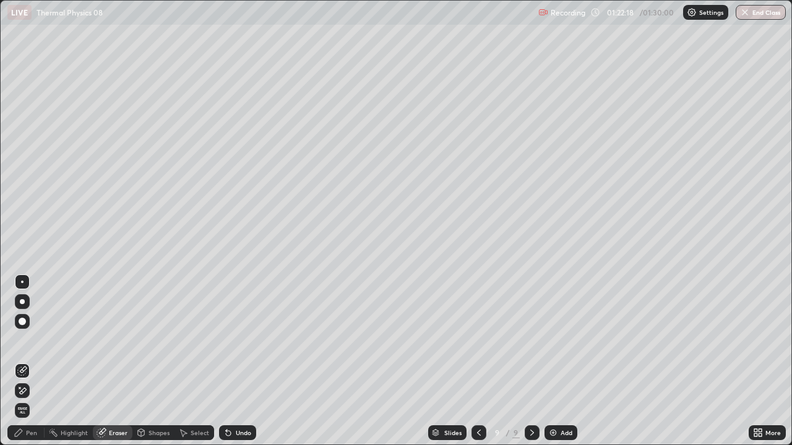
click at [37, 340] on div "Pen" at bounding box center [25, 433] width 37 height 15
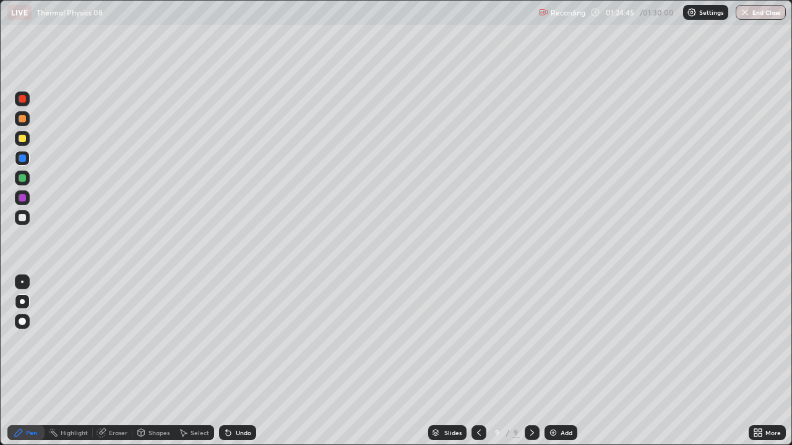
click at [531, 340] on icon at bounding box center [532, 433] width 10 height 10
click at [562, 340] on div "Add" at bounding box center [567, 433] width 12 height 6
click at [23, 216] on div at bounding box center [22, 217] width 7 height 7
click at [23, 140] on div at bounding box center [22, 138] width 7 height 7
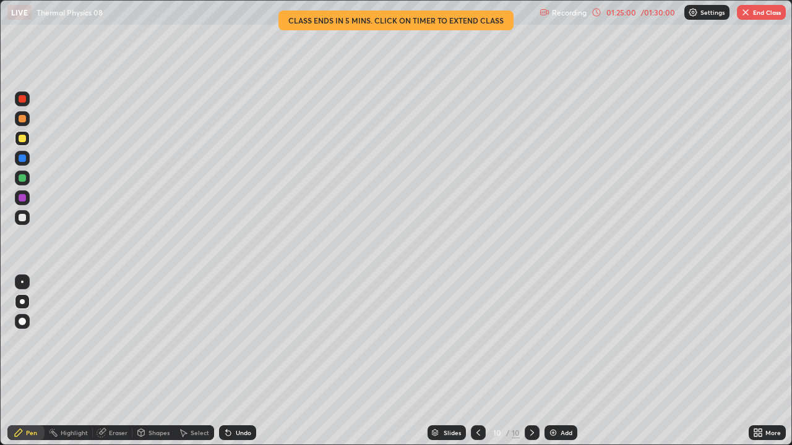
click at [158, 340] on div "Shapes" at bounding box center [158, 433] width 21 height 6
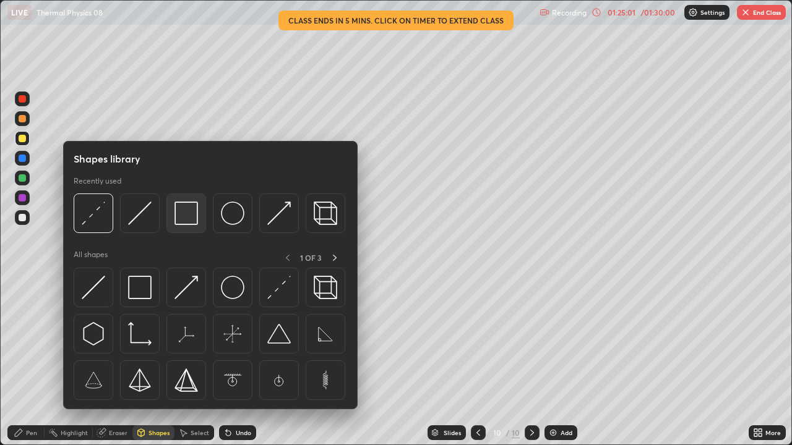
click at [185, 222] on img at bounding box center [186, 214] width 24 height 24
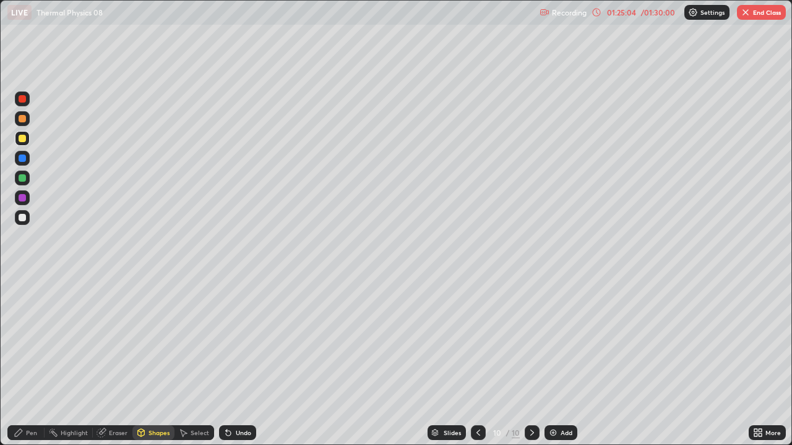
click at [156, 340] on div "Shapes" at bounding box center [158, 433] width 21 height 6
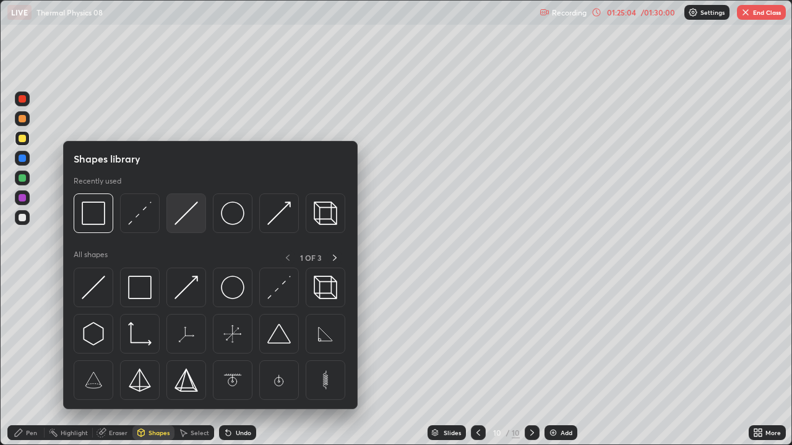
click at [182, 218] on img at bounding box center [186, 214] width 24 height 24
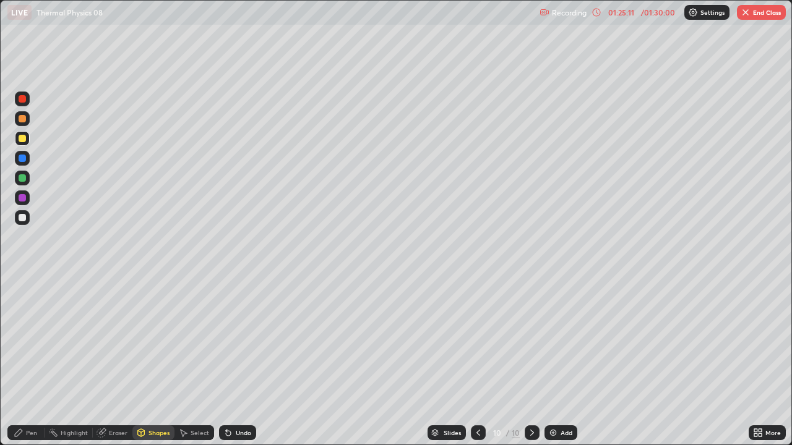
click at [30, 340] on div "Pen" at bounding box center [31, 433] width 11 height 6
click at [19, 140] on div at bounding box center [22, 138] width 7 height 7
click at [22, 222] on div at bounding box center [22, 217] width 15 height 15
click at [15, 220] on div at bounding box center [22, 217] width 15 height 15
click at [230, 340] on div "Undo" at bounding box center [237, 433] width 37 height 15
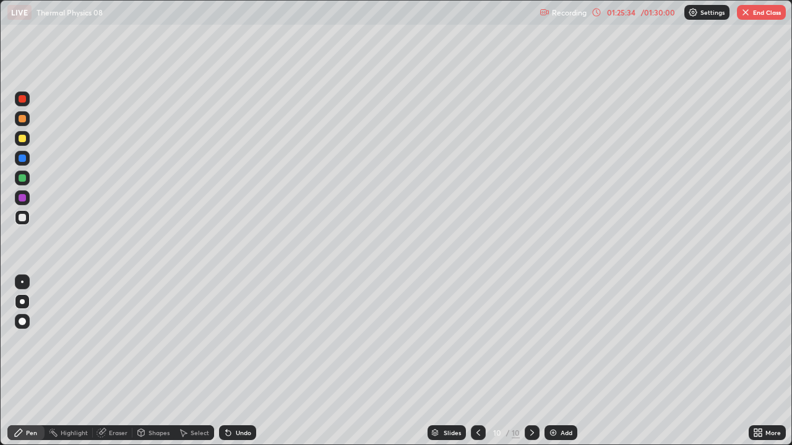
click at [225, 340] on icon at bounding box center [228, 433] width 10 height 10
click at [226, 340] on icon at bounding box center [228, 433] width 5 height 5
click at [223, 340] on icon at bounding box center [228, 433] width 10 height 10
click at [226, 340] on icon at bounding box center [228, 433] width 5 height 5
click at [25, 220] on div at bounding box center [22, 217] width 7 height 7
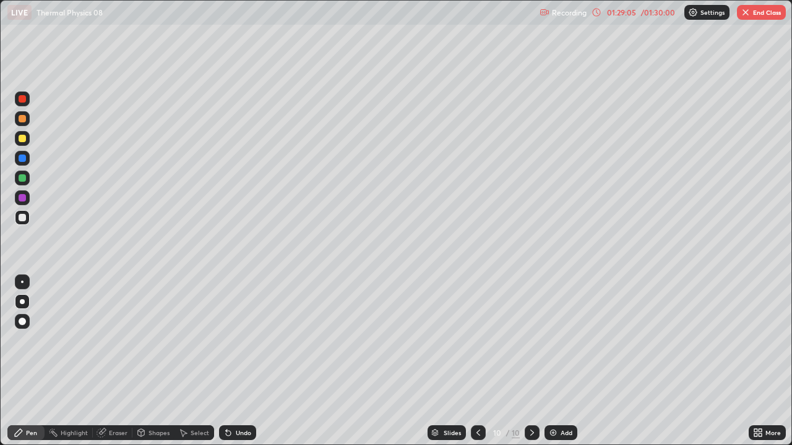
click at [478, 340] on icon at bounding box center [478, 433] width 10 height 10
click at [747, 10] on img "button" at bounding box center [746, 12] width 10 height 10
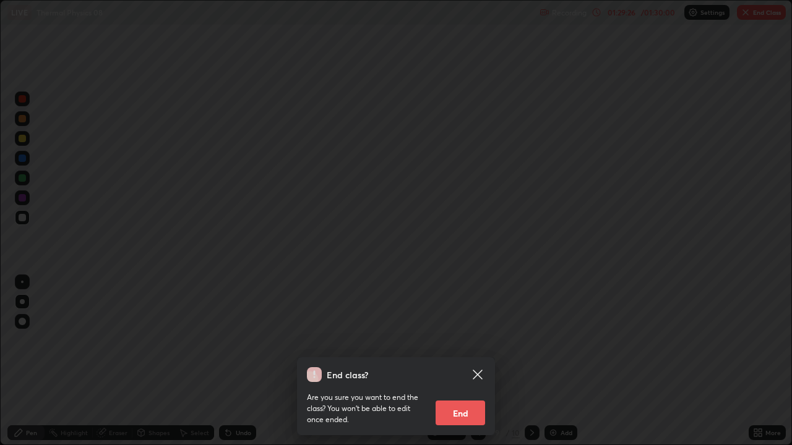
click at [471, 340] on button "End" at bounding box center [460, 413] width 49 height 25
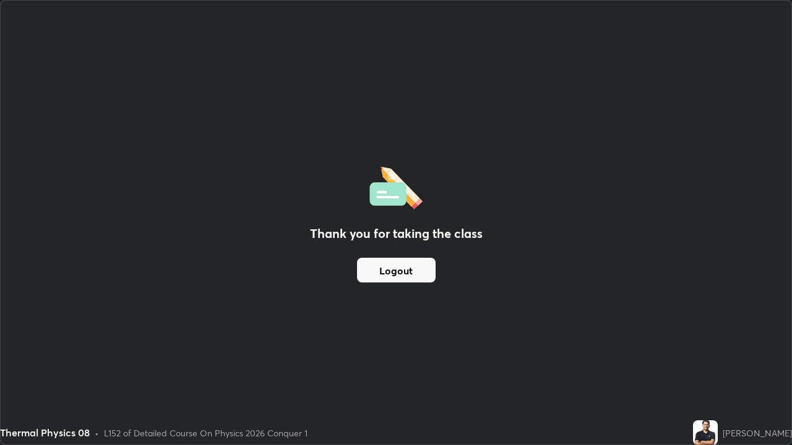
click at [421, 276] on button "Logout" at bounding box center [396, 270] width 79 height 25
click at [419, 277] on button "Logout" at bounding box center [396, 270] width 79 height 25
